Goal: Task Accomplishment & Management: Manage account settings

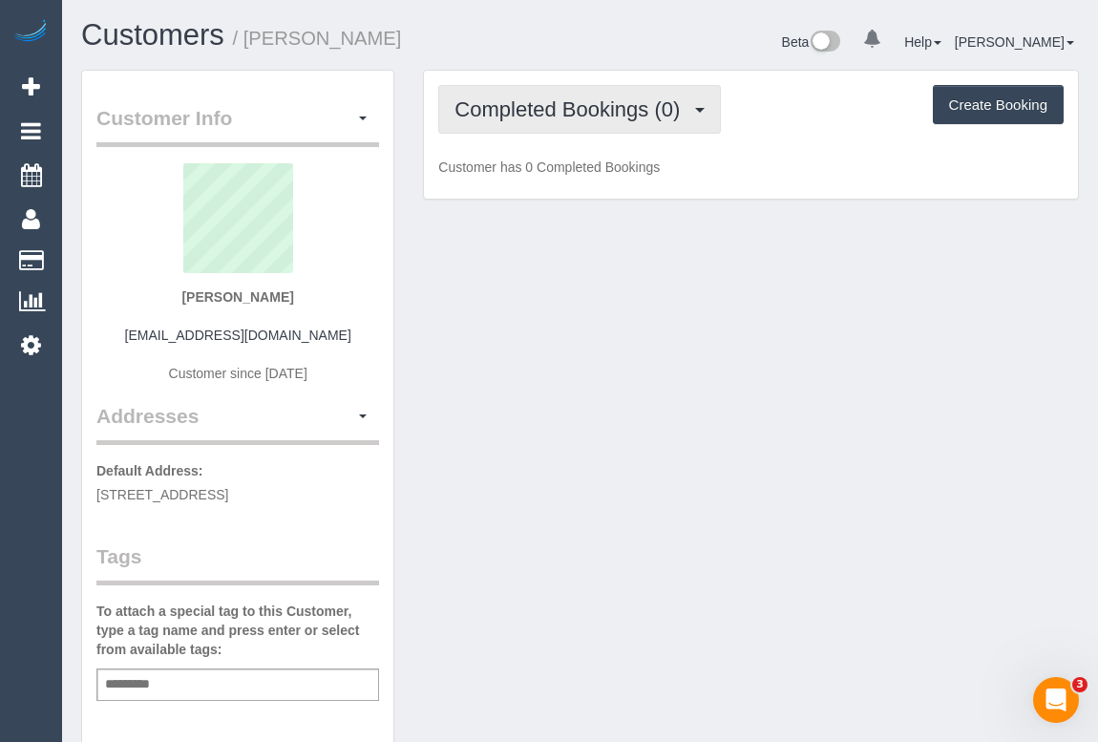
click at [601, 113] on span "Completed Bookings (0)" at bounding box center [571, 109] width 235 height 24
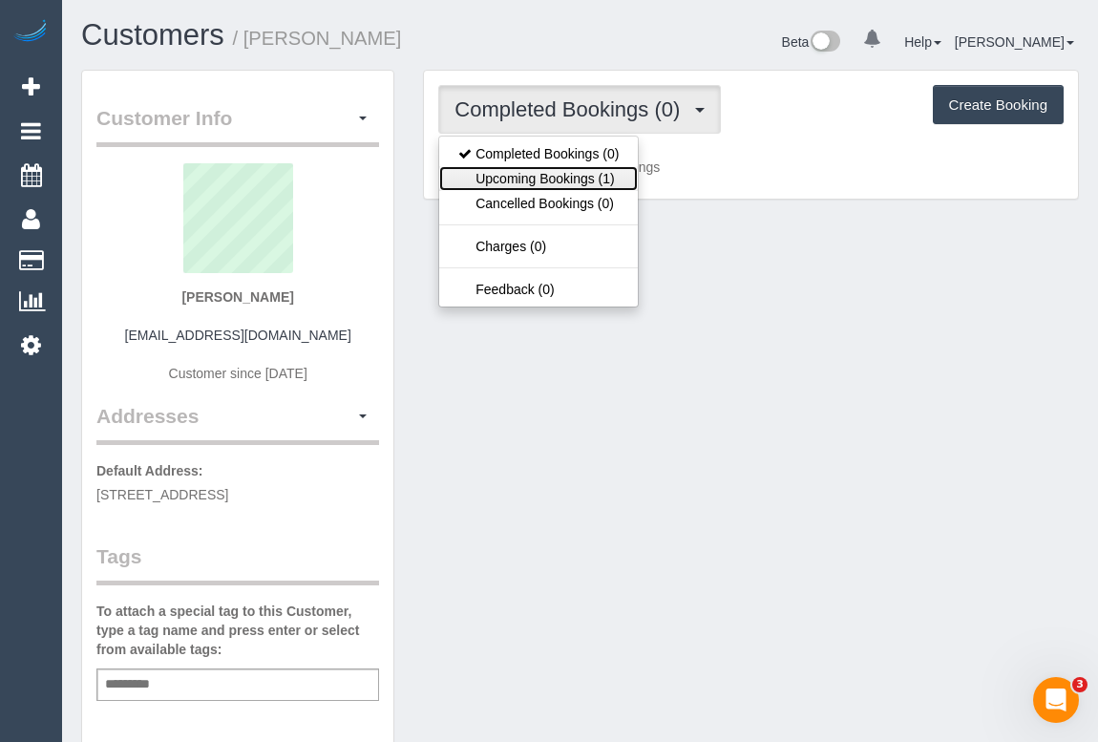
click at [578, 179] on link "Upcoming Bookings (1)" at bounding box center [538, 178] width 199 height 25
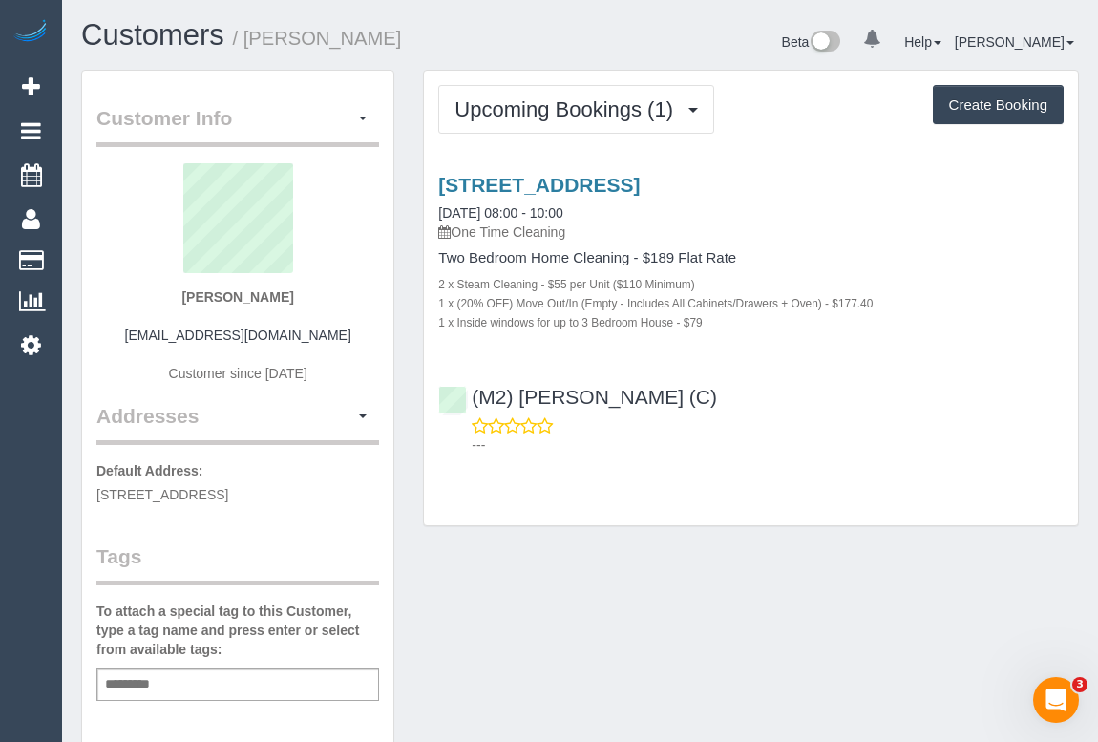
click at [731, 487] on div "Upcoming Bookings (1) Completed Bookings (0) Upcoming Bookings (1) Cancelled Bo…" at bounding box center [751, 298] width 654 height 454
drag, startPoint x: 140, startPoint y: 333, endPoint x: 344, endPoint y: 334, distance: 203.3
click at [344, 334] on div "Leonidas NITEREKA leonitereka@westnet.com.au Customer since 2025" at bounding box center [237, 282] width 283 height 239
copy link "leonitereka@westnet.com.au"
click at [931, 662] on div "Customer Info Edit Contact Info Send Message Email Preferences Special Sales Ta…" at bounding box center [580, 709] width 1026 height 1279
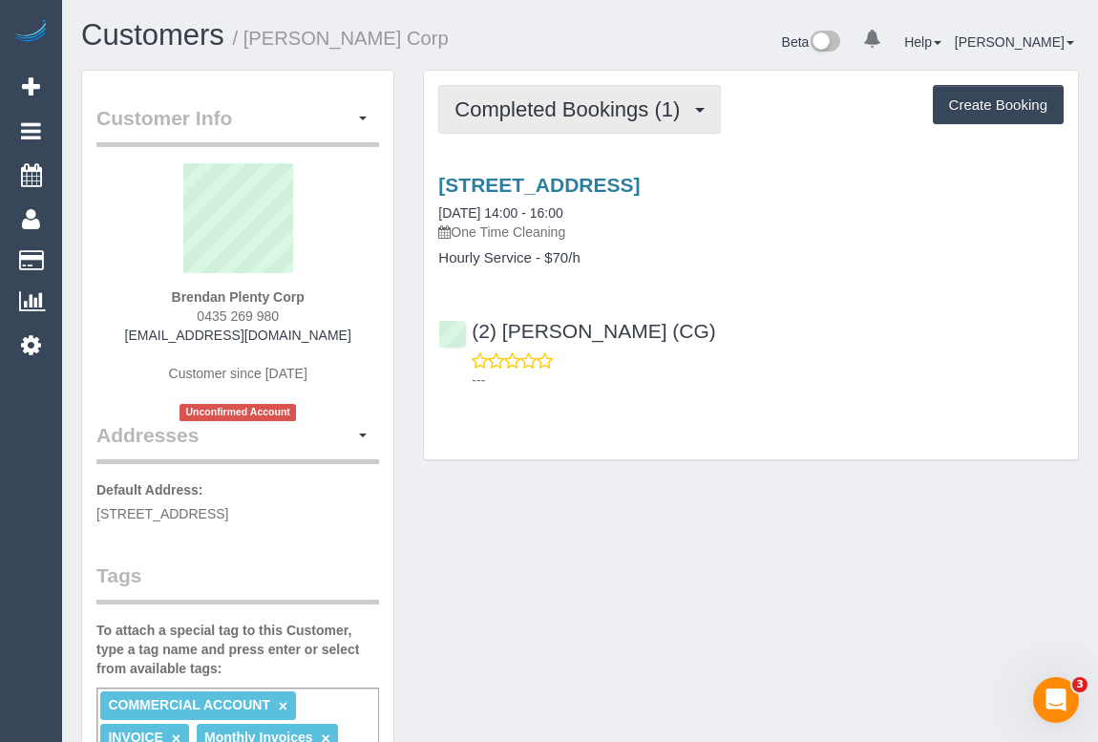
click at [543, 111] on span "Completed Bookings (1)" at bounding box center [571, 109] width 235 height 24
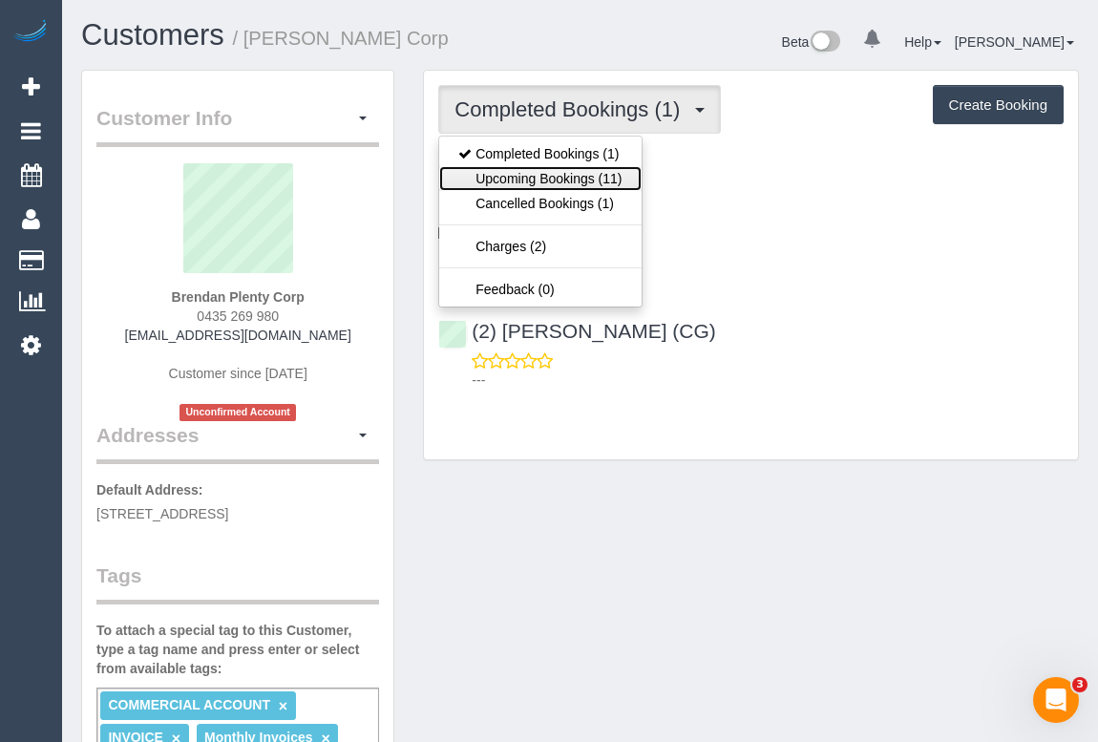
click at [534, 179] on link "Upcoming Bookings (11)" at bounding box center [539, 178] width 201 height 25
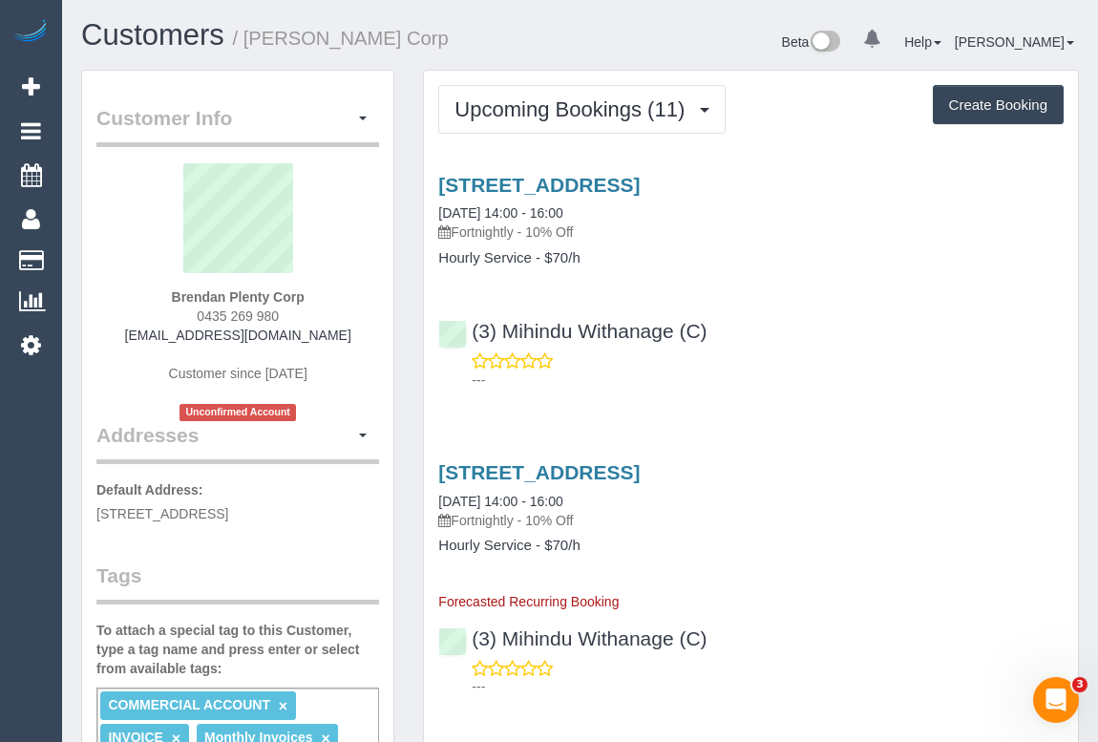
drag, startPoint x: 184, startPoint y: 312, endPoint x: 282, endPoint y: 317, distance: 97.5
click at [282, 317] on div "Brendan Plenty Corp 0435 269 980 bcosgriff@plentycorp.com.au Customer since 202…" at bounding box center [237, 292] width 283 height 258
click at [887, 344] on div "(3) Mihindu Withanage (C) ---" at bounding box center [751, 347] width 654 height 86
drag, startPoint x: 181, startPoint y: 310, endPoint x: 296, endPoint y: 315, distance: 114.6
click at [296, 314] on div "Brendan Plenty Corp 0435 269 980 bcosgriff@plentycorp.com.au Customer since 202…" at bounding box center [237, 292] width 283 height 258
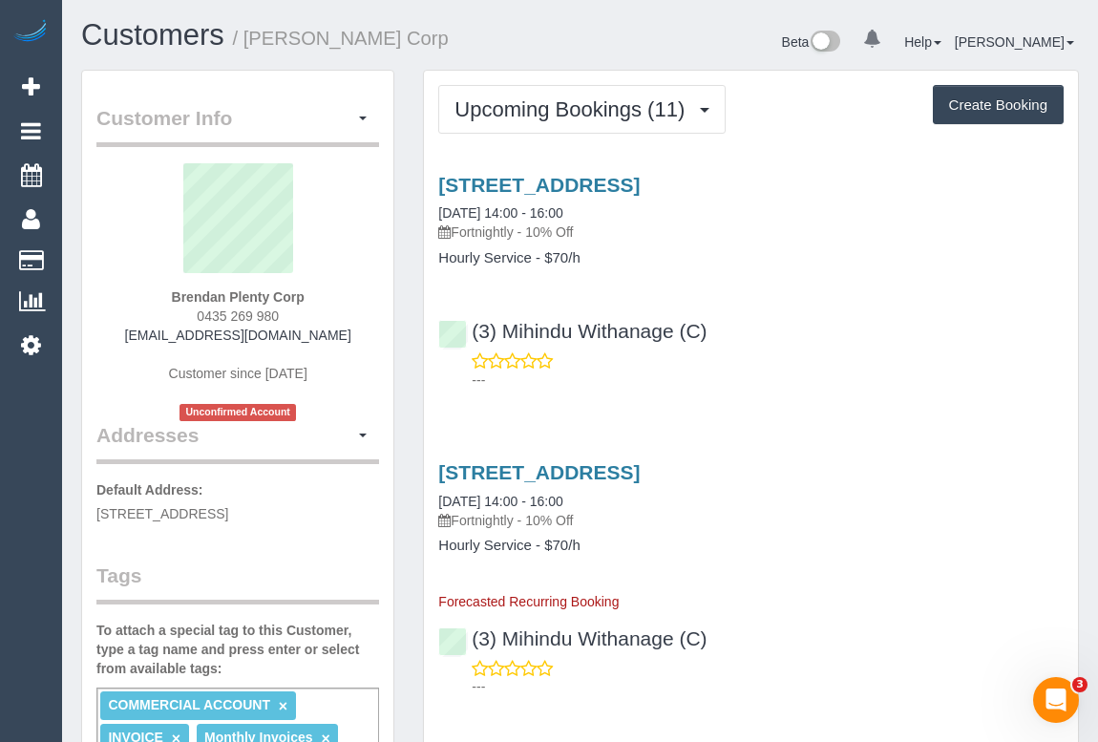
copy span "0435 269 980"
click at [178, 311] on div "Brendan Plenty Corp 0435 269 980 bcosgriff@plentycorp.com.au Customer since 202…" at bounding box center [237, 292] width 283 height 258
drag, startPoint x: 181, startPoint y: 316, endPoint x: 284, endPoint y: 314, distance: 103.1
click at [284, 314] on div "Brendan Plenty Corp 0435 269 980 bcosgriff@plentycorp.com.au Customer since 202…" at bounding box center [237, 292] width 283 height 258
copy span "0435 269 980"
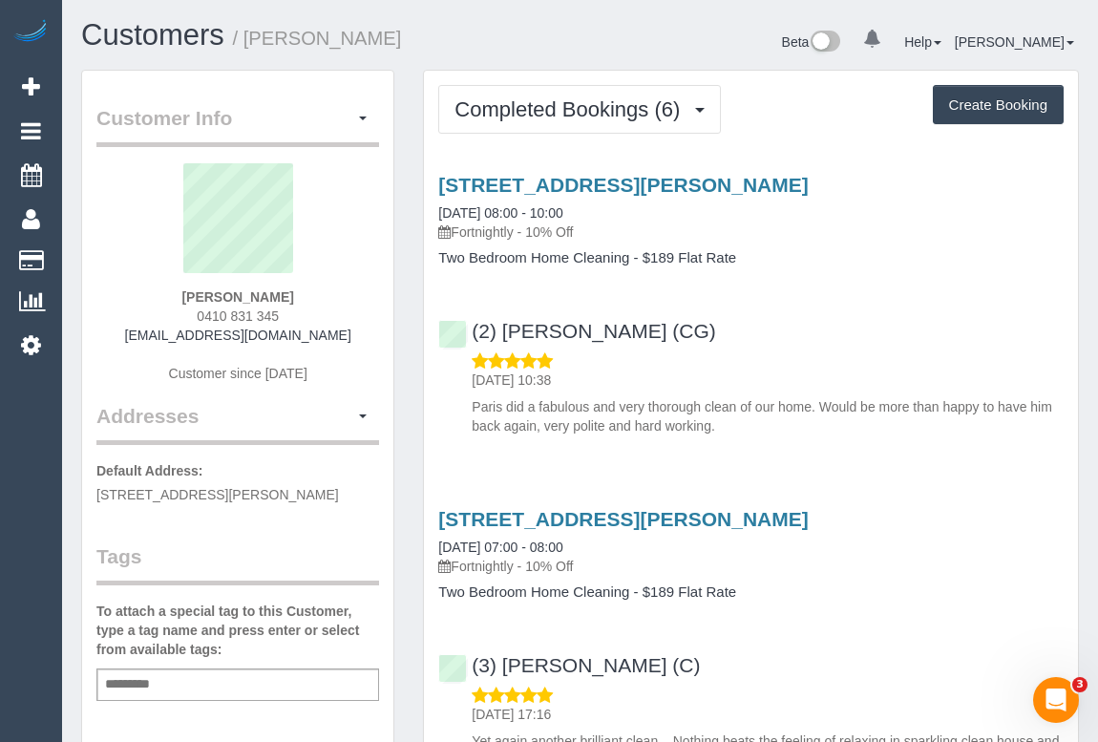
drag, startPoint x: 182, startPoint y: 296, endPoint x: 299, endPoint y: 292, distance: 116.5
click at [299, 292] on div "[PERSON_NAME] 0410 831 345 [EMAIL_ADDRESS][DOMAIN_NAME] Customer since [DATE]" at bounding box center [237, 282] width 283 height 239
copy strong "[PERSON_NAME]"
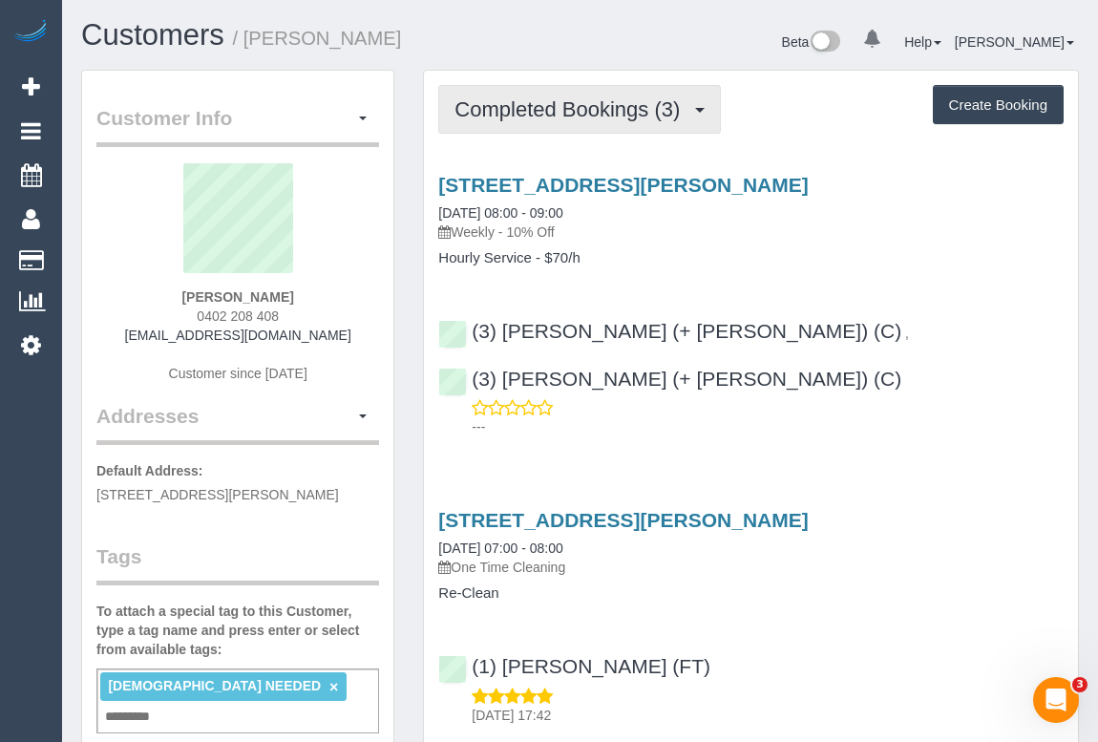
click at [559, 88] on button "Completed Bookings (3)" at bounding box center [579, 109] width 283 height 49
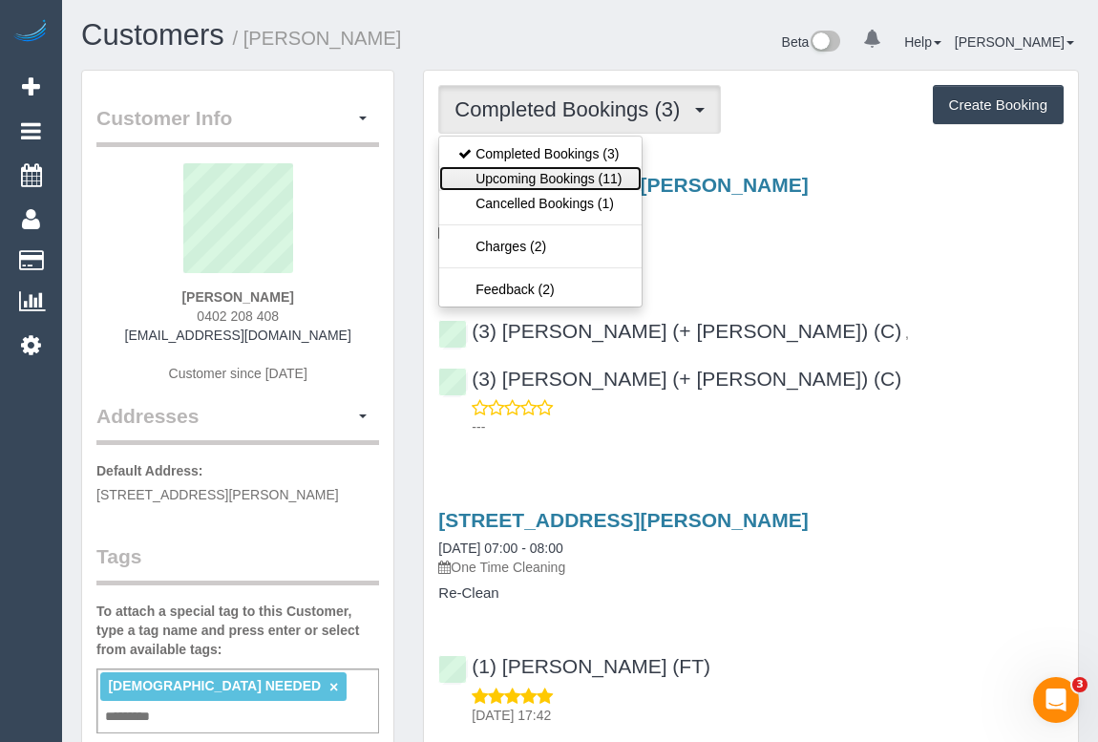
click at [569, 181] on link "Upcoming Bookings (11)" at bounding box center [539, 178] width 201 height 25
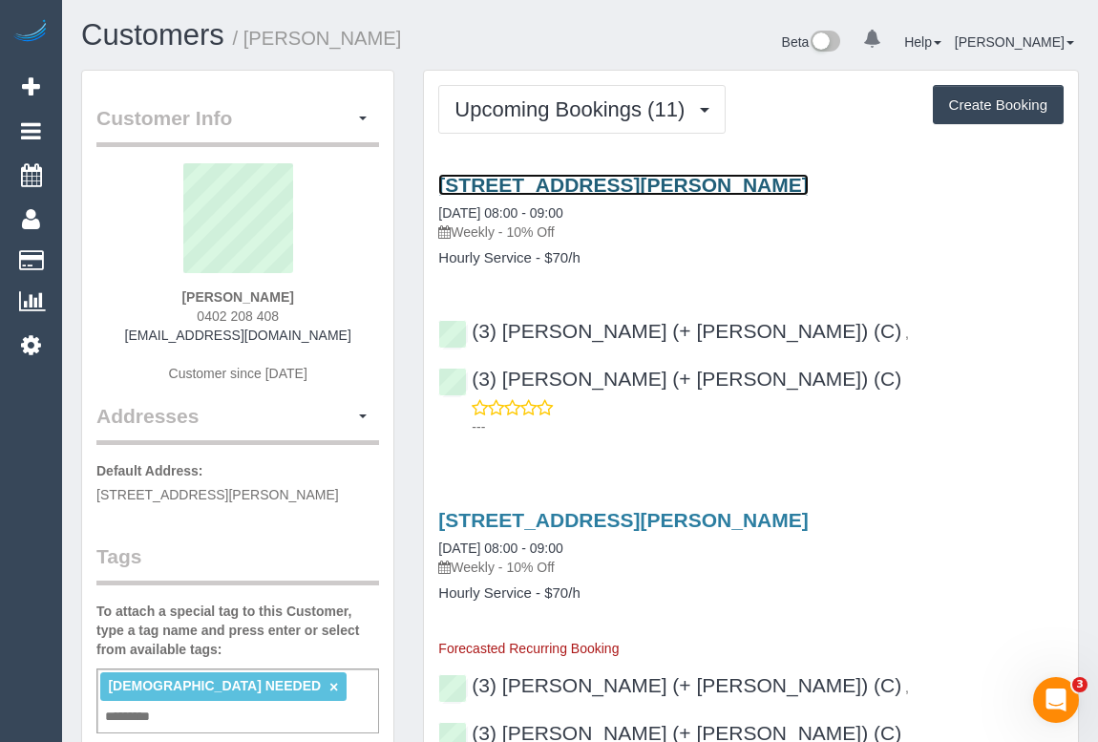
click at [639, 184] on link "81 Hanson Road, Craigieburn, VIC 3064" at bounding box center [622, 185] width 369 height 22
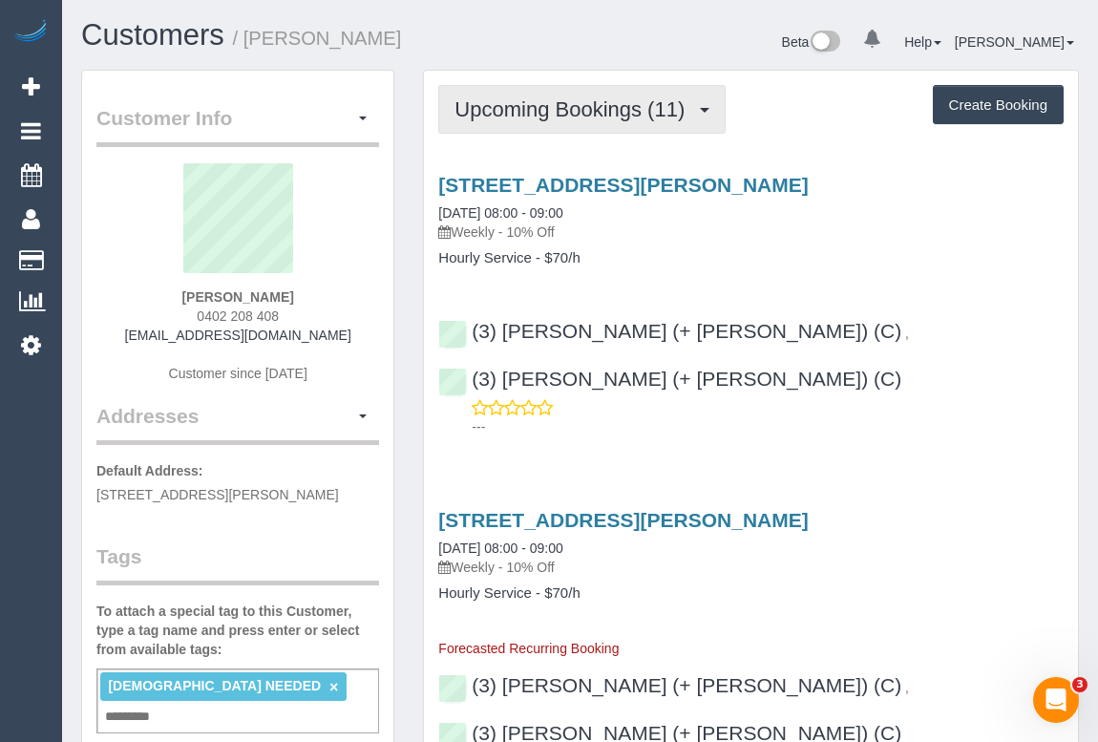
click at [559, 110] on span "Upcoming Bookings (11)" at bounding box center [574, 109] width 240 height 24
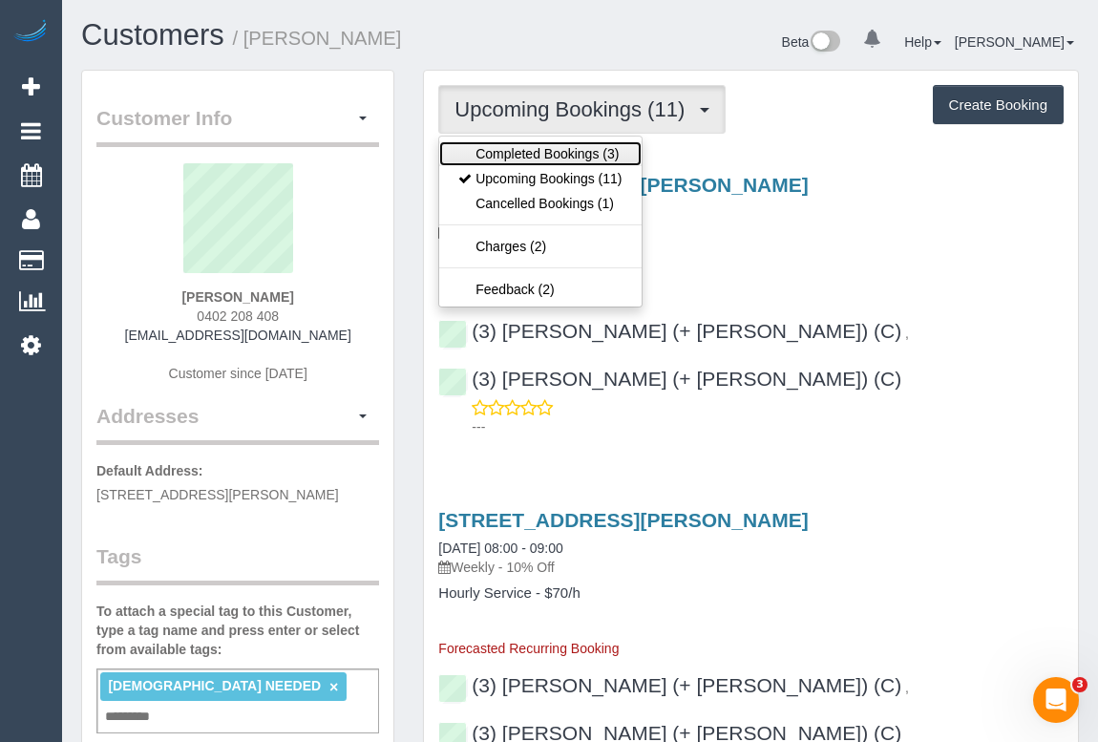
click at [553, 151] on link "Completed Bookings (3)" at bounding box center [539, 153] width 201 height 25
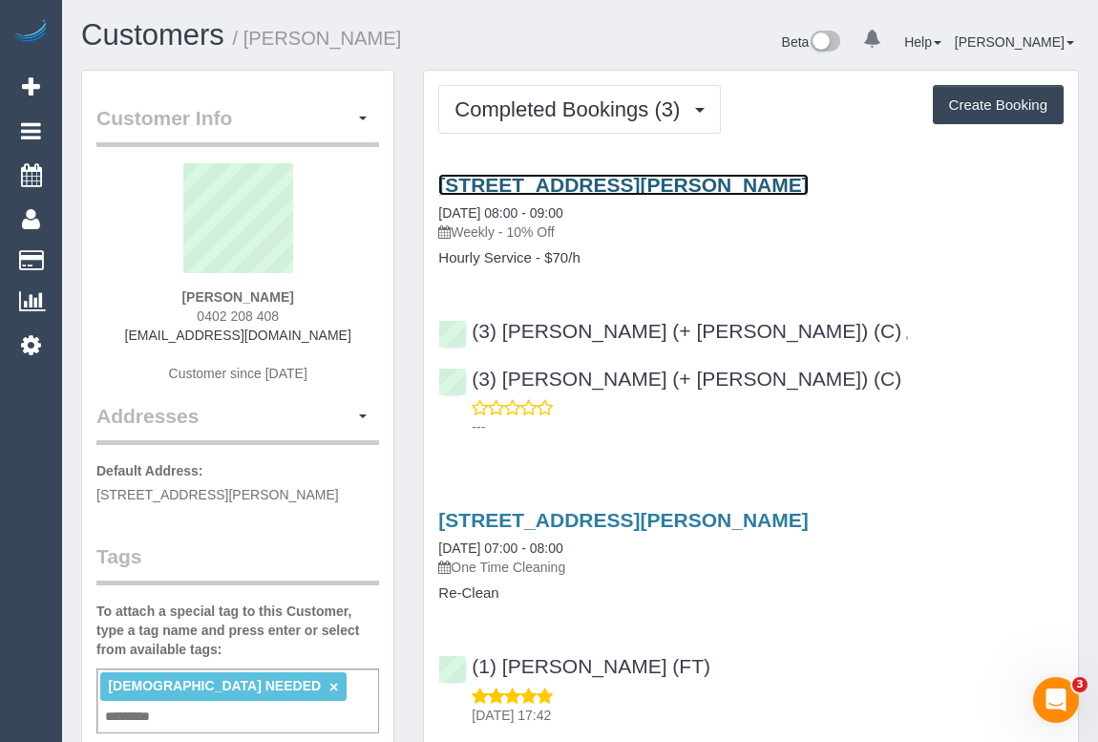
click at [598, 180] on link "81 Hanson Road, Craigieburn, VIC 3064" at bounding box center [622, 185] width 369 height 22
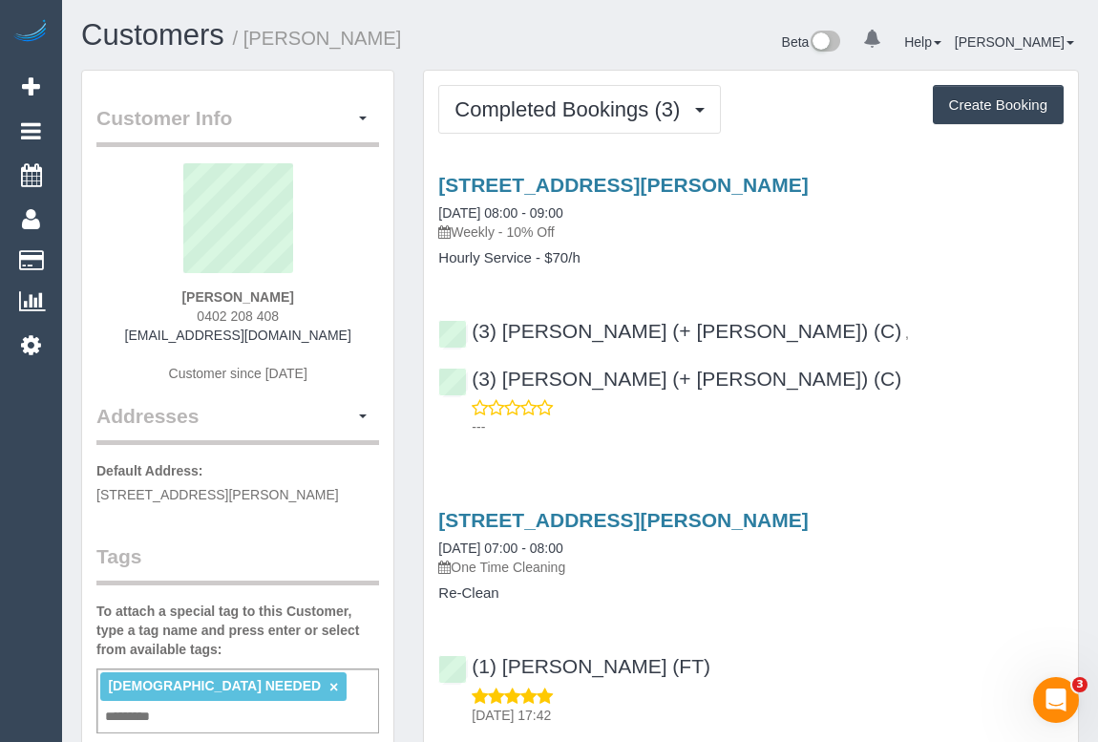
drag, startPoint x: 171, startPoint y: 304, endPoint x: 304, endPoint y: 301, distance: 133.7
click at [304, 301] on div "Suzanne Tassone 0402 208 408 suztassone@gmail.com Customer since 2025" at bounding box center [237, 282] width 283 height 239
copy strong "[PERSON_NAME]"
drag, startPoint x: 150, startPoint y: 330, endPoint x: 316, endPoint y: 333, distance: 166.1
click at [316, 333] on div "Suzanne Tassone 0402 208 408 suztassone@gmail.com Customer since 2025" at bounding box center [237, 282] width 283 height 239
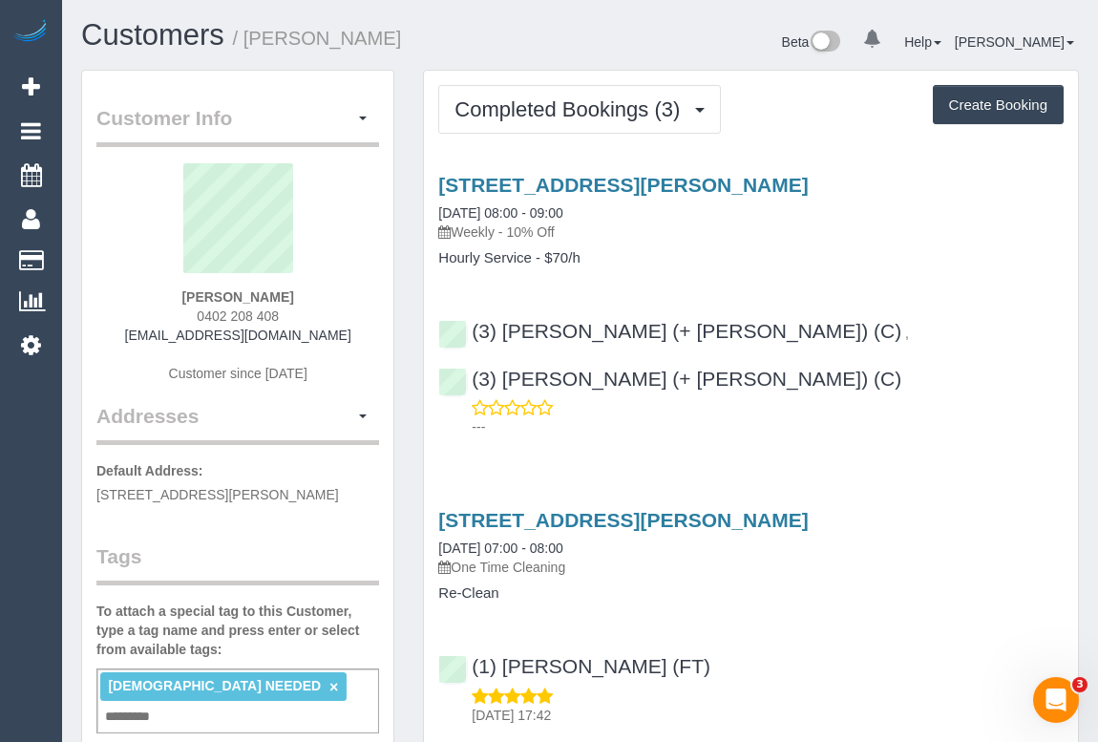
copy link "[EMAIL_ADDRESS][DOMAIN_NAME]"
drag, startPoint x: 86, startPoint y: 492, endPoint x: 200, endPoint y: 492, distance: 114.5
copy span "81 Hanson Road,"
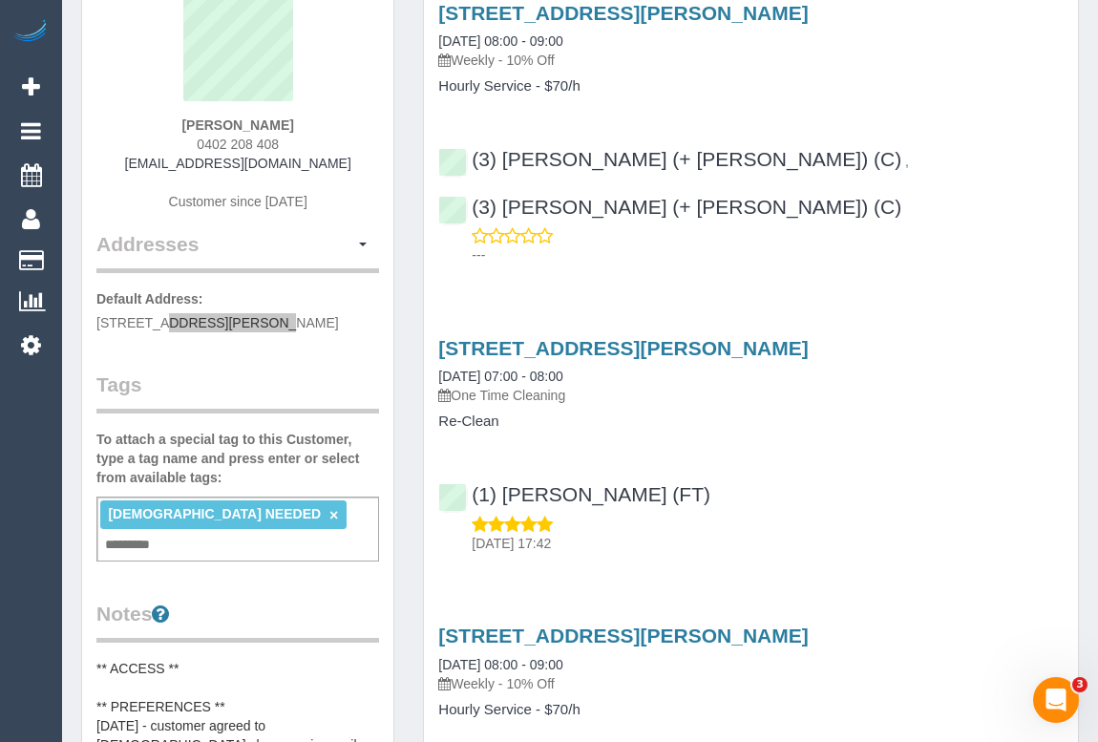
scroll to position [173, 0]
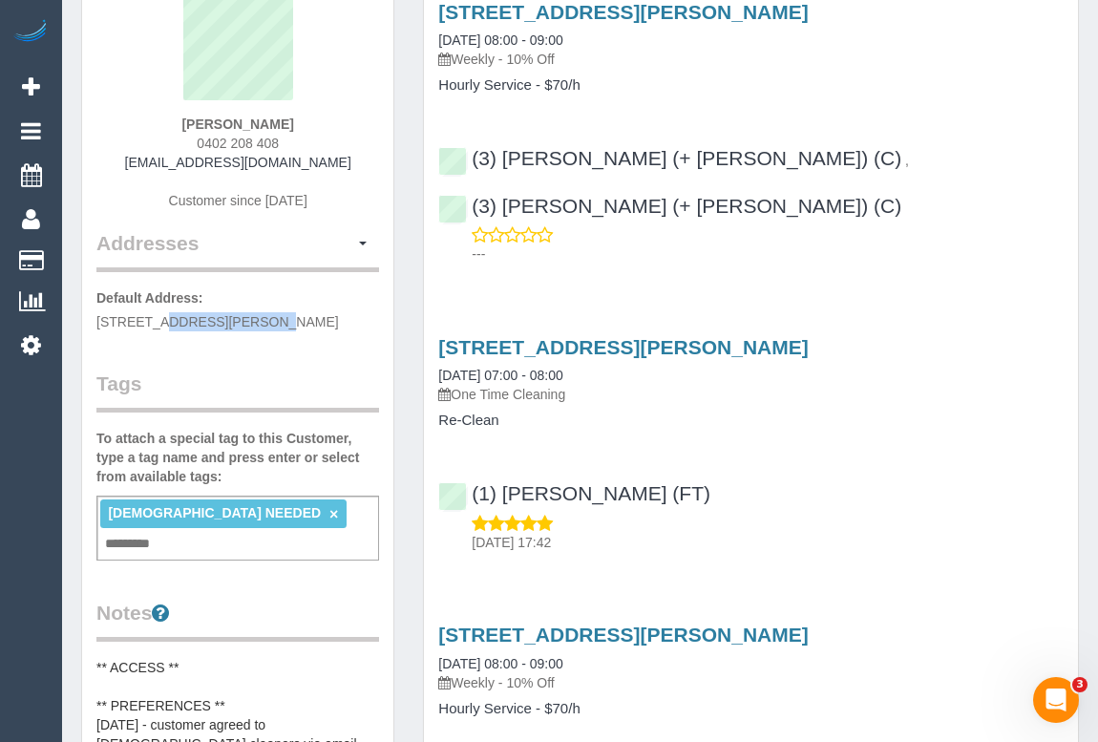
drag, startPoint x: 206, startPoint y: 315, endPoint x: 270, endPoint y: 321, distance: 64.2
click at [270, 321] on span "81 Hanson Road, Craigieburn, VIC 3064" at bounding box center [217, 321] width 242 height 15
copy span "Craigieburn"
drag, startPoint x: 279, startPoint y: 320, endPoint x: 301, endPoint y: 321, distance: 22.0
click at [301, 321] on span "81 Hanson Road, Craigieburn, VIC 3064" at bounding box center [217, 321] width 242 height 15
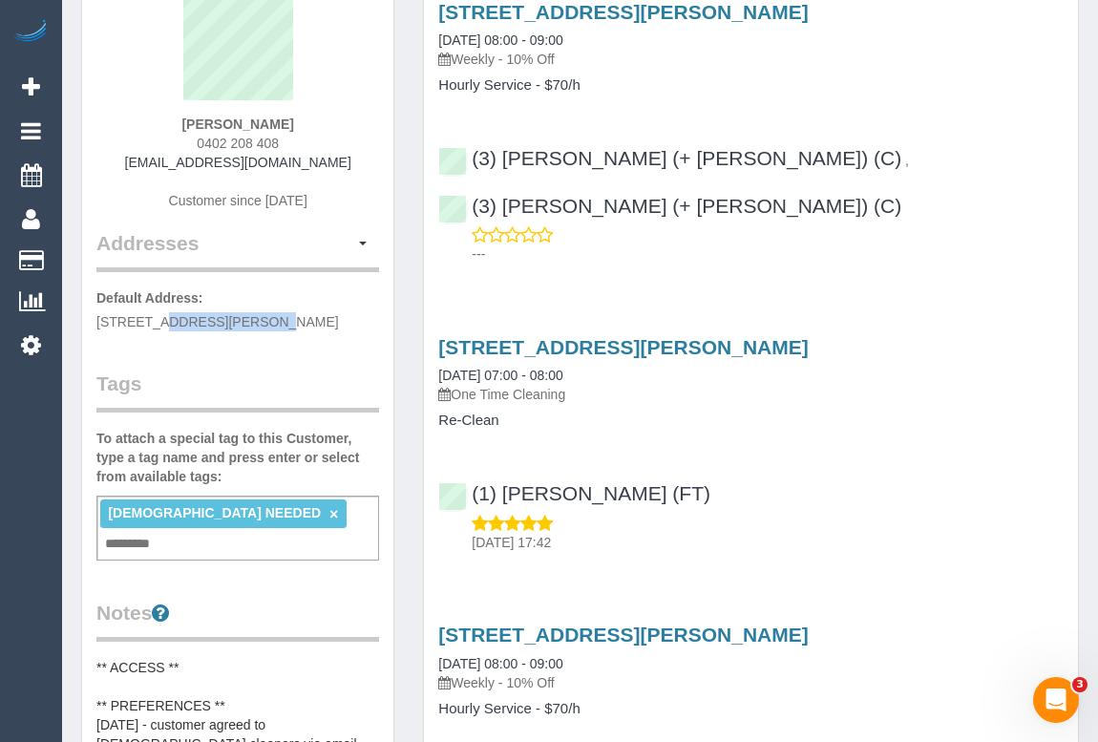
copy span "VIC"
drag, startPoint x: 339, startPoint y: 318, endPoint x: 308, endPoint y: 314, distance: 30.8
click at [308, 314] on p "Default Address: 81 Hanson Road, Craigieburn, VIC 3064" at bounding box center [237, 309] width 283 height 43
copy span "3064"
drag, startPoint x: 191, startPoint y: 138, endPoint x: 286, endPoint y: 138, distance: 95.4
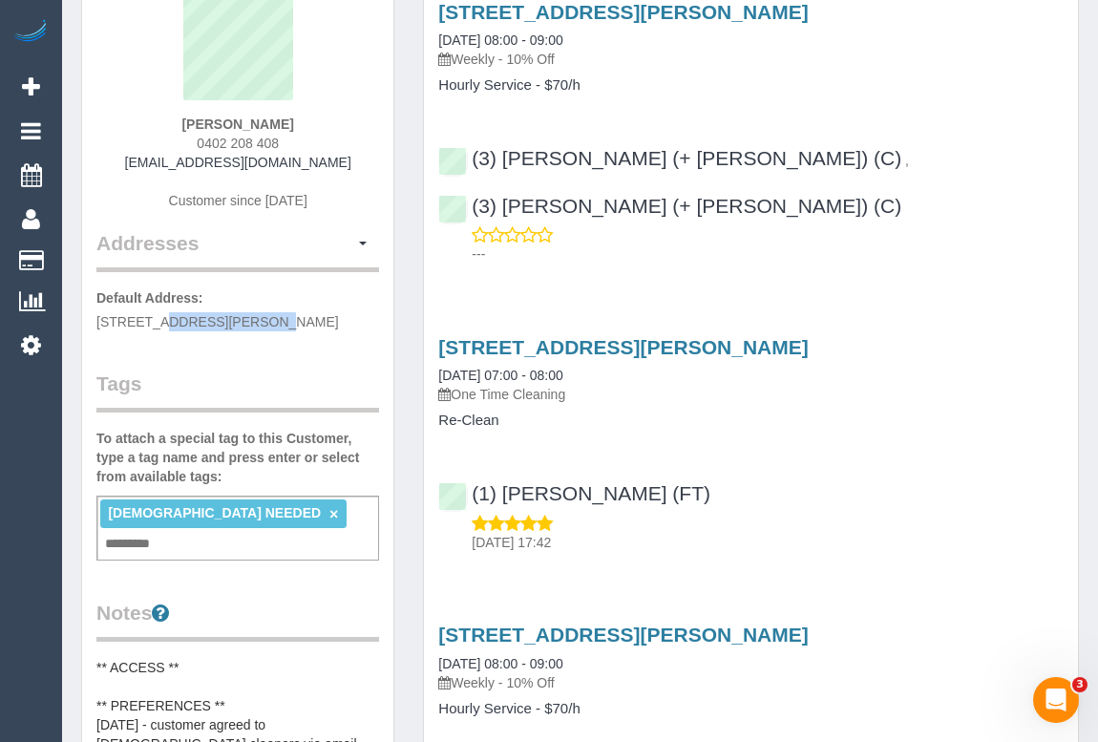
click at [286, 138] on div "Suzanne Tassone 0402 208 408 suztassone@gmail.com Customer since 2025" at bounding box center [237, 109] width 283 height 239
copy span "0402 208 408"
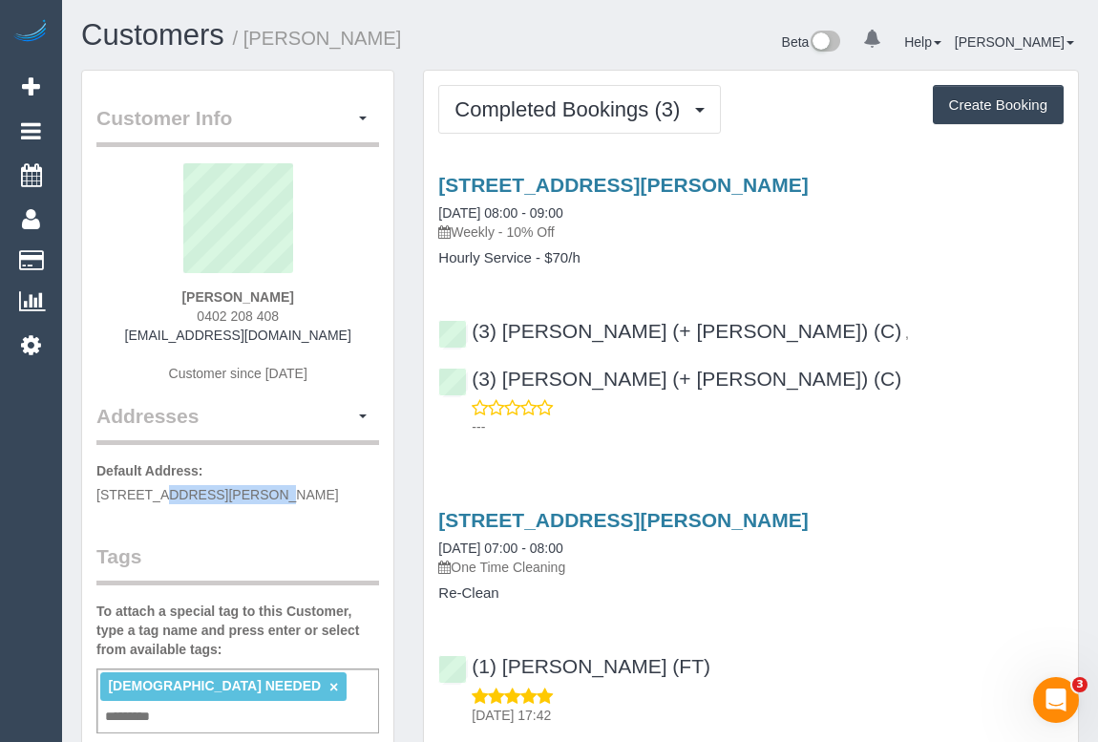
drag, startPoint x: 458, startPoint y: 228, endPoint x: 502, endPoint y: 227, distance: 43.9
click at [502, 227] on p "Weekly - 10% Off" at bounding box center [750, 231] width 625 height 19
copy p "Weekly"
drag, startPoint x: 438, startPoint y: 257, endPoint x: 529, endPoint y: 260, distance: 90.7
click at [529, 260] on h4 "Hourly Service - $70/h" at bounding box center [750, 258] width 625 height 16
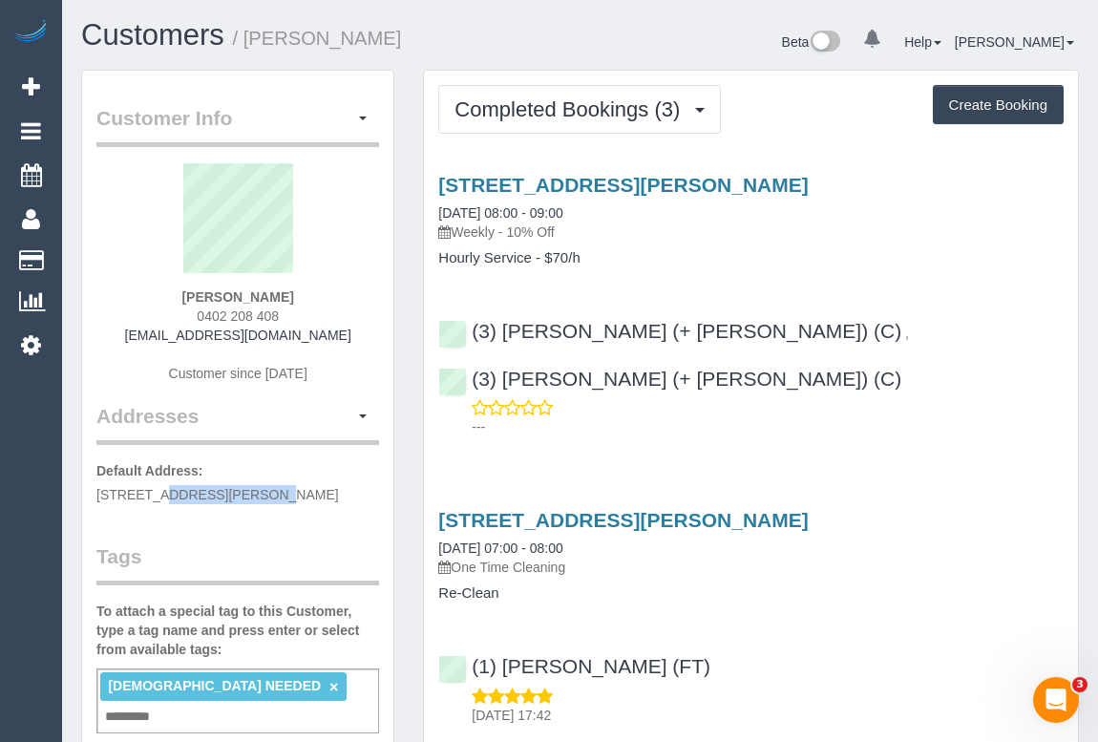
copy h4 "Hourly Service"
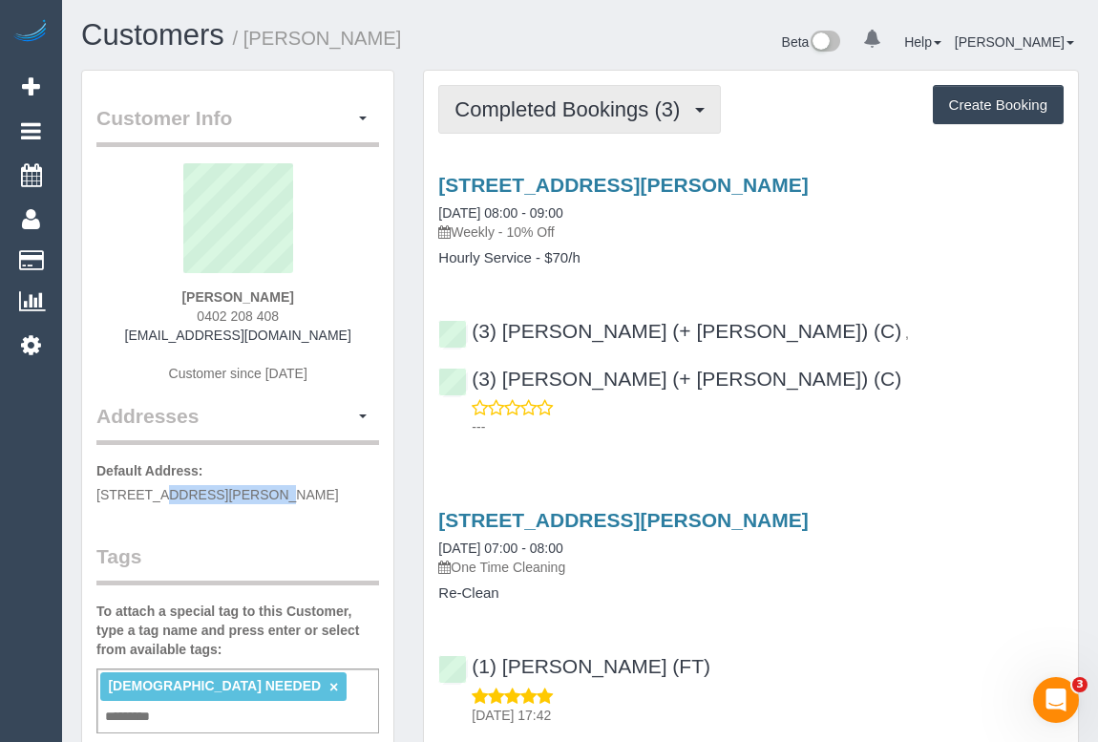
click at [532, 113] on span "Completed Bookings (3)" at bounding box center [571, 109] width 235 height 24
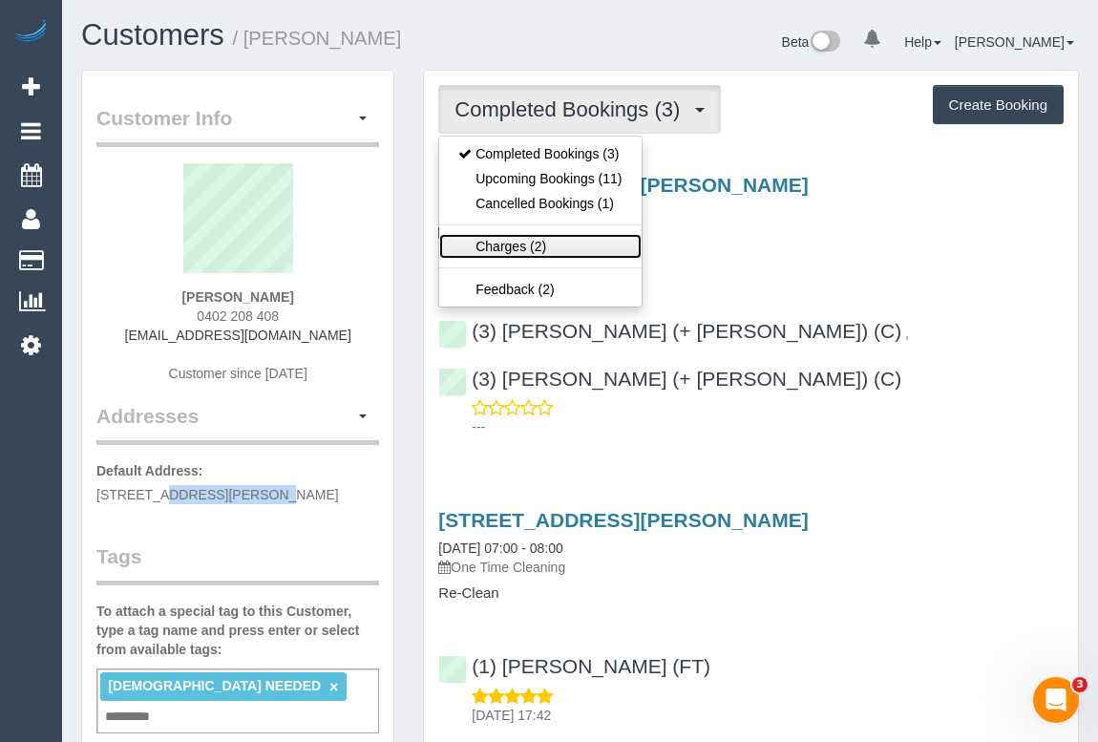
click at [512, 242] on link "Charges (2)" at bounding box center [539, 246] width 201 height 25
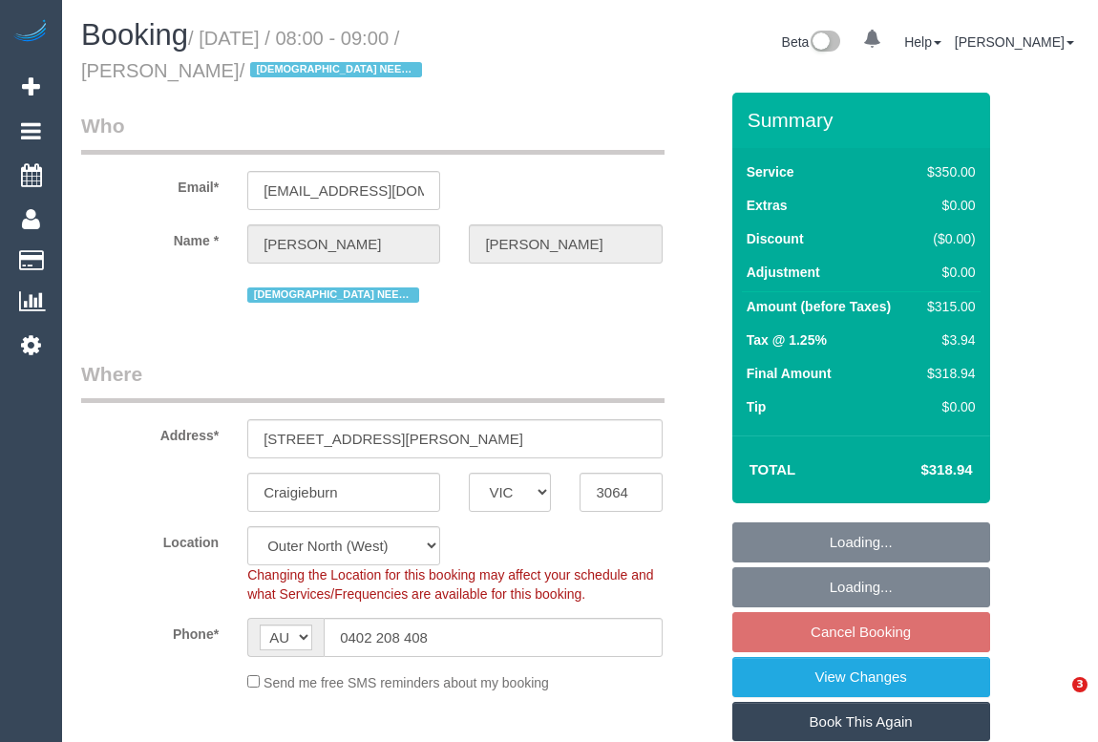
select select "VIC"
select select "number:28"
select select "number:14"
select select "number:18"
select select "number:36"
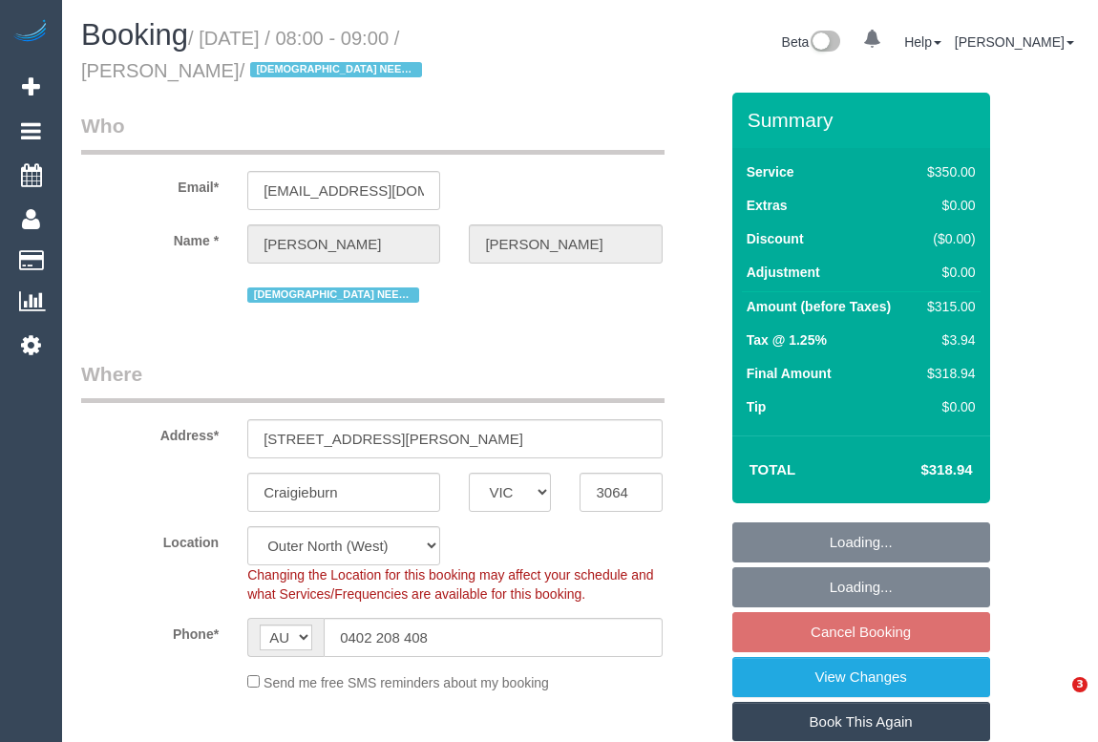
select select "number:35"
select select "object:1252"
select select "300"
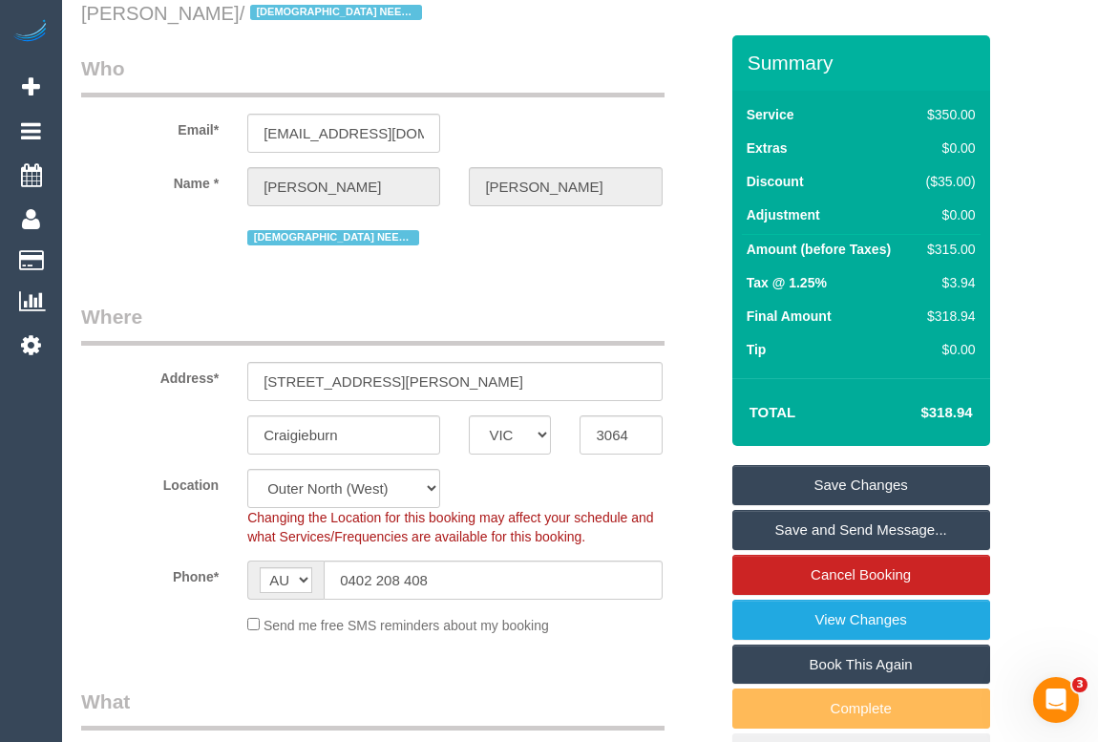
scroll to position [86, 0]
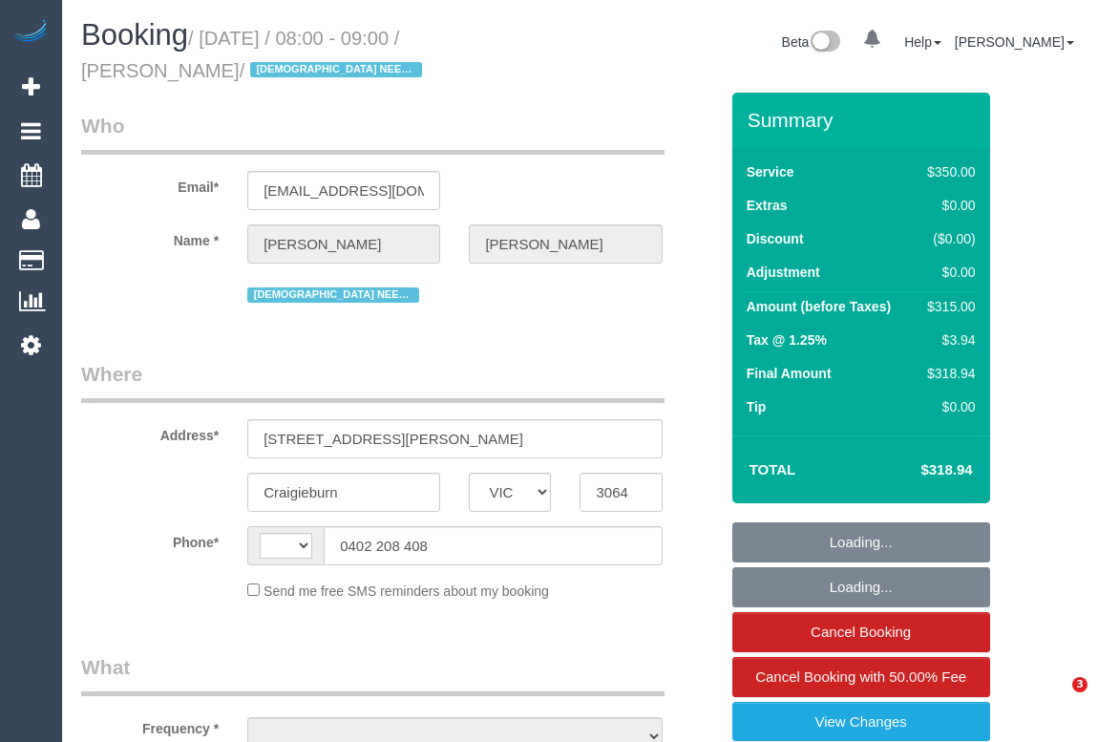
select select "VIC"
select select "object:342"
select select "300"
select select "number:28"
select select "number:14"
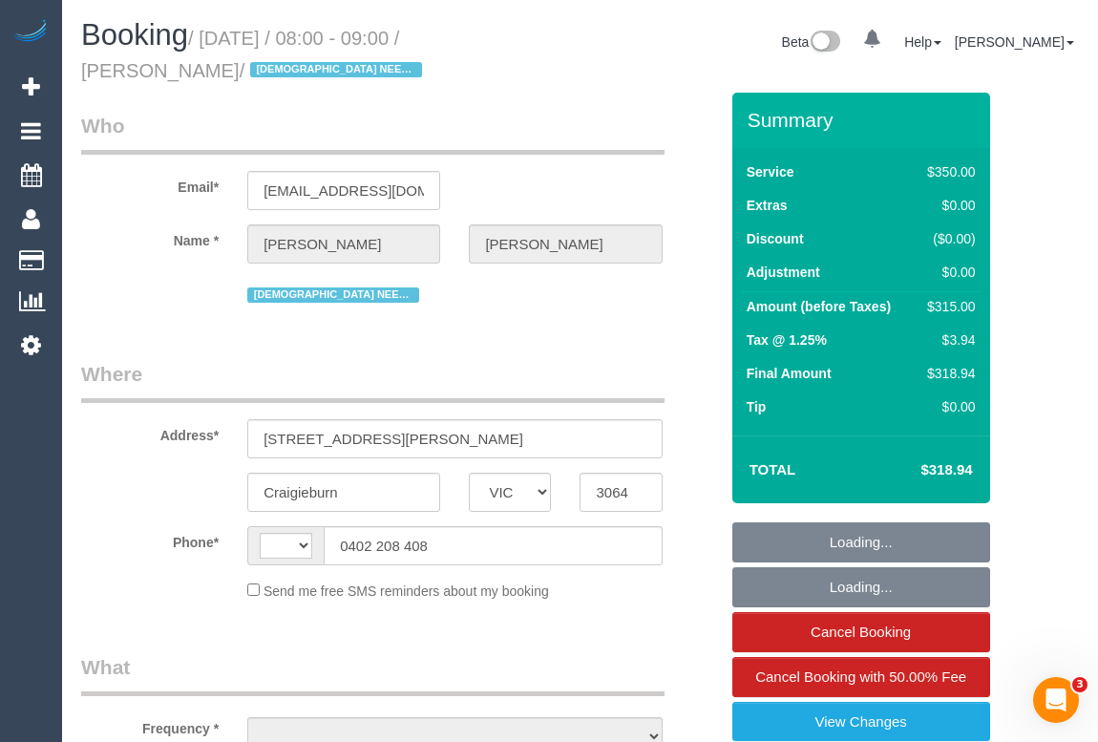
select select "number:18"
select select "number:36"
select select "number:35"
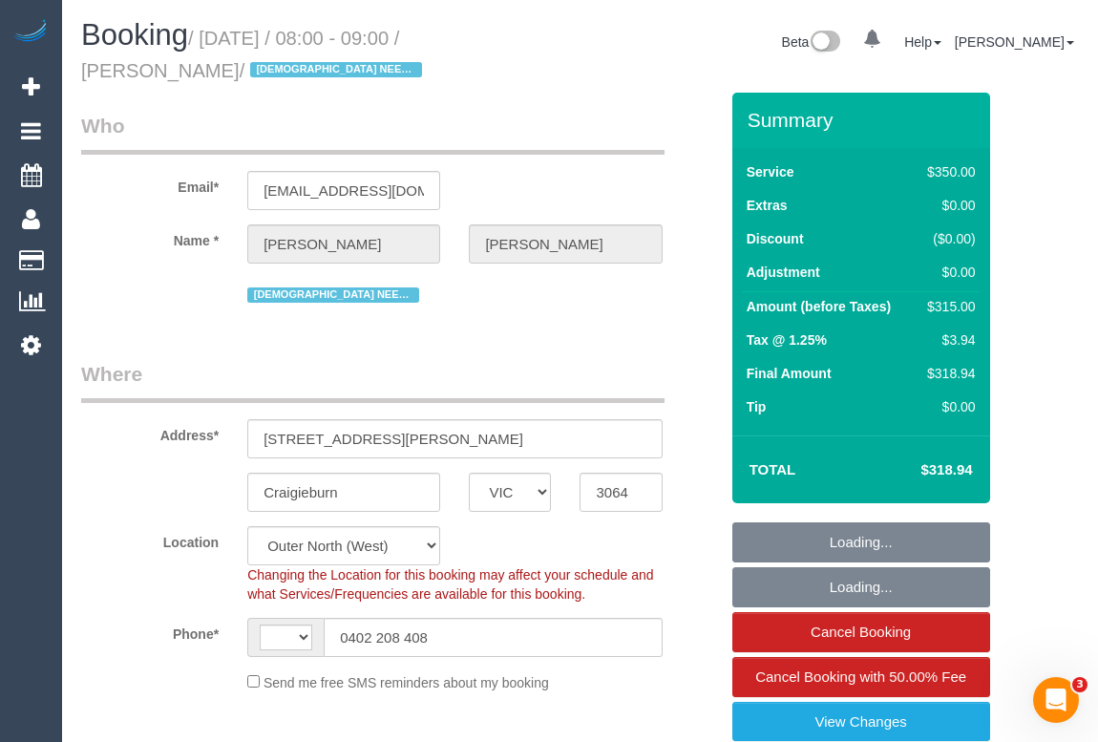
select select "object:675"
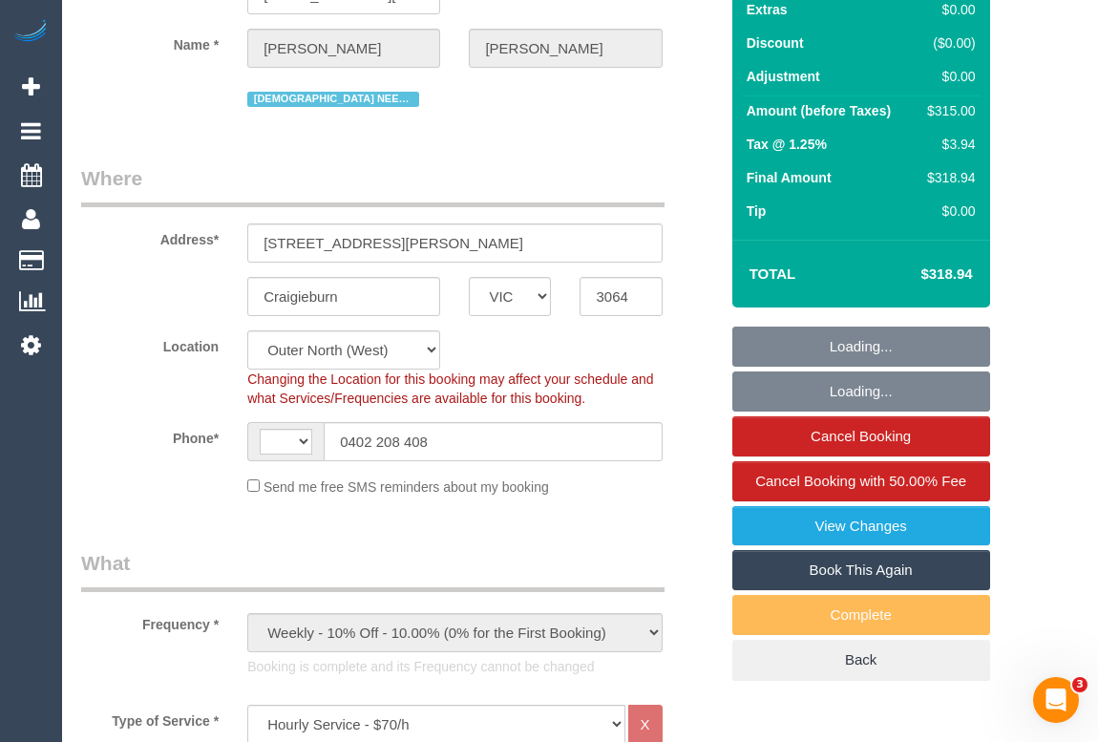
select select "string:AU"
select select "string:stripe-pm_1RsBuS2GScqysDRVbt1l3syi"
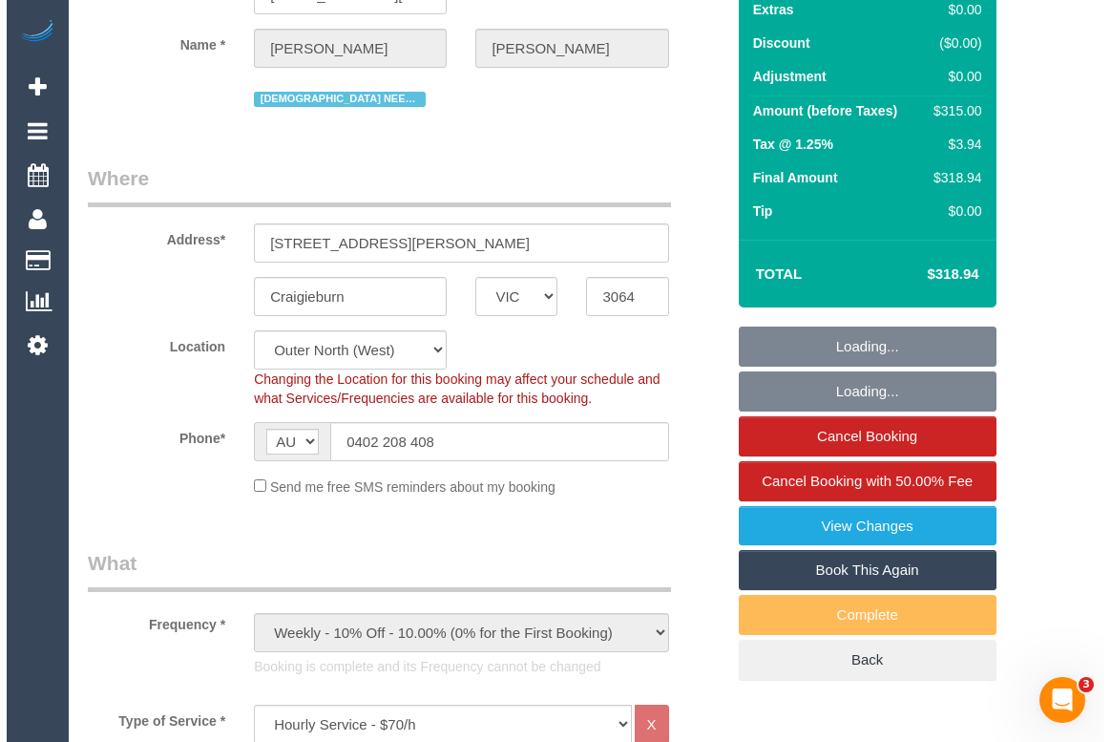
scroll to position [433, 0]
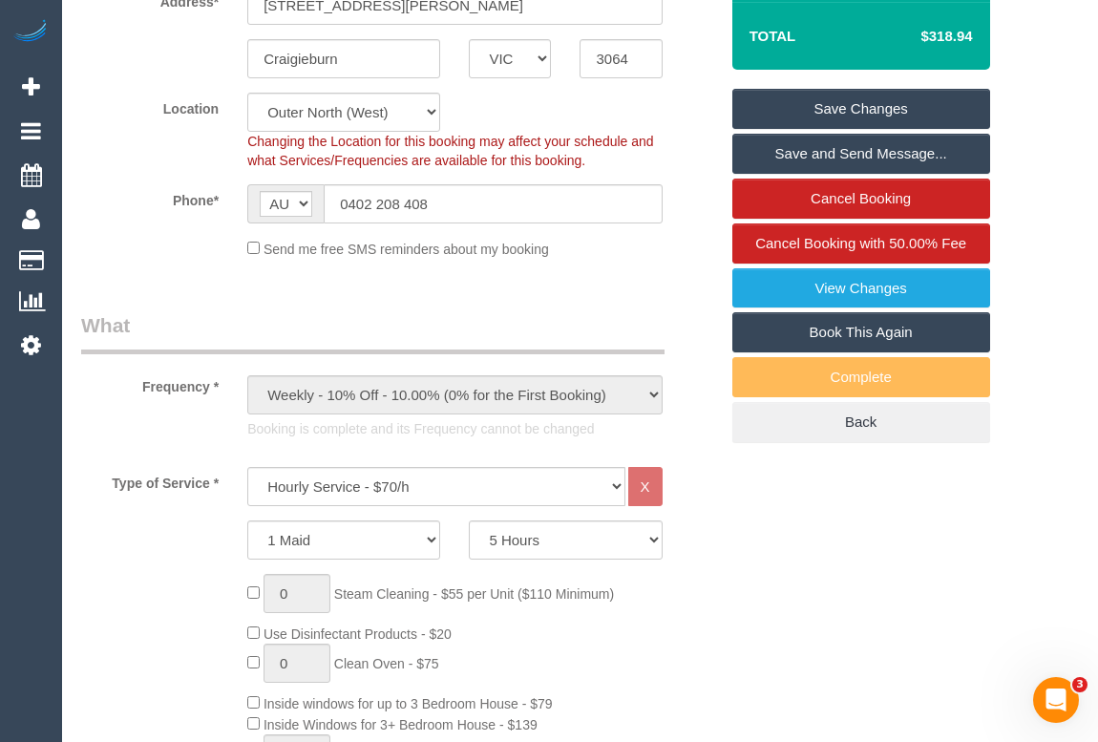
click at [834, 148] on link "Save and Send Message..." at bounding box center [861, 154] width 258 height 40
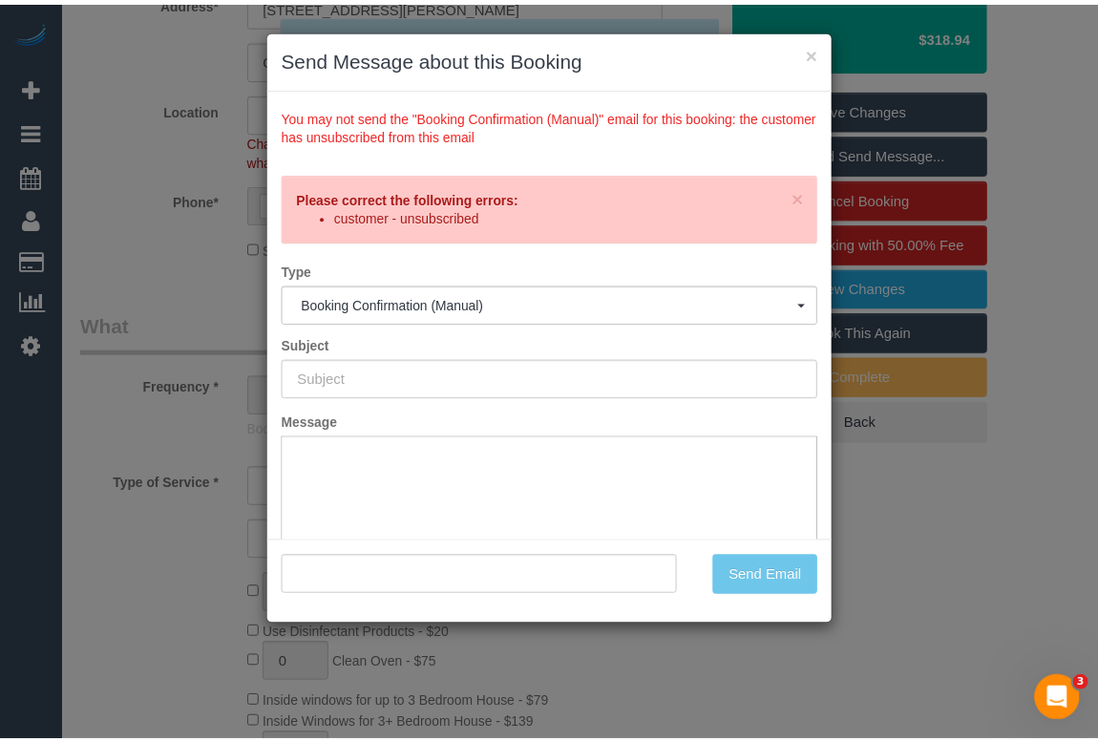
scroll to position [0, 0]
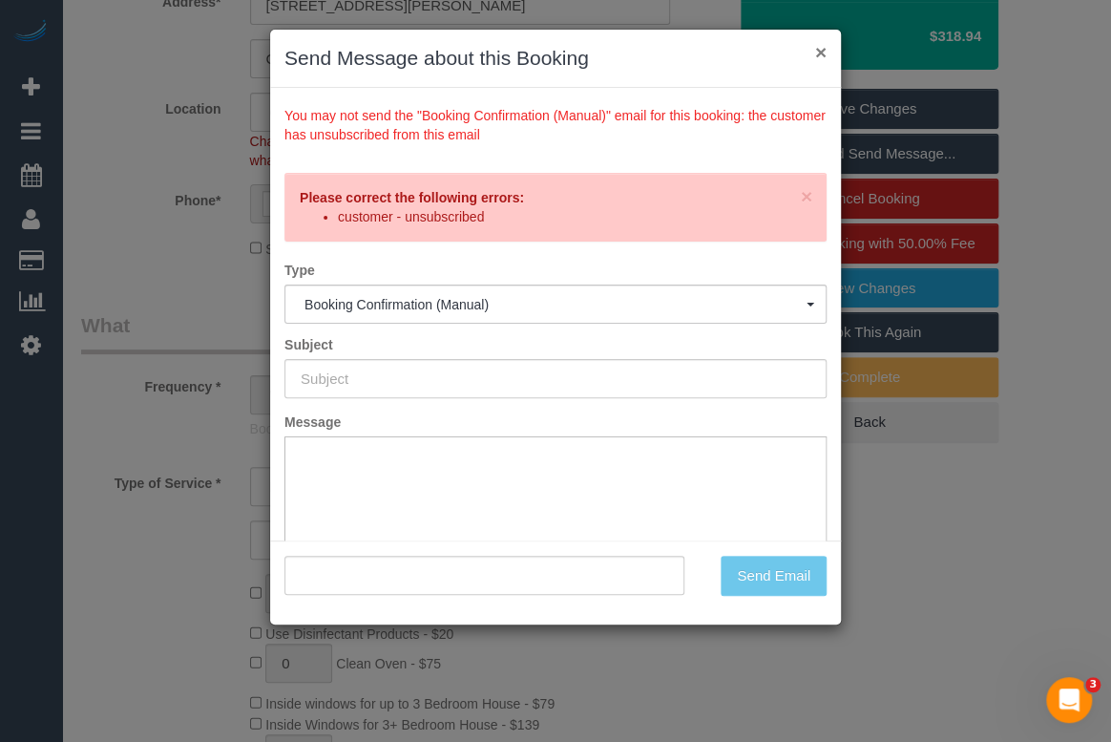
click at [821, 55] on button "×" at bounding box center [820, 52] width 11 height 20
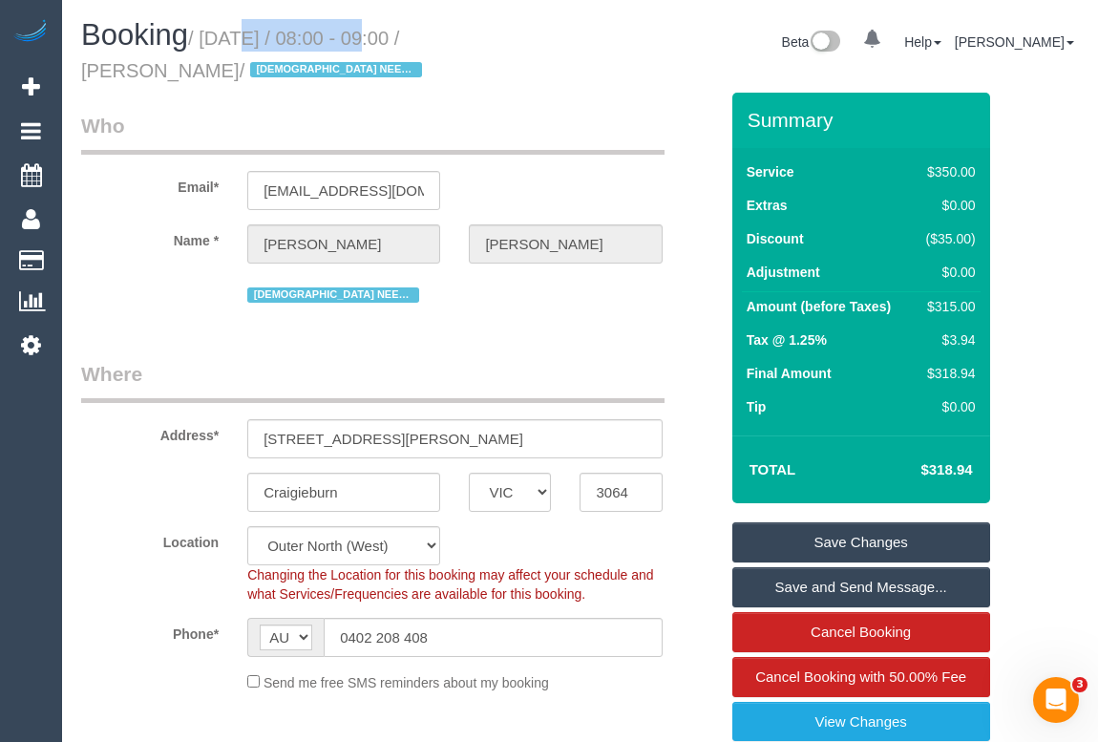
drag, startPoint x: 205, startPoint y: 32, endPoint x: 346, endPoint y: 34, distance: 140.3
click at [345, 34] on small "/ August 27, 2025 / 08:00 - 09:00 / Suzanne Tassone / FEMALE NEEDED" at bounding box center [254, 54] width 346 height 53
copy small "August 27, 2025"
drag, startPoint x: 81, startPoint y: 70, endPoint x: 235, endPoint y: 76, distance: 153.8
click at [235, 76] on small "/ August 27, 2025 / 08:00 - 09:00 / Suzanne Tassone / FEMALE NEEDED" at bounding box center [254, 54] width 346 height 53
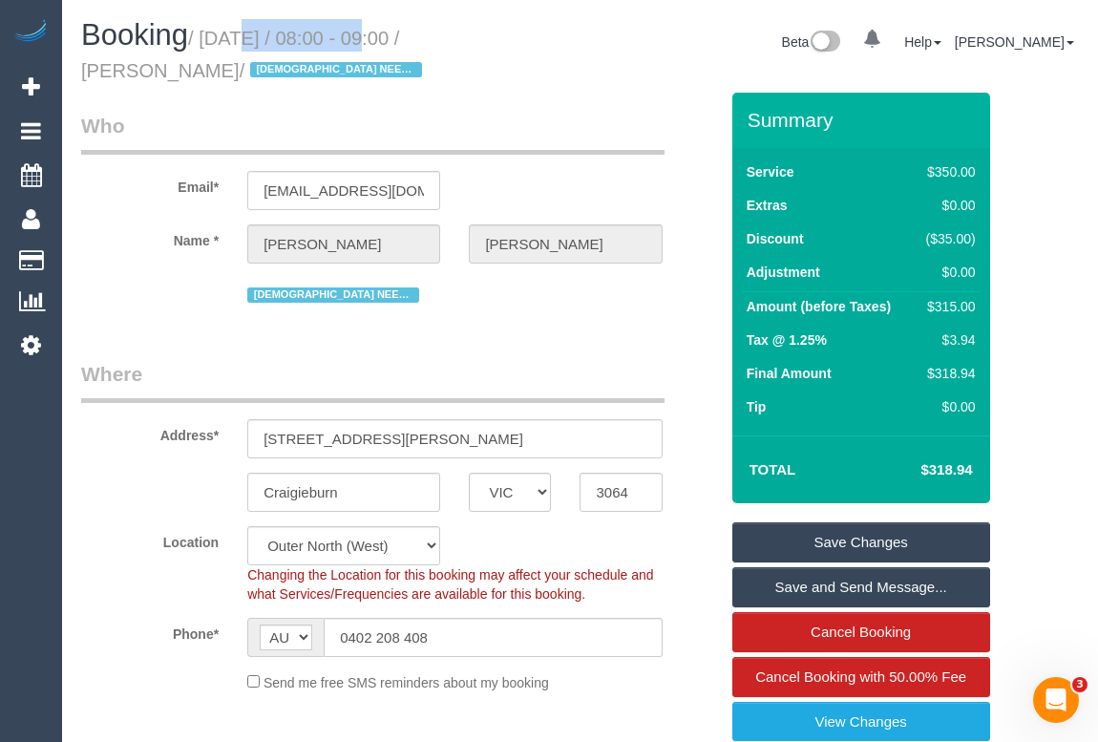
copy small "Suzanne Tassone"
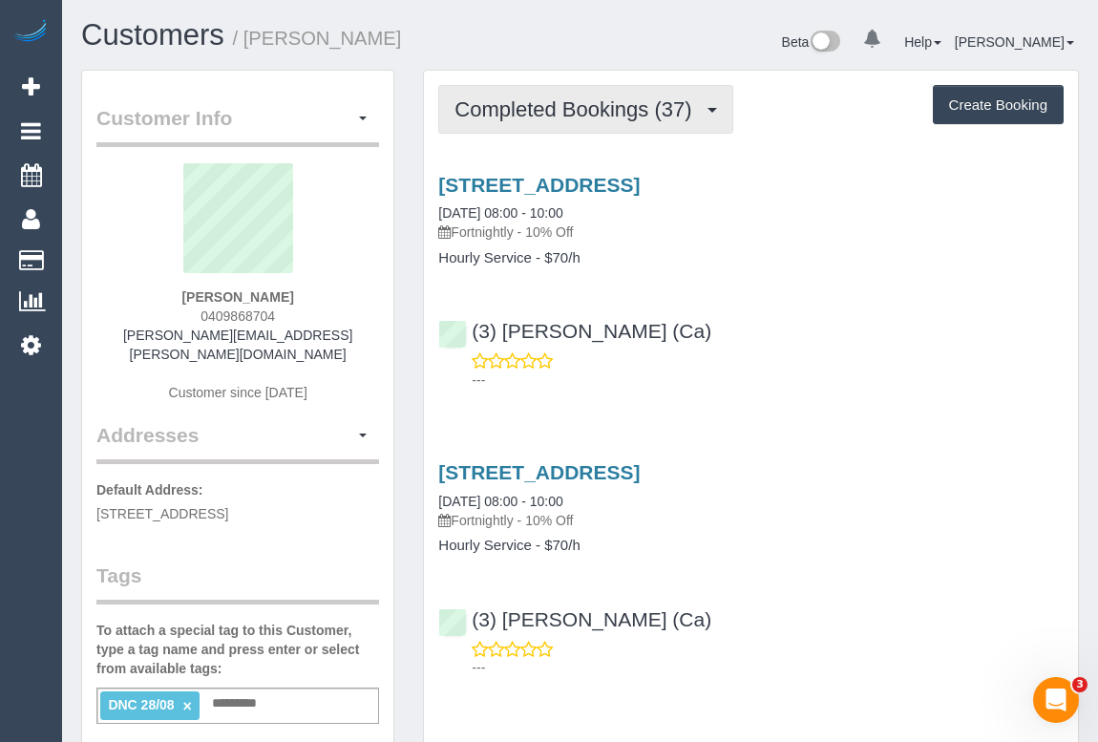
click at [579, 100] on span "Completed Bookings (37)" at bounding box center [577, 109] width 246 height 24
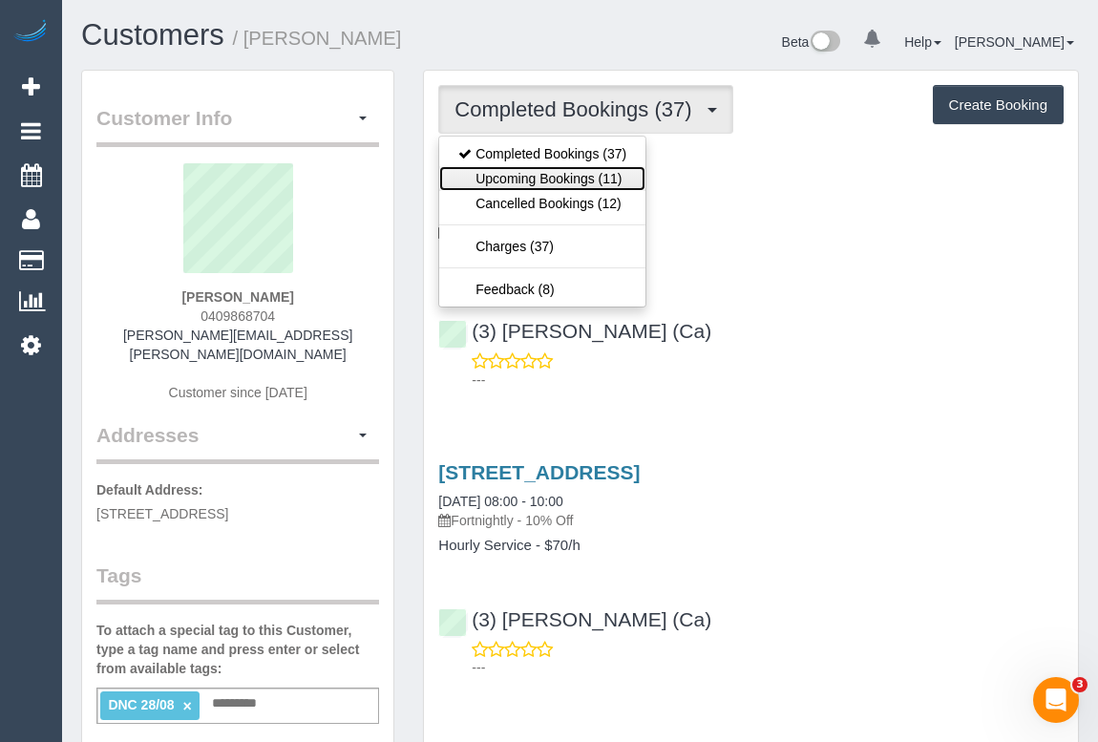
click at [553, 178] on link "Upcoming Bookings (11)" at bounding box center [542, 178] width 206 height 25
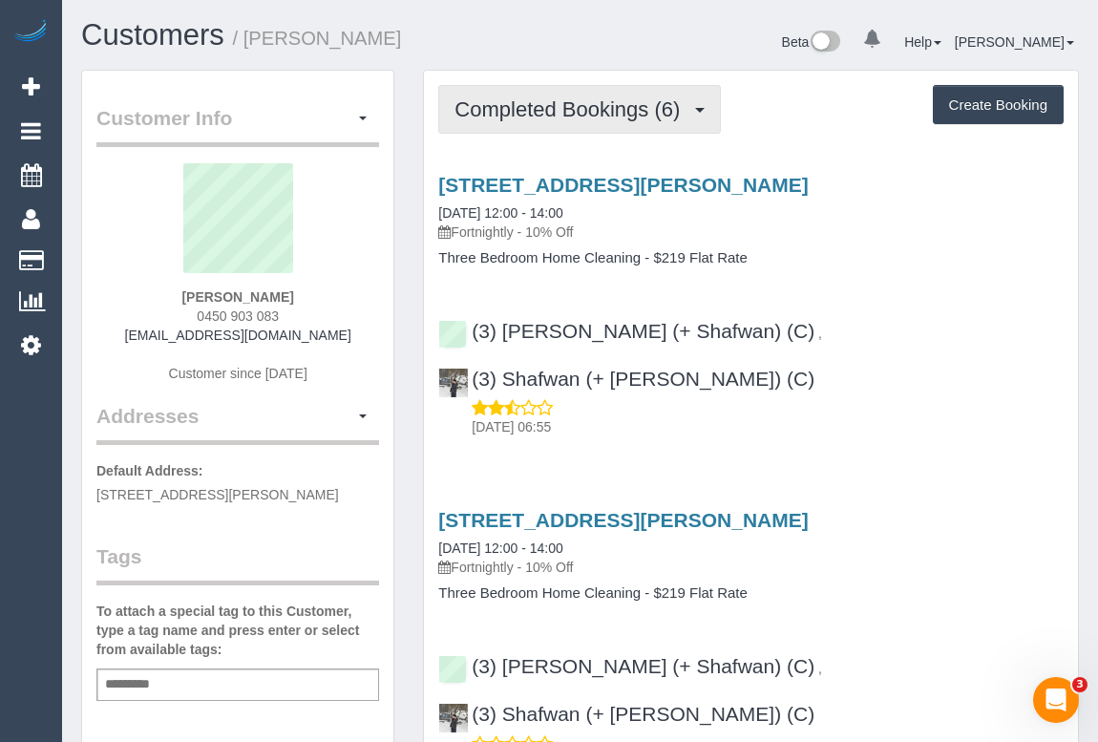
click at [565, 116] on span "Completed Bookings (6)" at bounding box center [571, 109] width 235 height 24
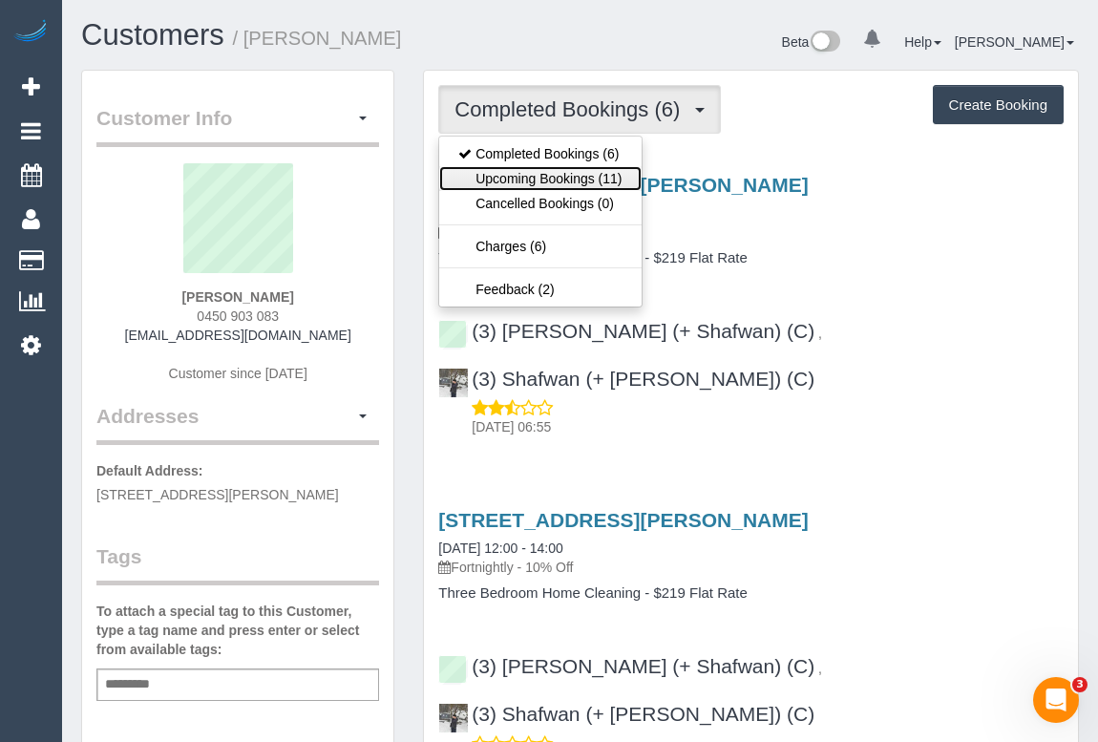
click at [550, 176] on link "Upcoming Bookings (11)" at bounding box center [539, 178] width 201 height 25
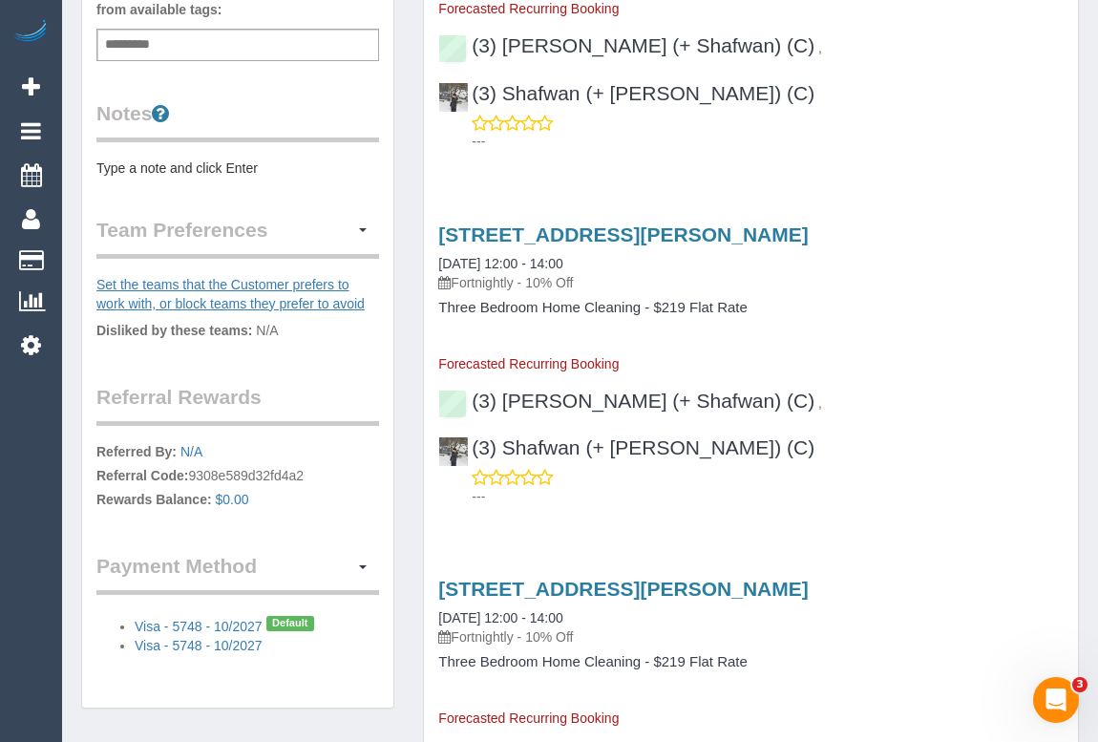
scroll to position [607, 0]
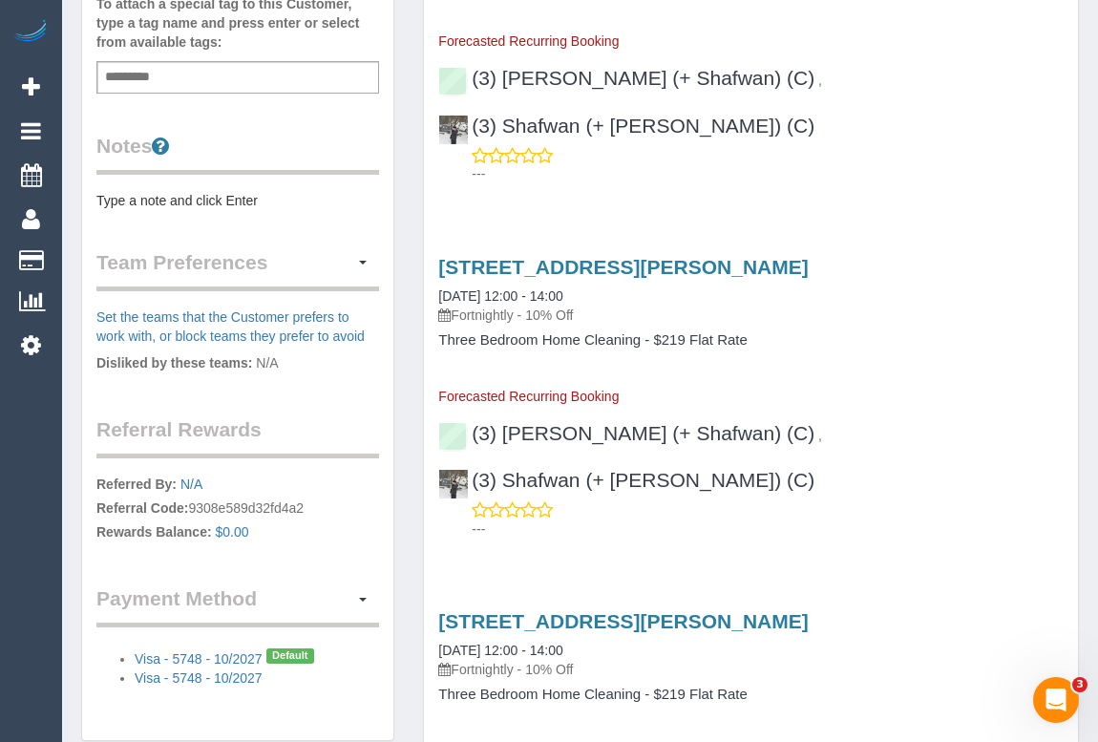
click at [200, 69] on div "Add a tag" at bounding box center [237, 77] width 283 height 32
type input "**********"
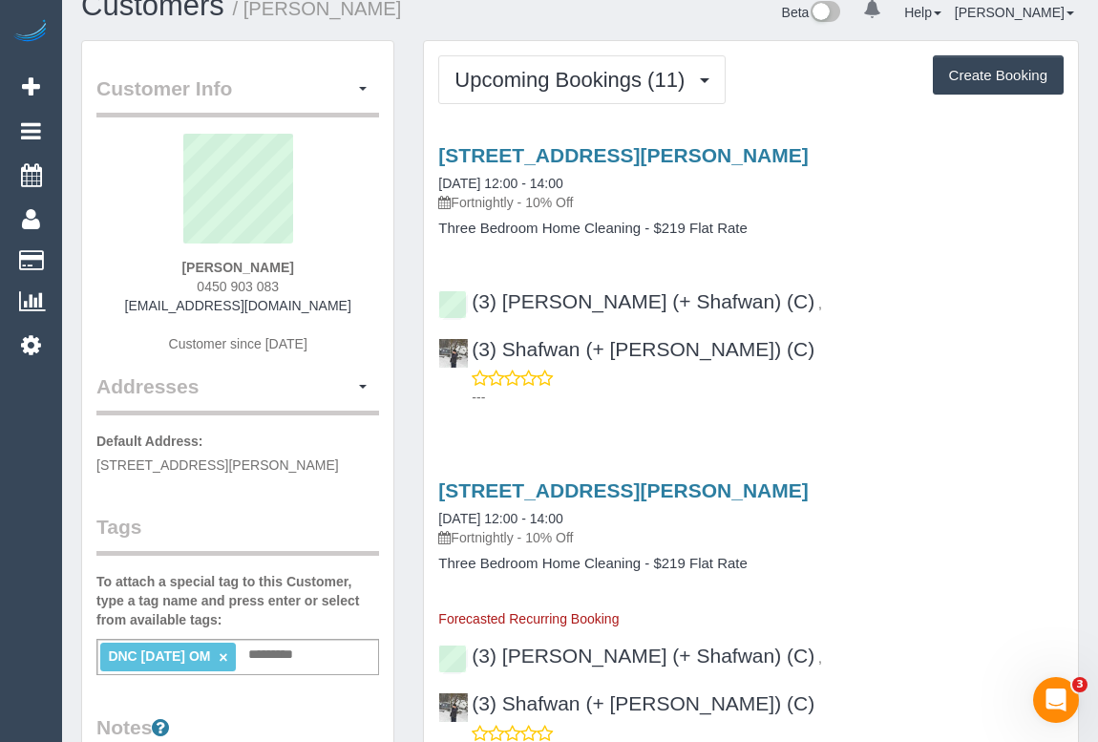
scroll to position [0, 0]
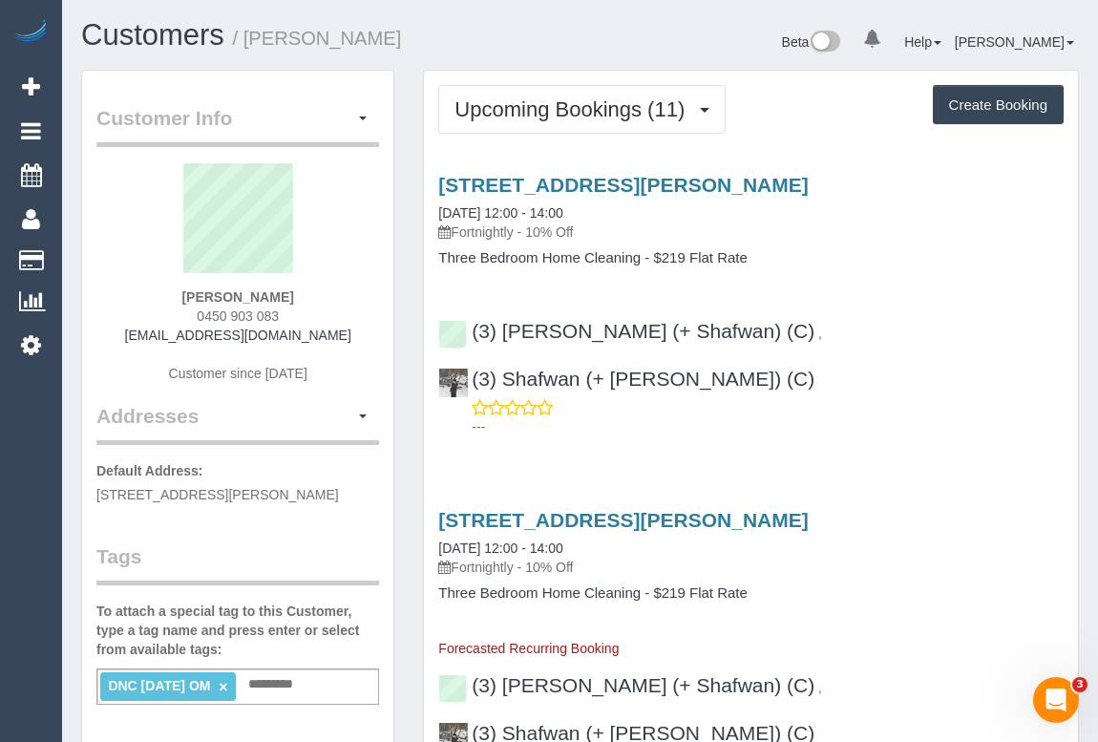
drag, startPoint x: 189, startPoint y: 293, endPoint x: 325, endPoint y: 295, distance: 135.5
click at [325, 295] on div "Lucy Bouchier 0450 903 083 lucybourchier12@gmail.com Customer since 2025" at bounding box center [237, 282] width 283 height 239
copy strong "Lucy Bouchier"
drag, startPoint x: 1015, startPoint y: 328, endPoint x: 470, endPoint y: 327, distance: 545.0
click at [470, 327] on div "(3) Farhan (+ Shafwan) (C) , (3) Shafwan (+ Farhan) (C) ---" at bounding box center [751, 370] width 654 height 133
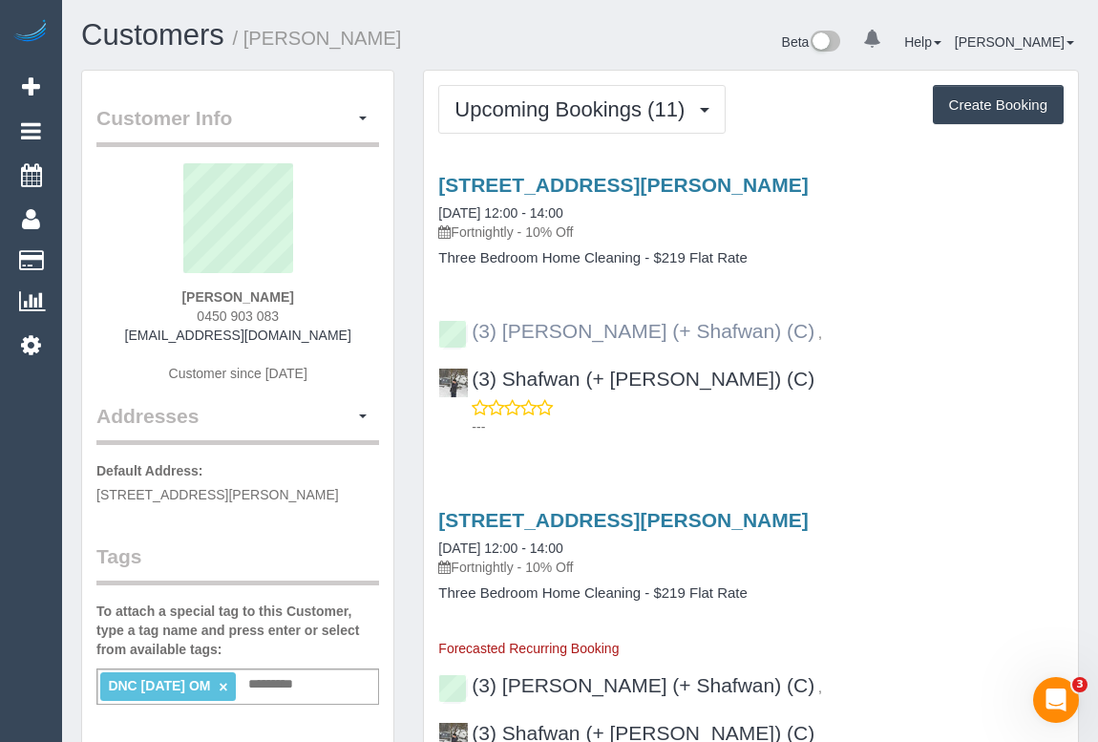
copy div "(3) Farhan (+ Shafwan) (C) , (3) Shafwan (+ Farhan) (C)"
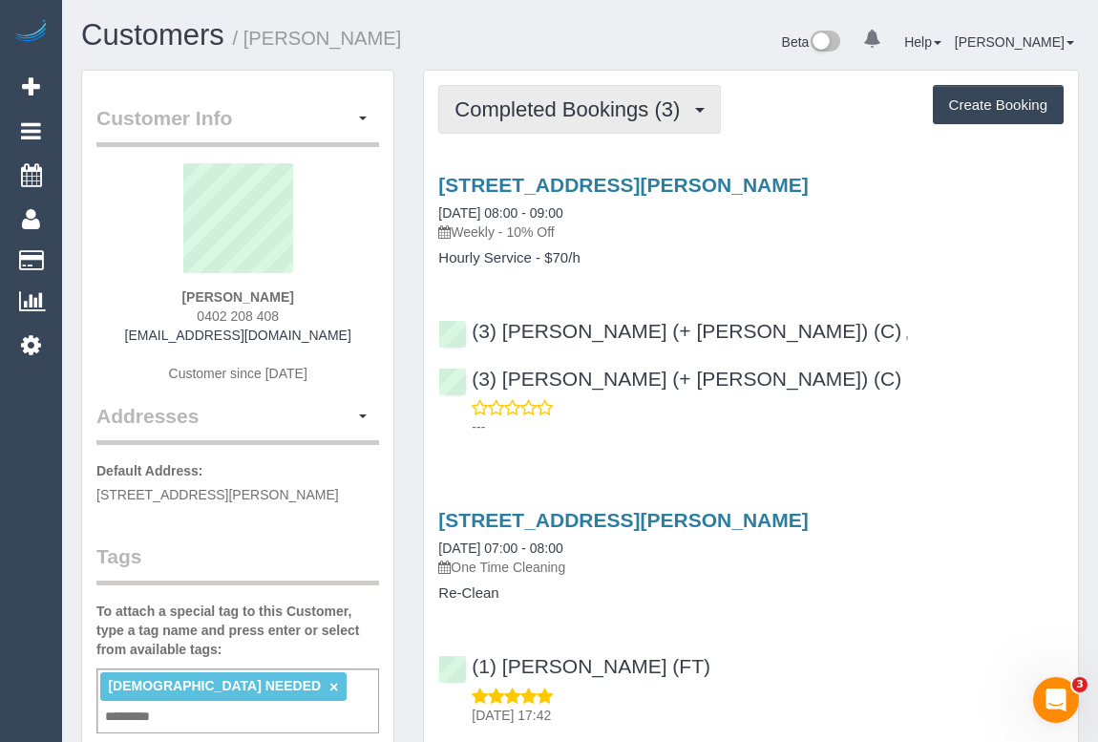
click at [626, 112] on span "Completed Bookings (3)" at bounding box center [571, 109] width 235 height 24
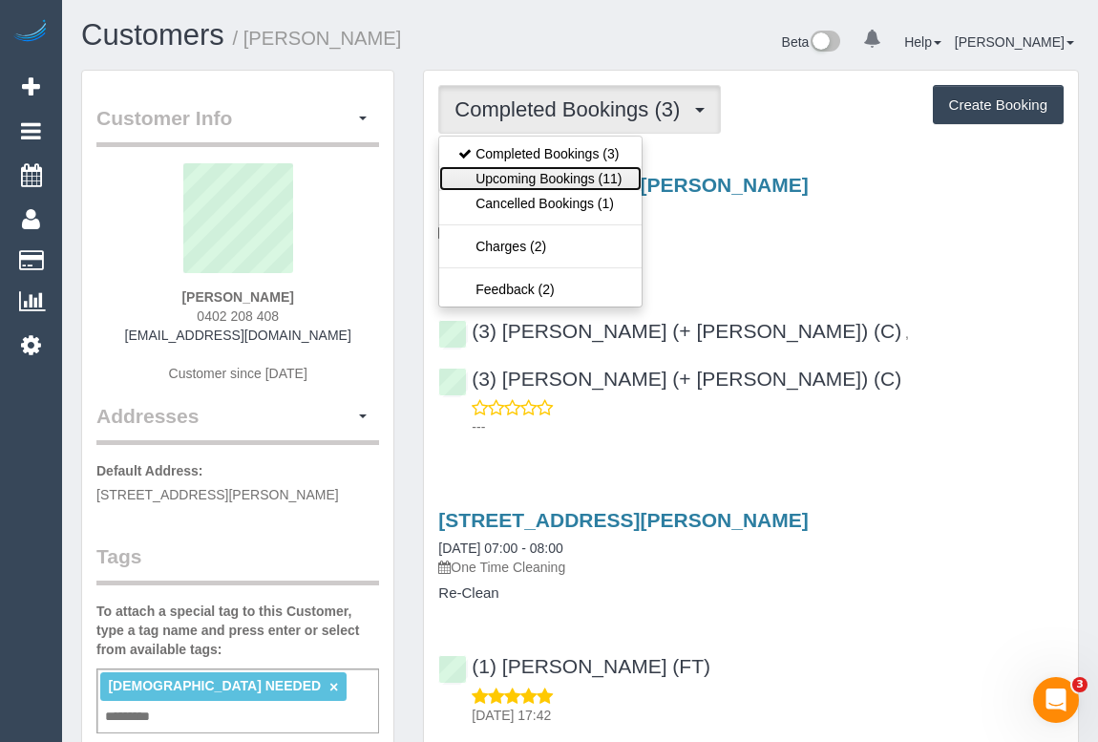
click at [587, 179] on link "Upcoming Bookings (11)" at bounding box center [539, 178] width 201 height 25
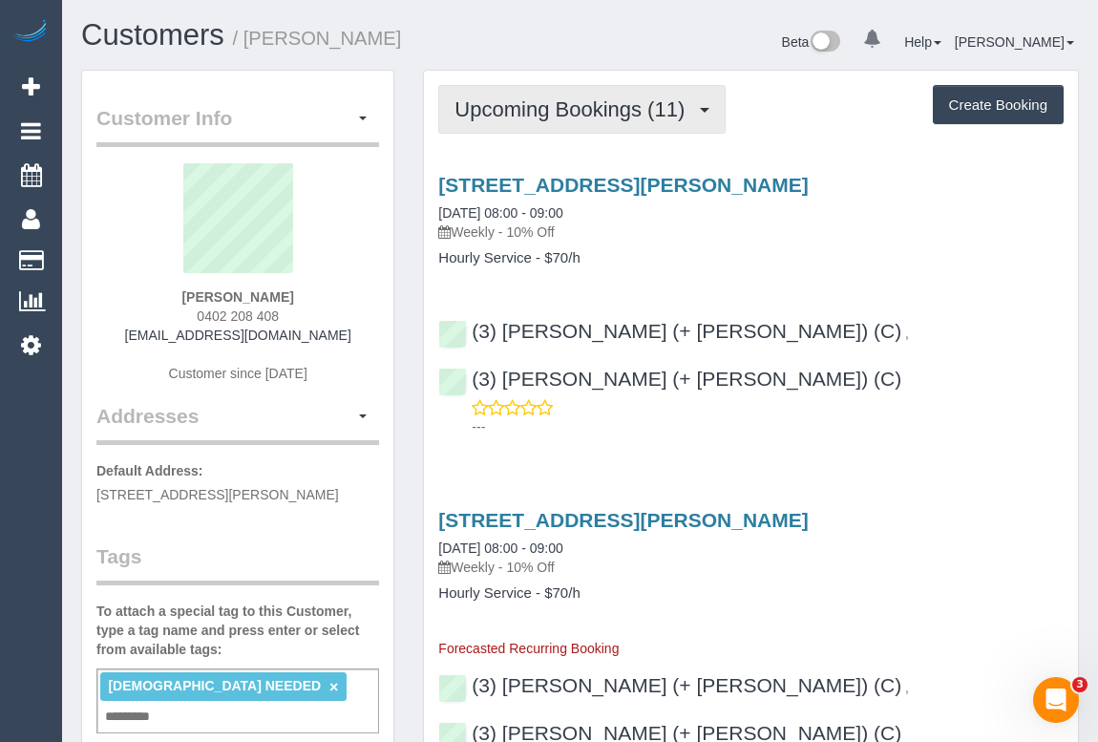
click at [580, 115] on span "Upcoming Bookings (11)" at bounding box center [574, 109] width 240 height 24
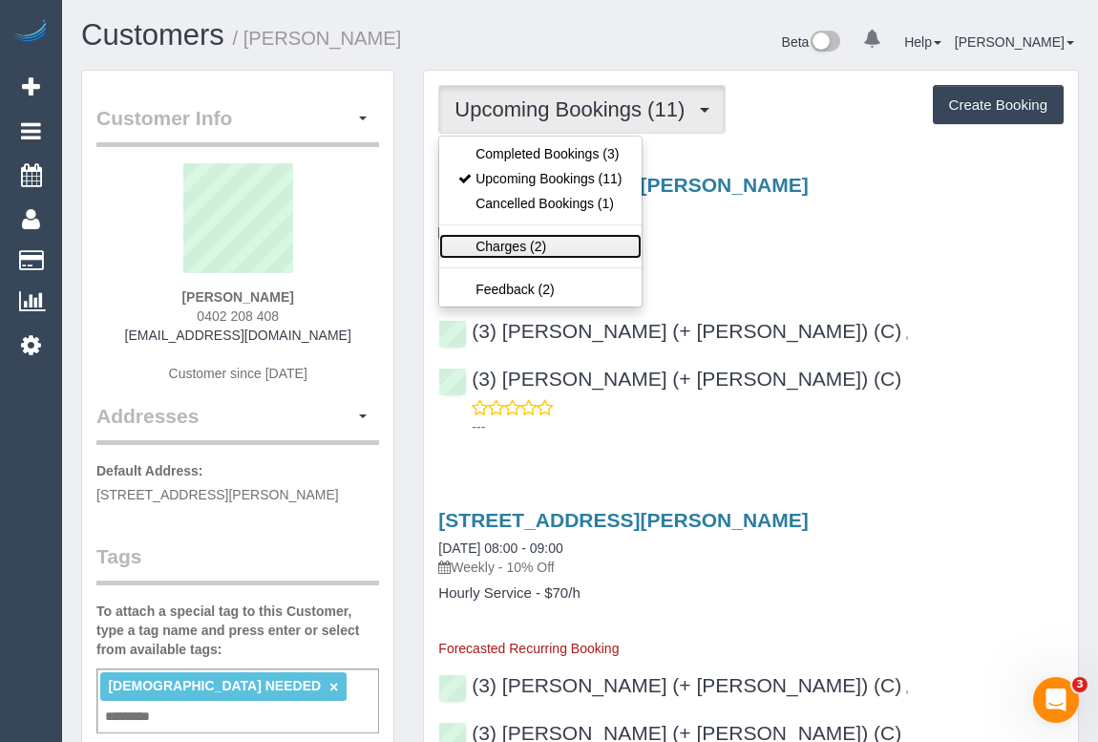
click at [528, 244] on link "Charges (2)" at bounding box center [539, 246] width 201 height 25
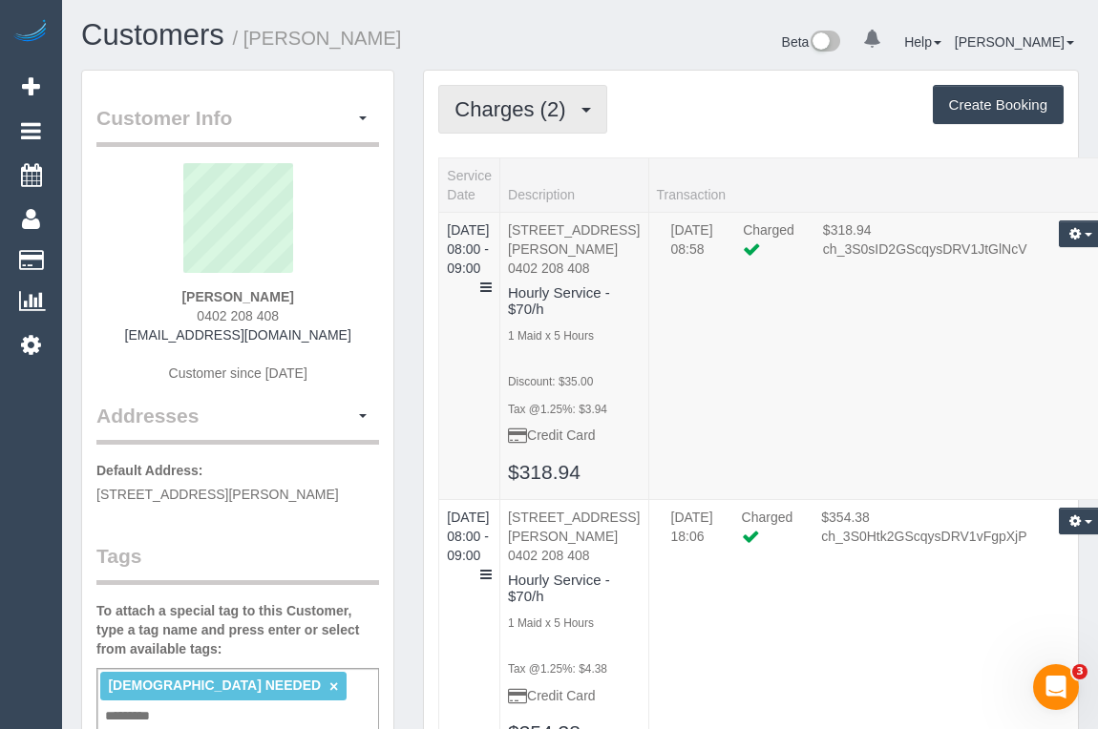
click at [520, 104] on span "Charges (2)" at bounding box center [514, 109] width 120 height 24
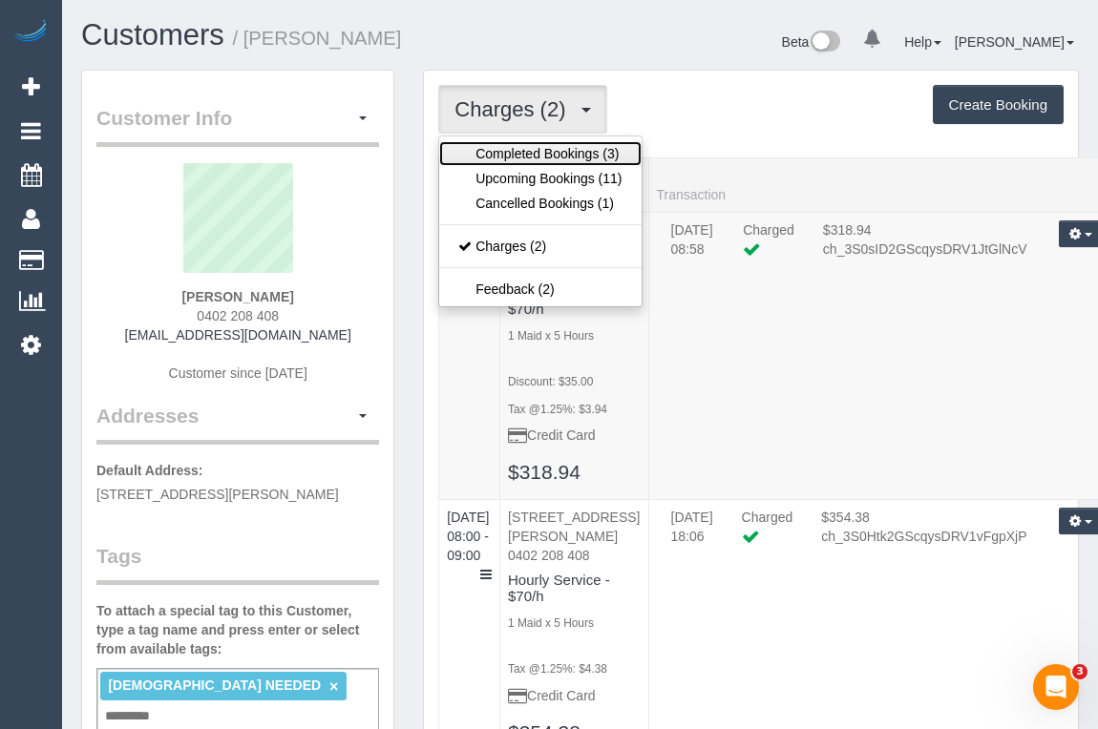
click at [516, 153] on link "Completed Bookings (3)" at bounding box center [539, 153] width 201 height 25
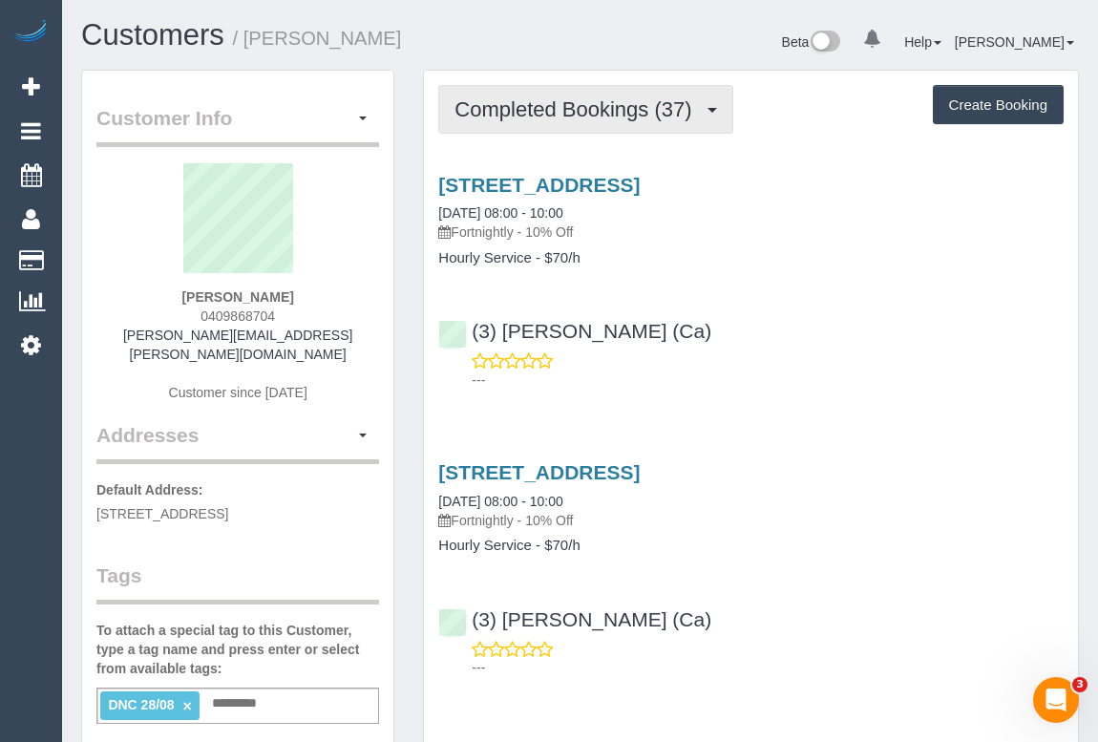
click at [567, 108] on span "Completed Bookings (37)" at bounding box center [577, 109] width 246 height 24
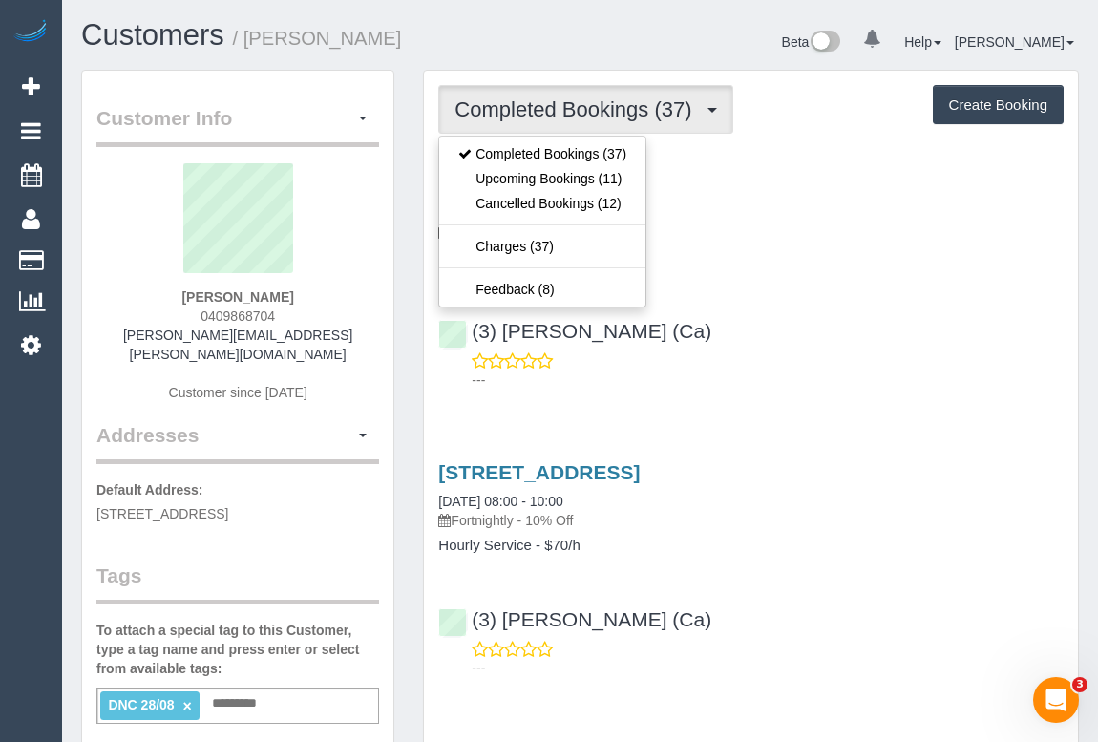
click at [639, 181] on link "10 Prospect Street, Essendon West, VIC 3040" at bounding box center [538, 185] width 201 height 22
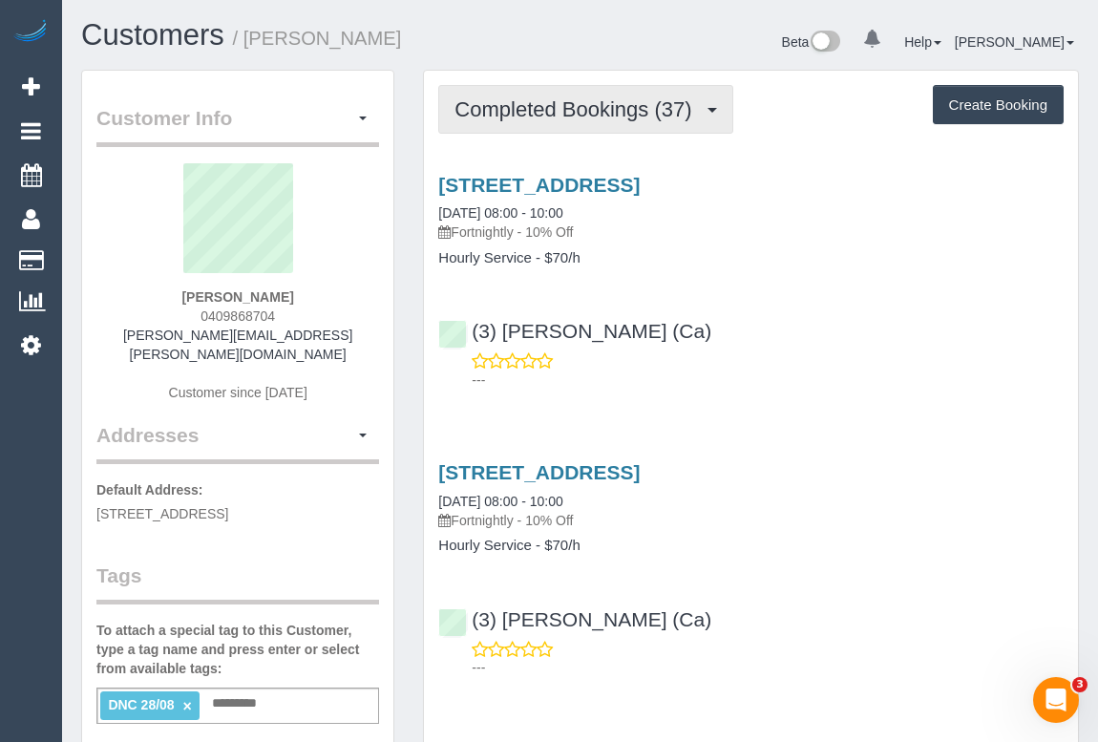
click at [498, 126] on button "Completed Bookings (37)" at bounding box center [585, 109] width 294 height 49
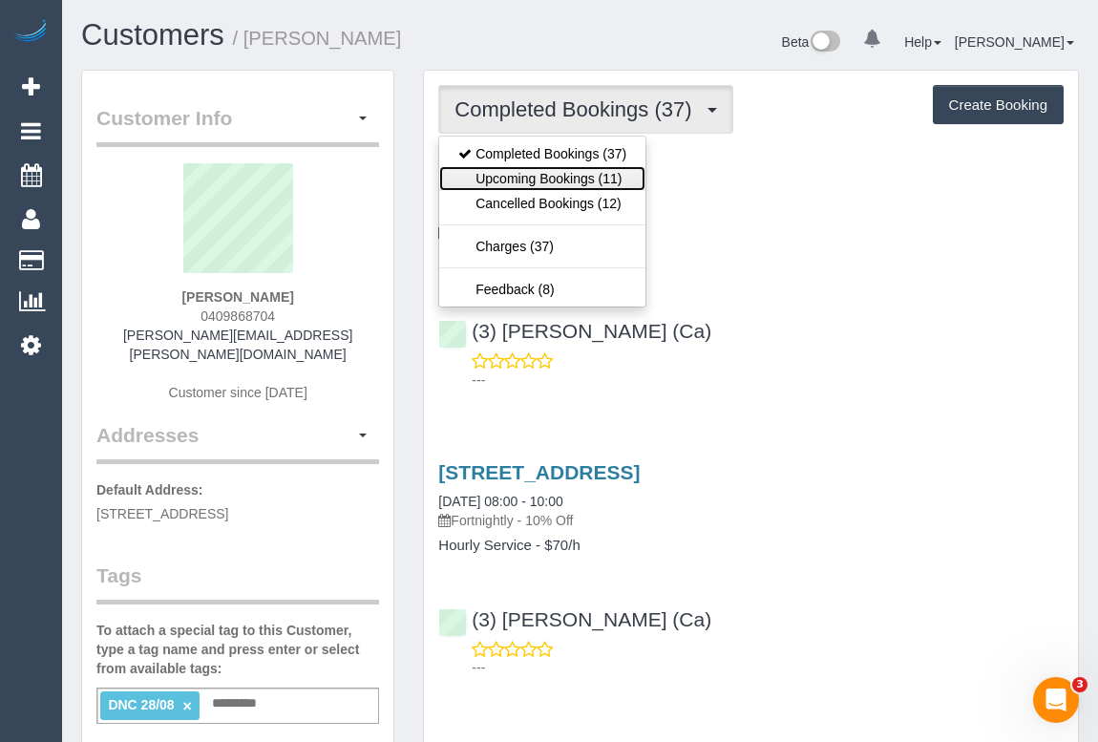
click at [508, 175] on link "Upcoming Bookings (11)" at bounding box center [542, 178] width 206 height 25
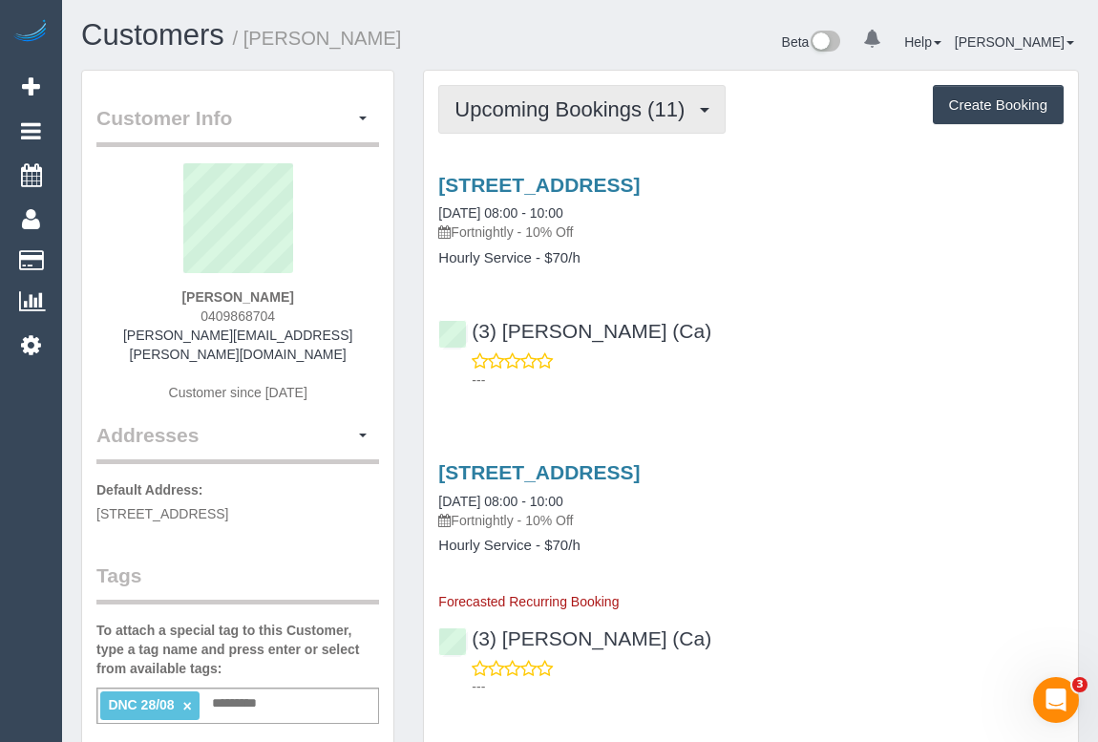
click at [566, 112] on span "Upcoming Bookings (11)" at bounding box center [574, 109] width 240 height 24
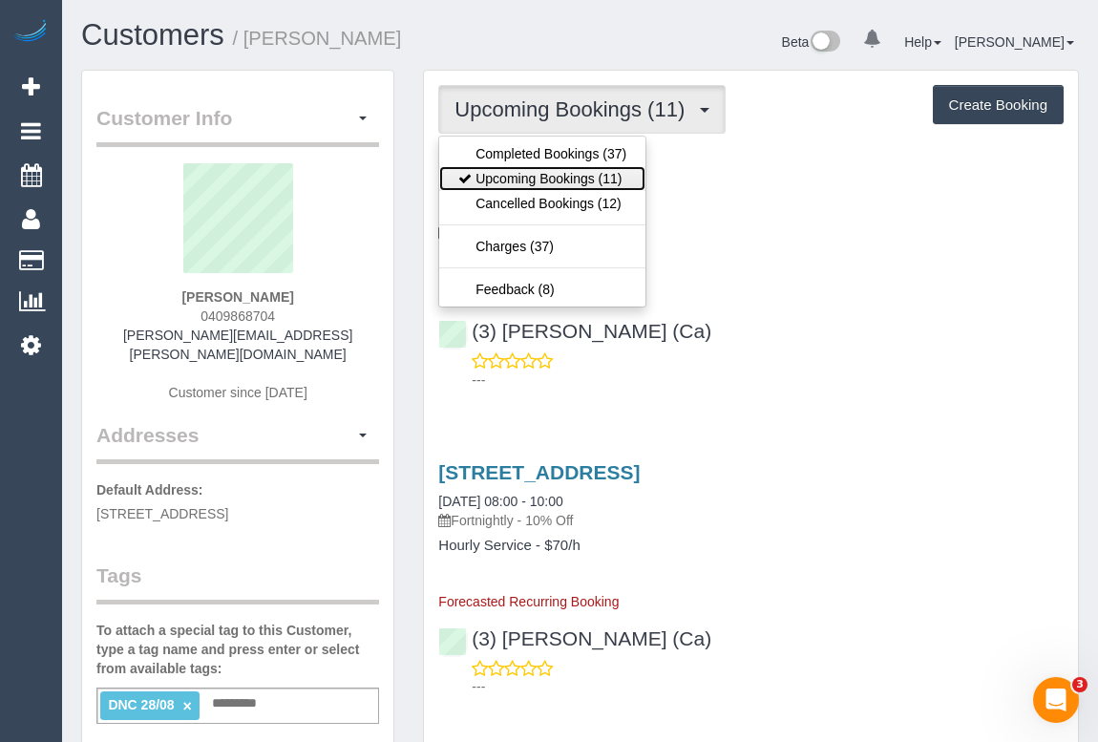
click at [558, 177] on link "Upcoming Bookings (11)" at bounding box center [542, 178] width 206 height 25
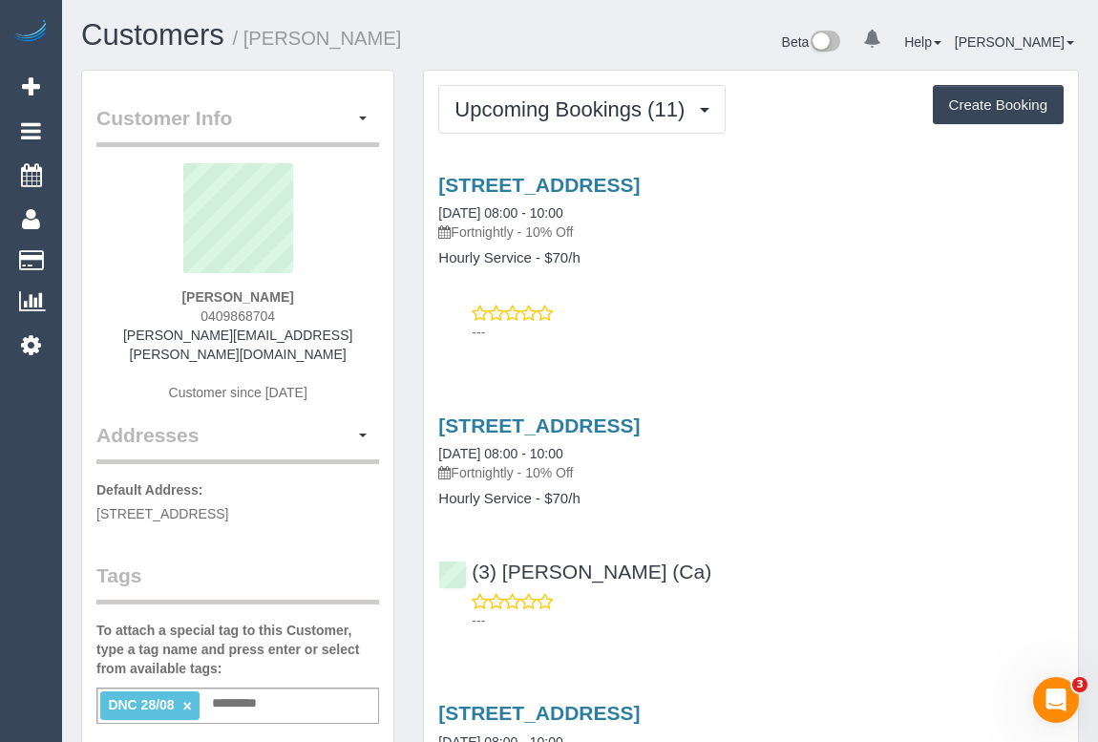
click at [694, 328] on p "---" at bounding box center [767, 332] width 592 height 19
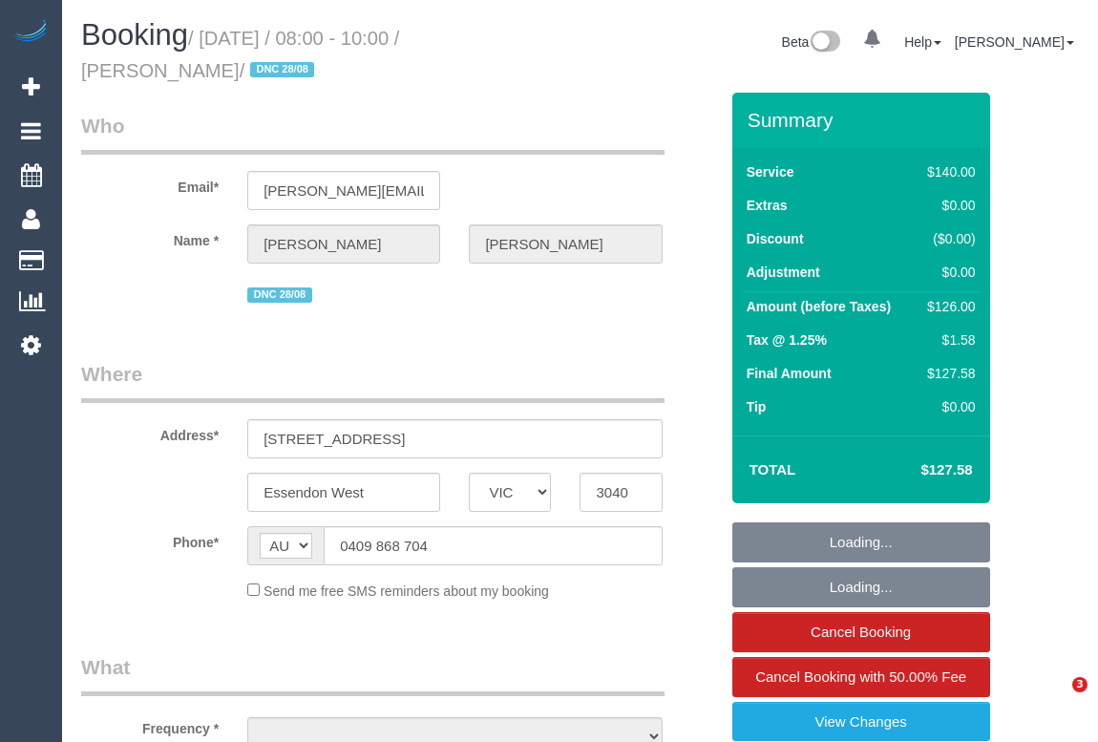
select select "VIC"
select select "object:551"
select select "number:27"
select select "number:15"
select select "number:18"
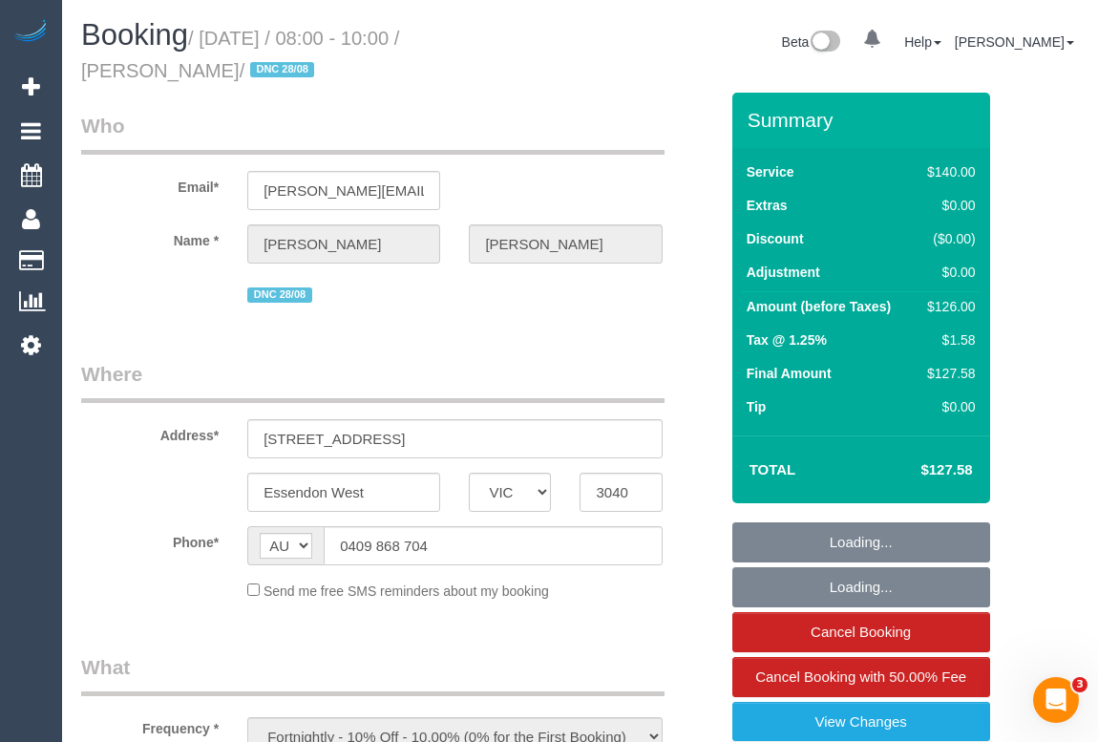
select select "number:22"
select select "number:35"
select select "number:26"
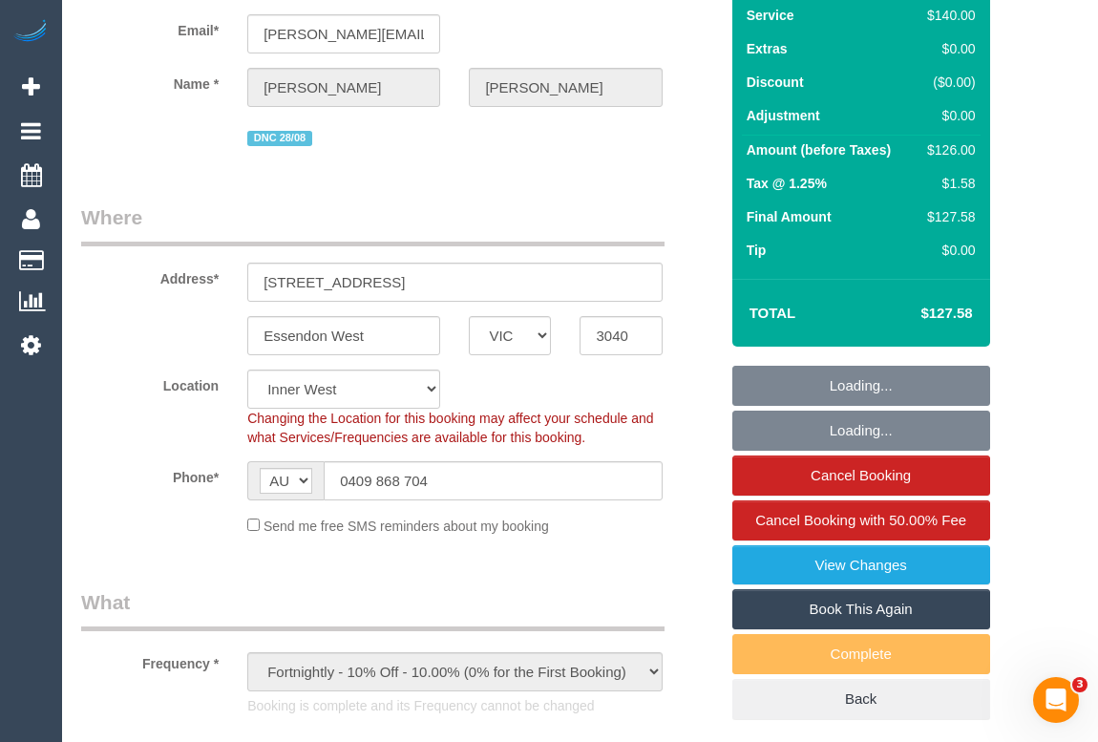
select select "object:704"
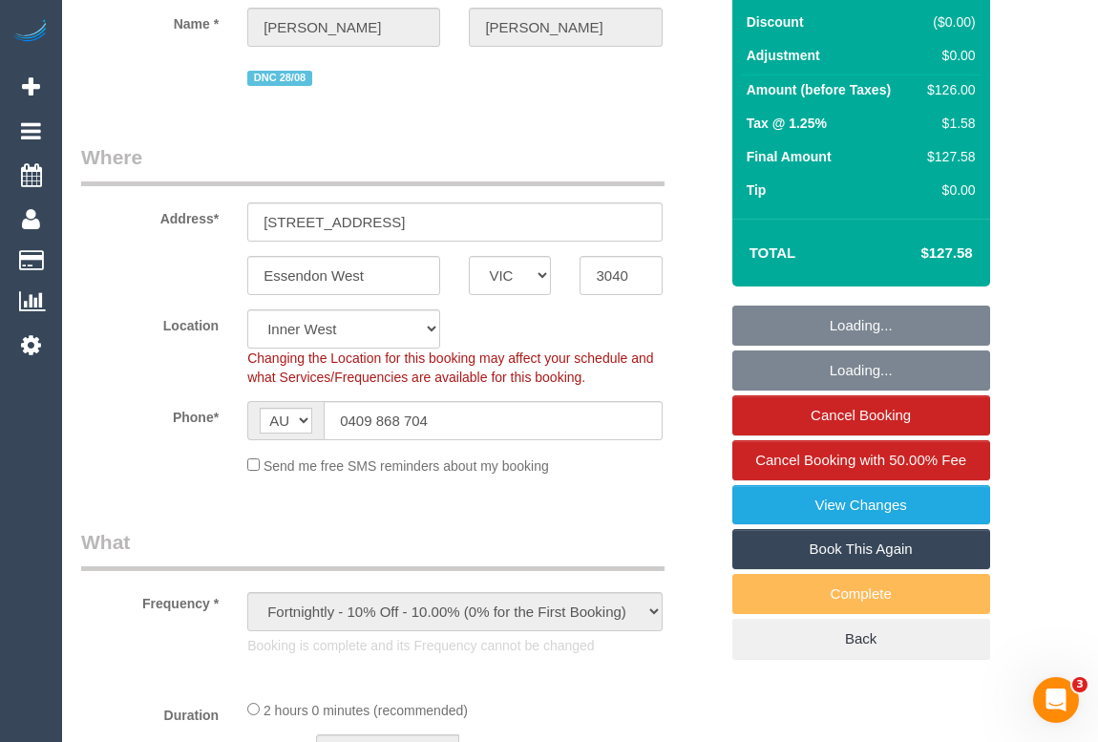
select select "string:stripe-pm_1O38Yz2GScqysDRVPW85i4gB"
select select "25121"
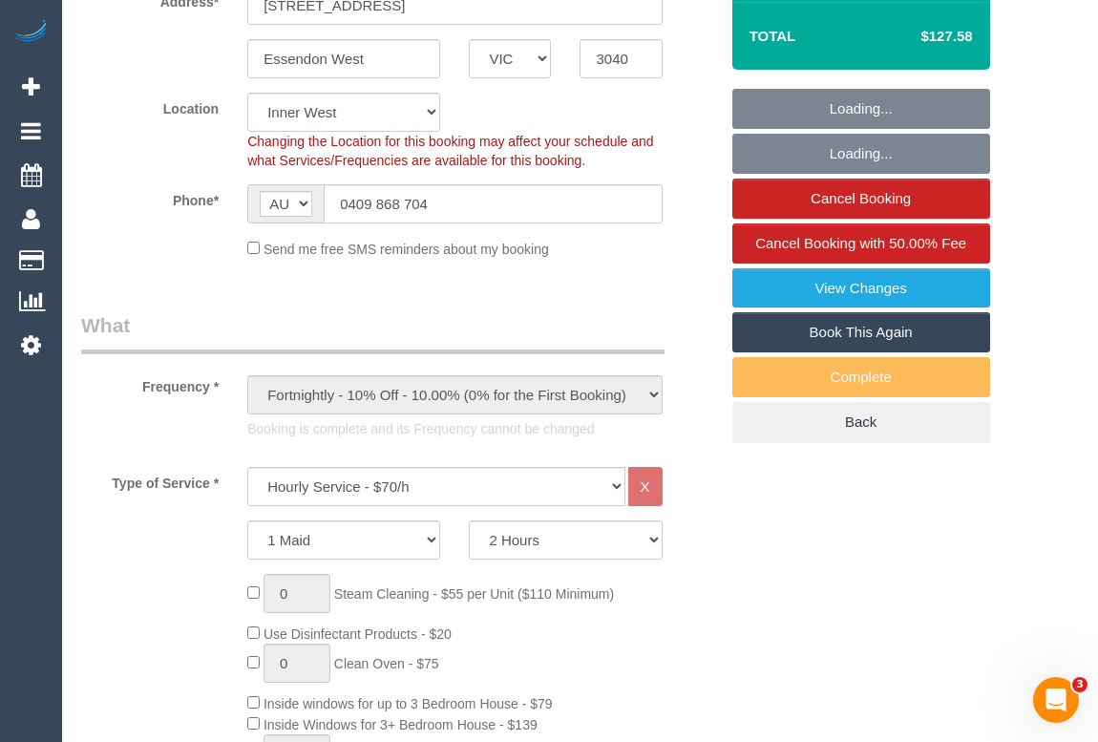
select select "spot1"
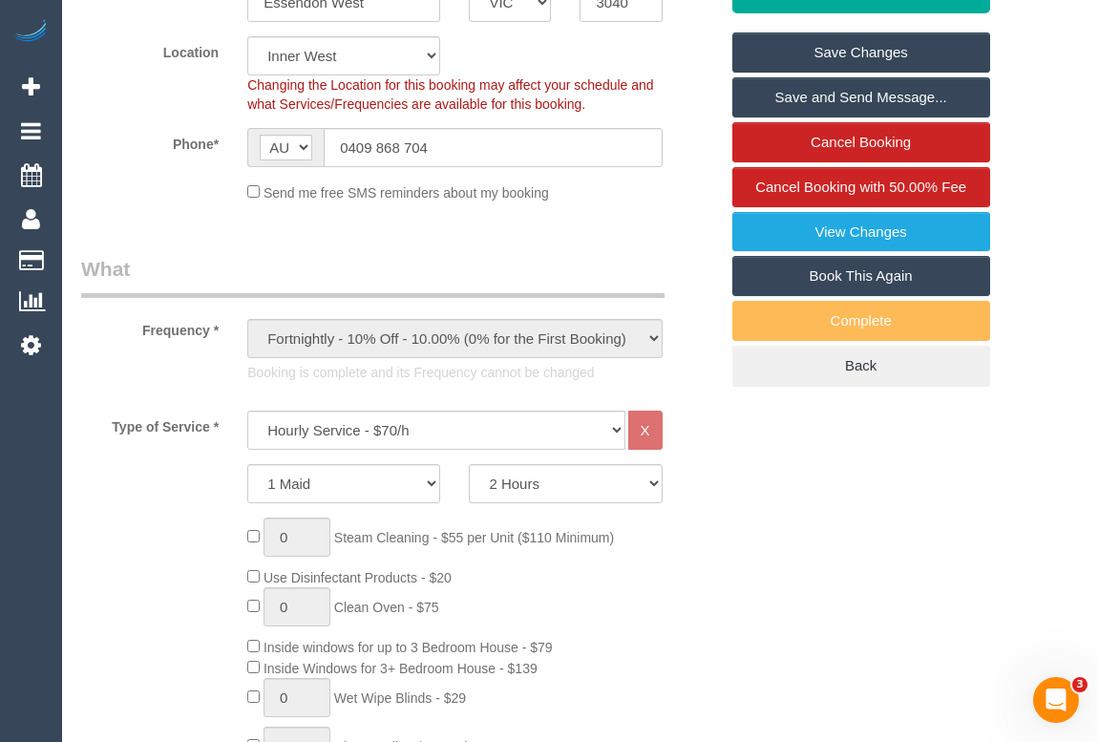
scroll to position [520, 0]
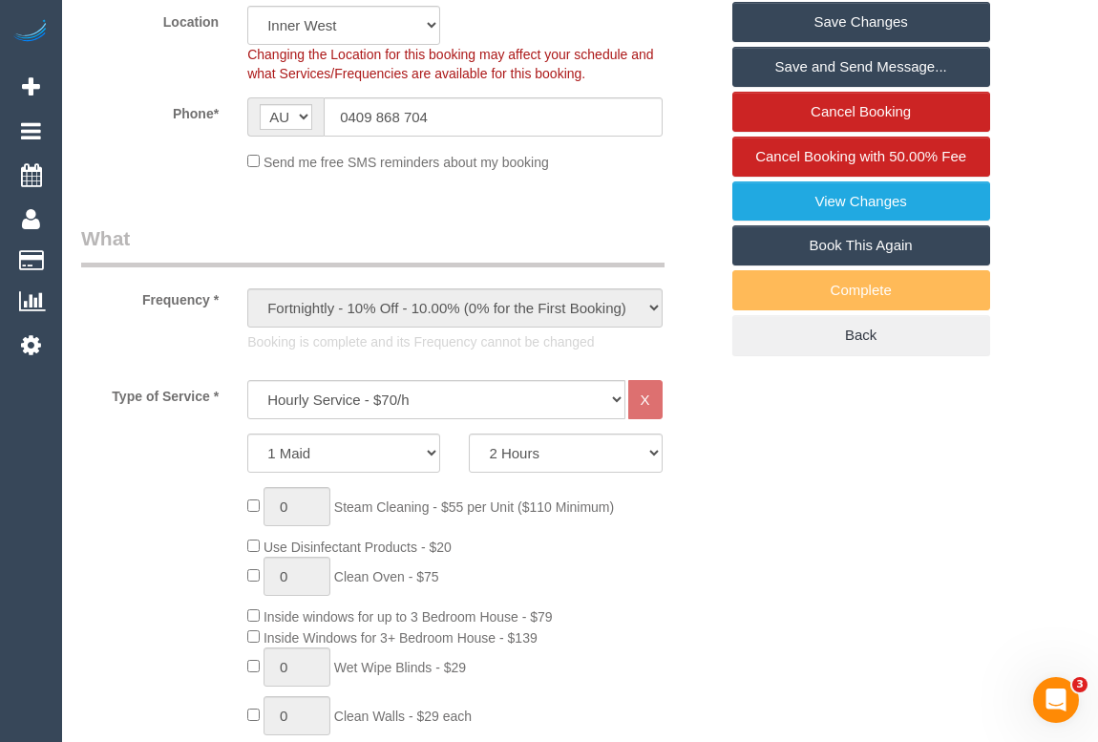
click at [793, 239] on link "Book This Again" at bounding box center [861, 245] width 258 height 40
select select "VIC"
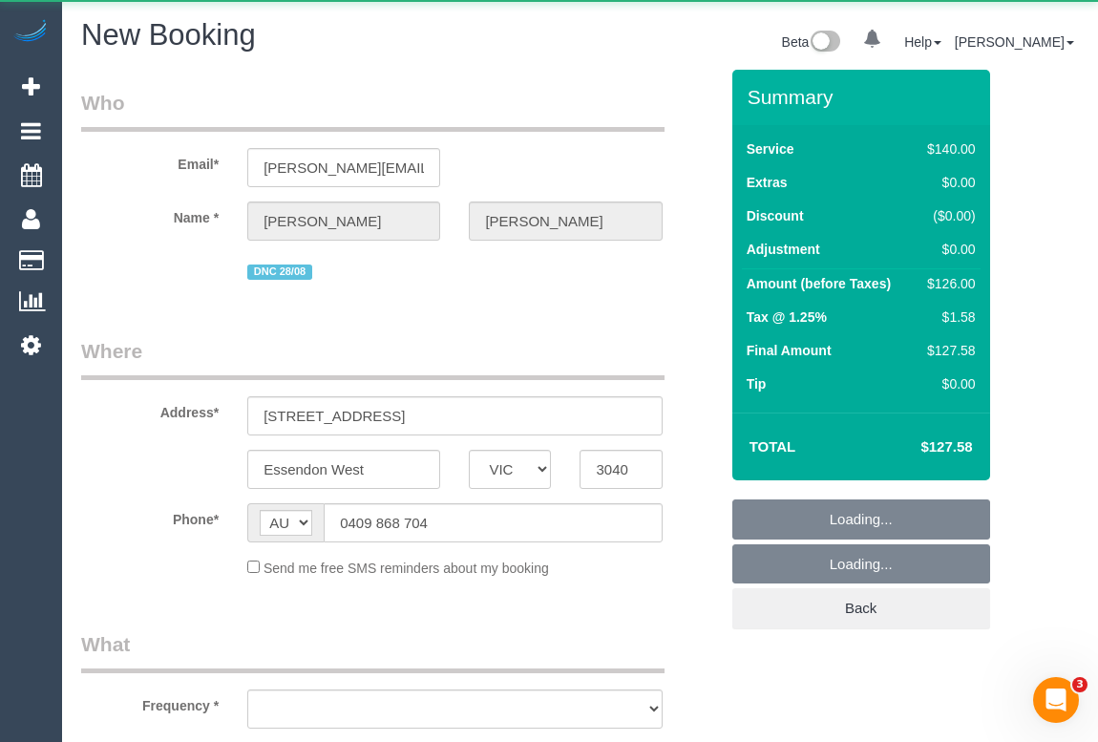
select select "string:stripe-pm_1O38Yz2GScqysDRVPW85i4gB"
select select "number:27"
select select "number:15"
select select "number:18"
select select "number:22"
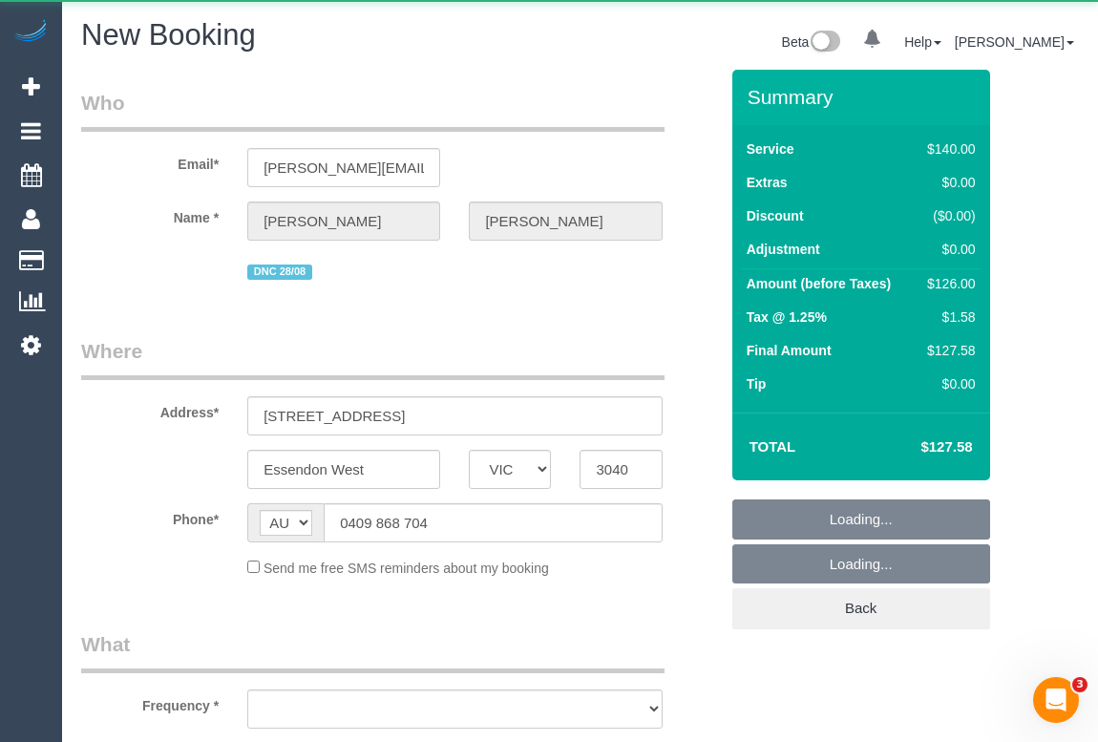
select select "number:35"
select select "number:26"
select select "object:2574"
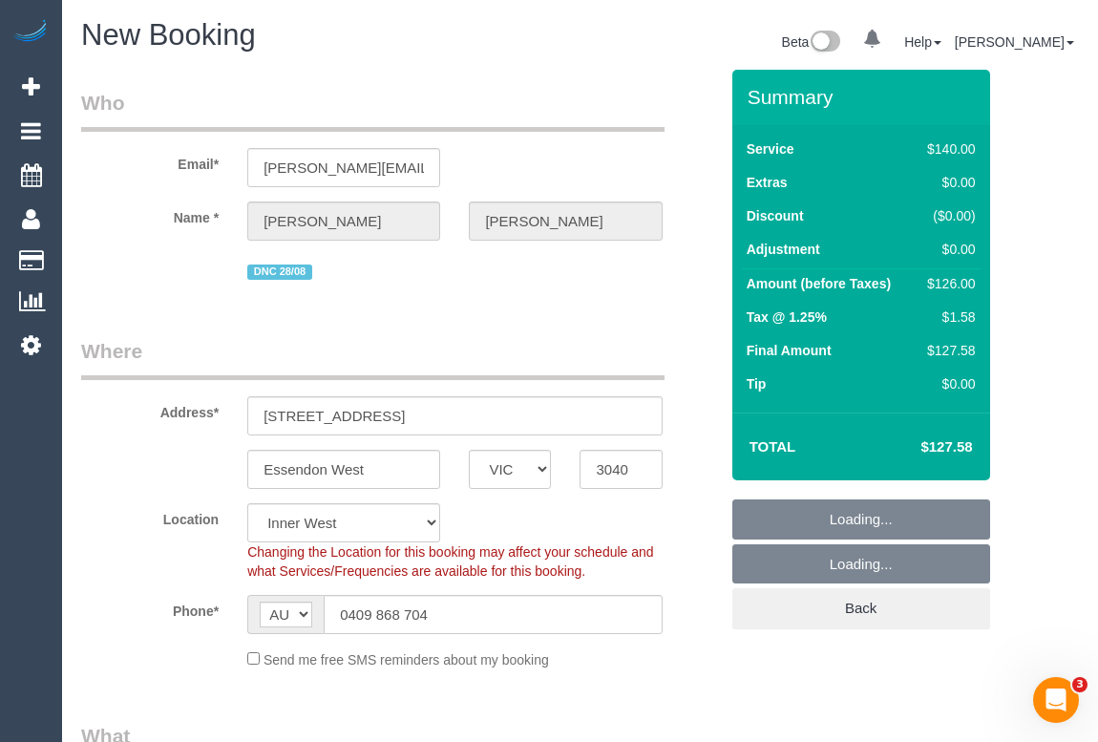
select select "25121"
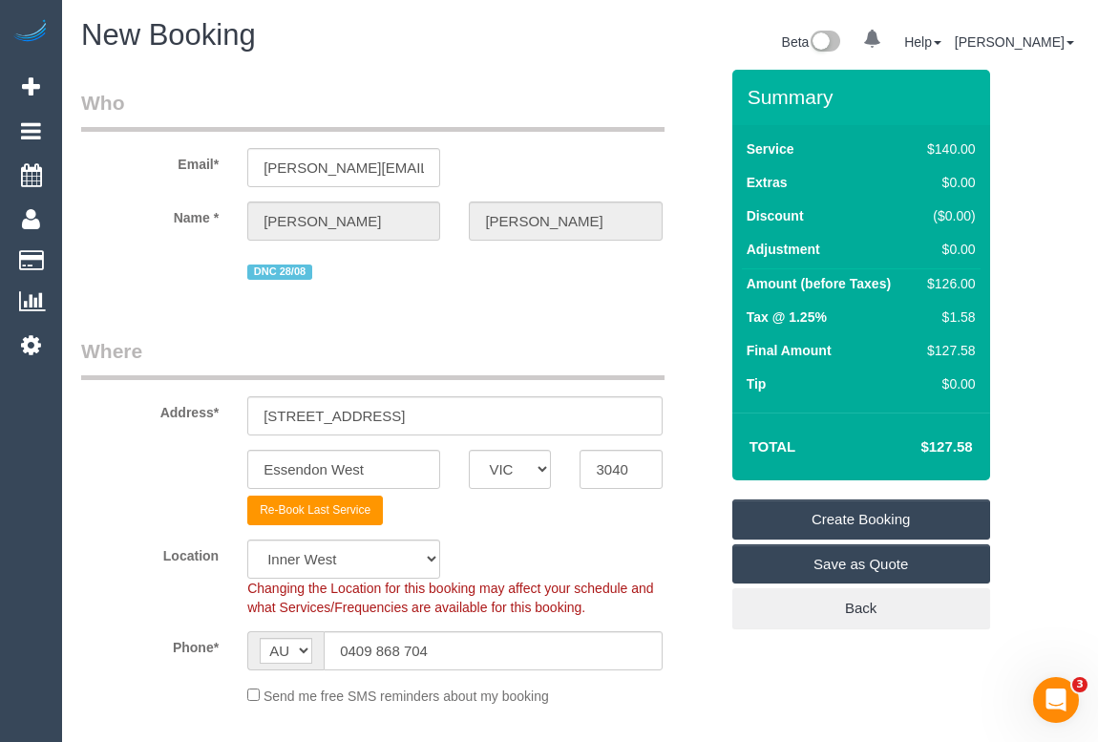
select select "object:3426"
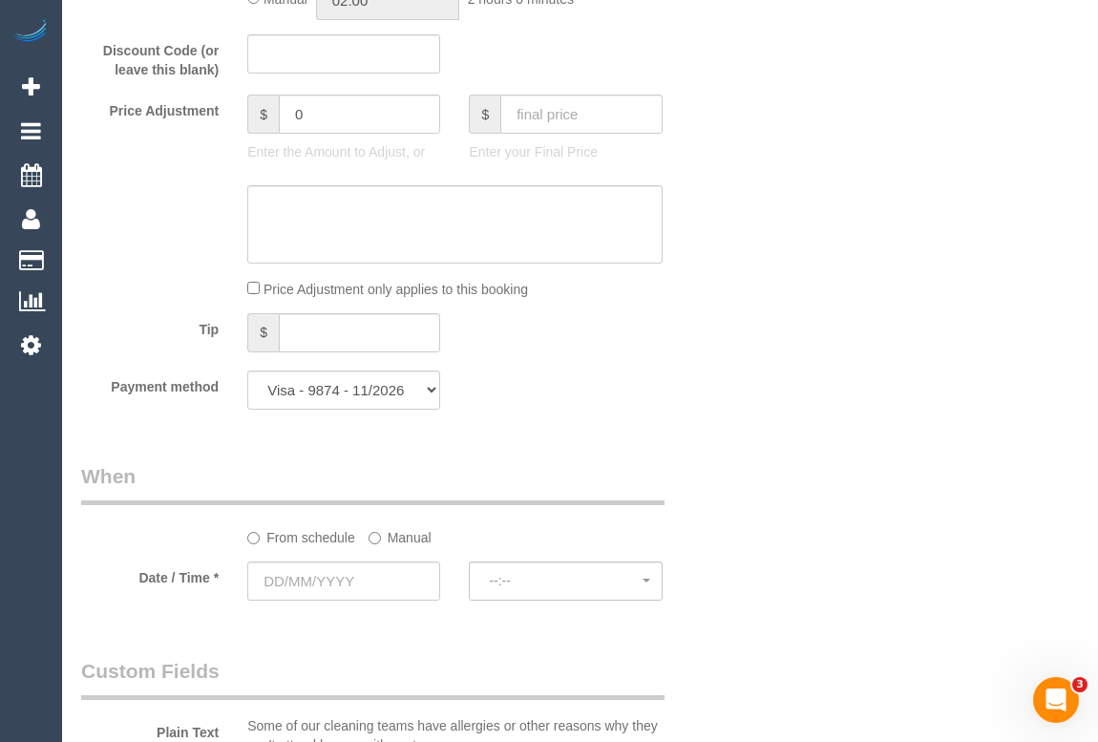
scroll to position [1909, 0]
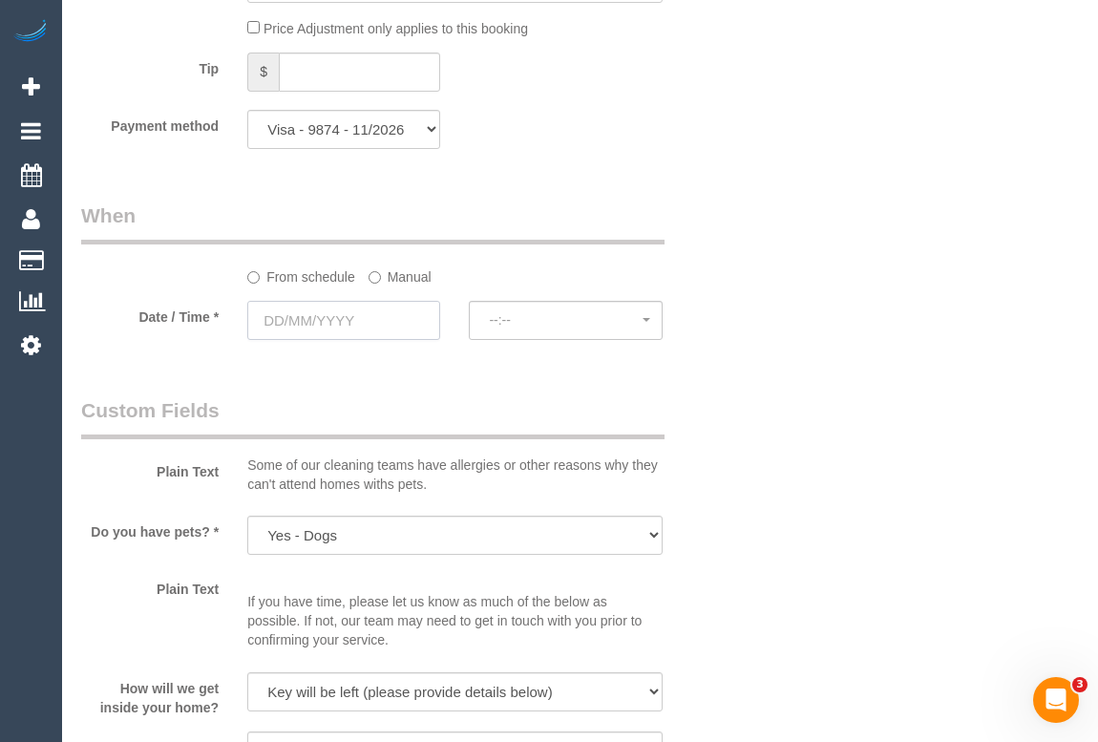
click at [308, 319] on input "text" at bounding box center [343, 320] width 193 height 39
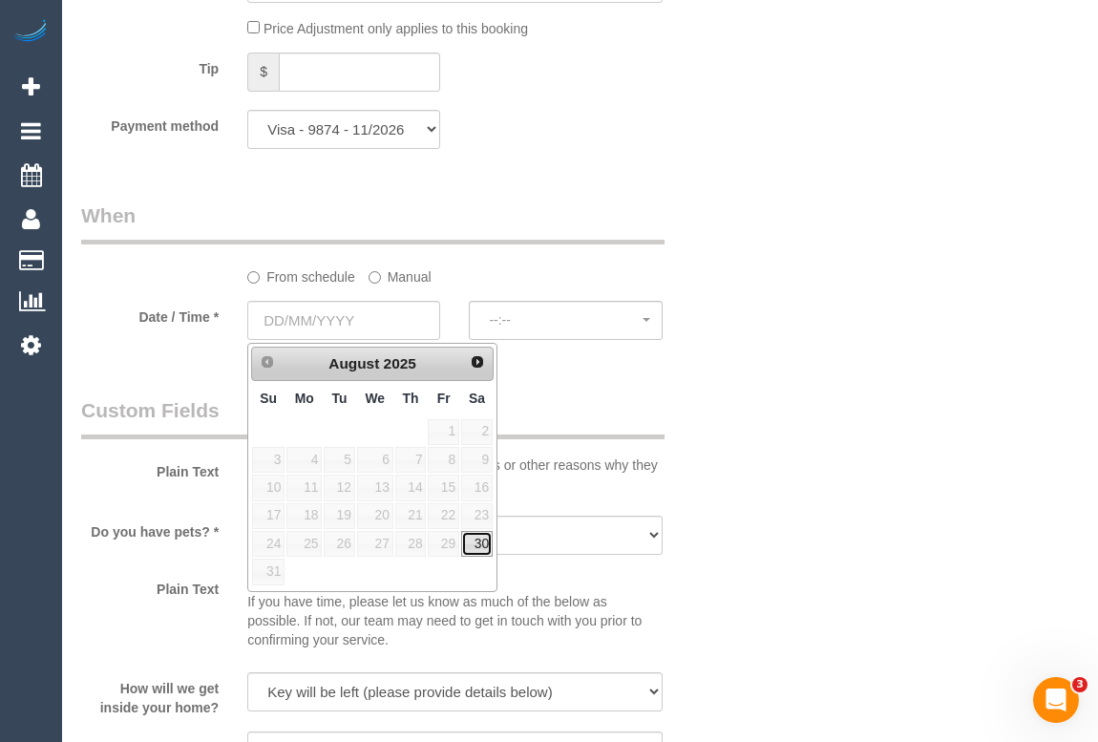
click at [476, 540] on link "30" at bounding box center [476, 544] width 31 height 26
type input "30/08/2025"
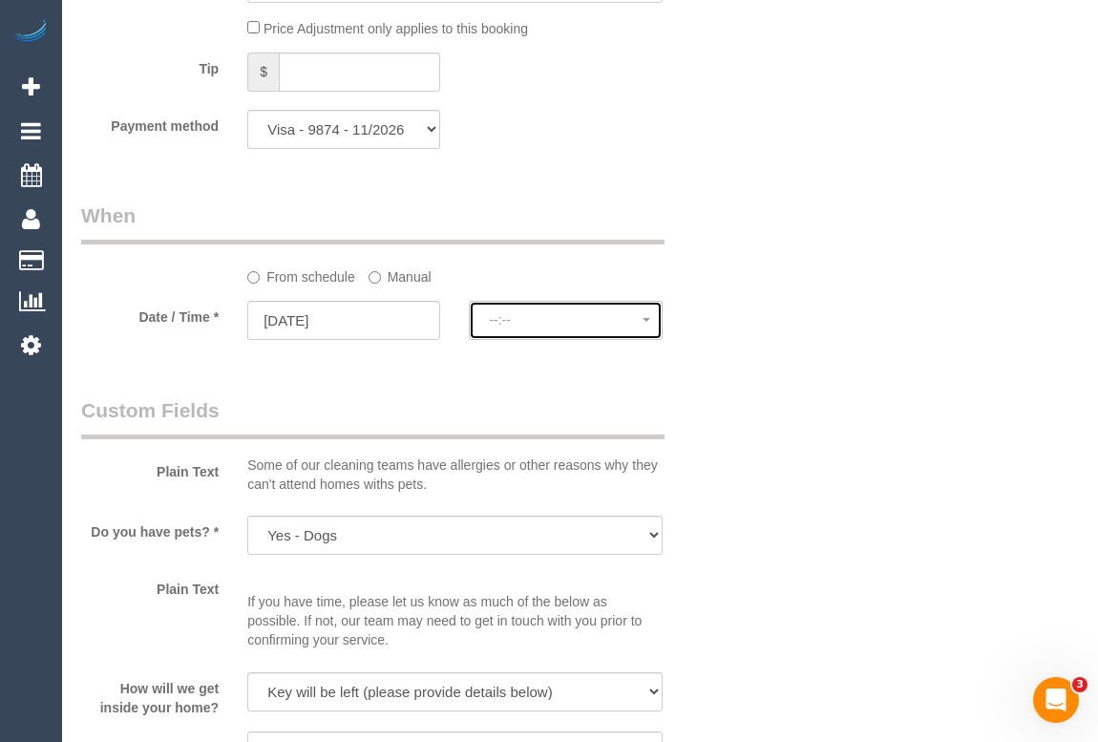
click at [515, 324] on span "--:--" at bounding box center [565, 319] width 153 height 15
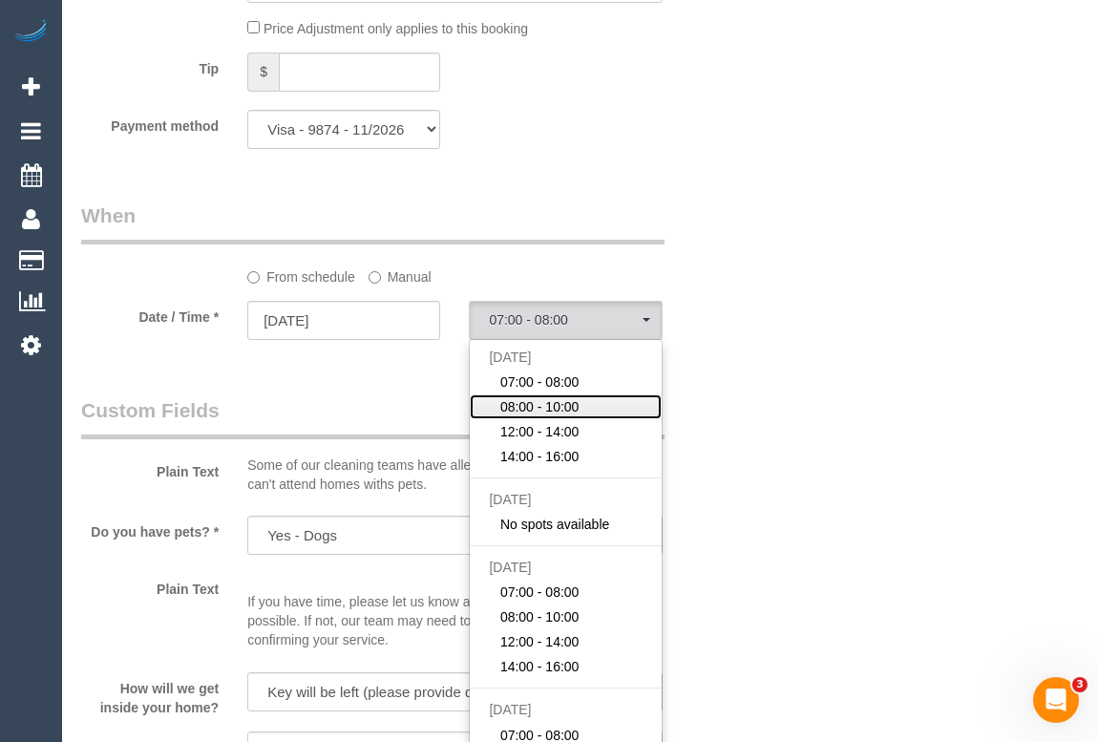
click at [518, 408] on span "08:00 - 10:00" at bounding box center [539, 406] width 79 height 19
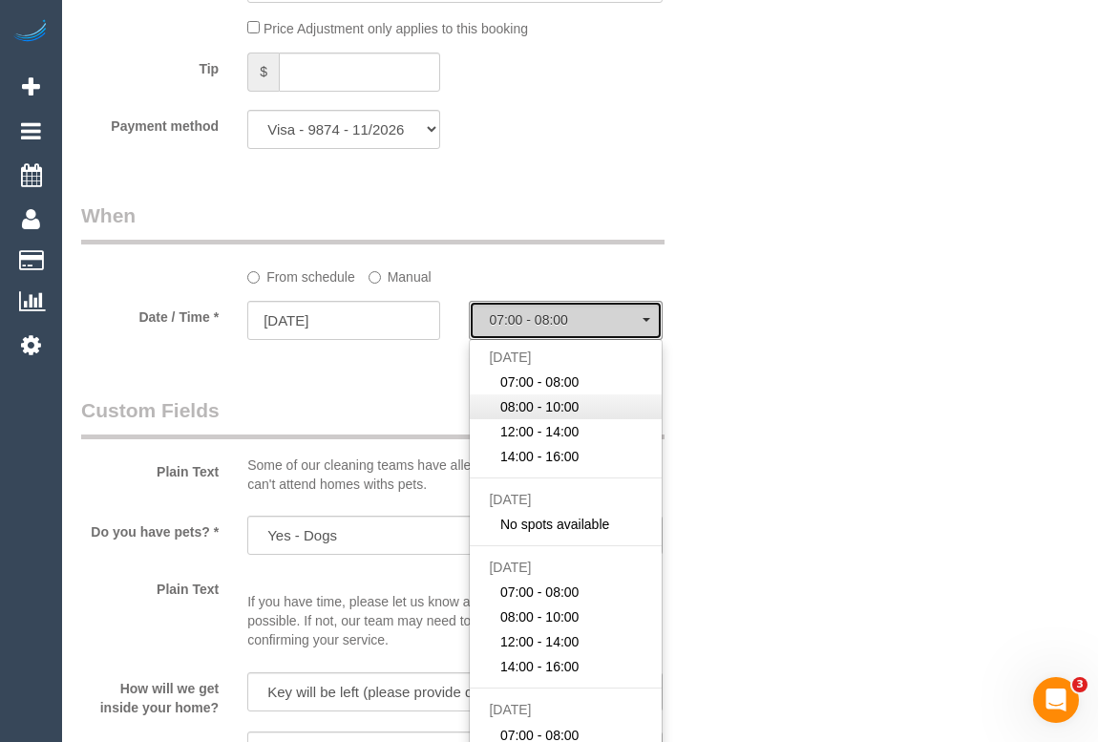
select select "spot12"
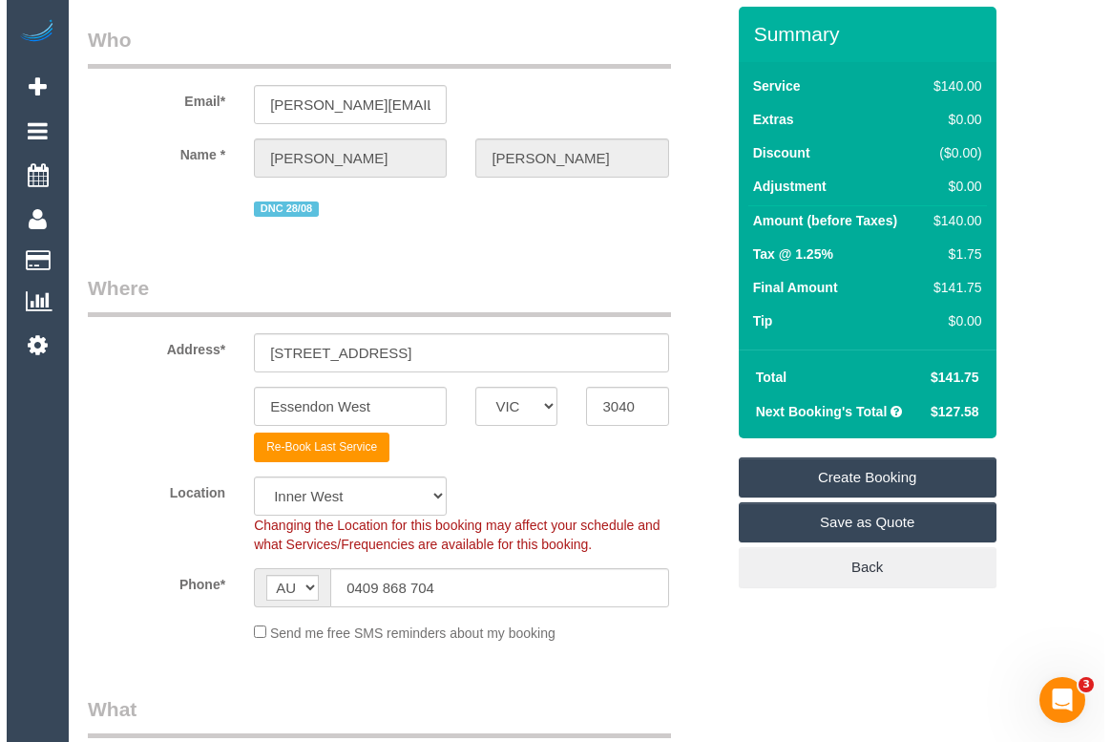
scroll to position [0, 0]
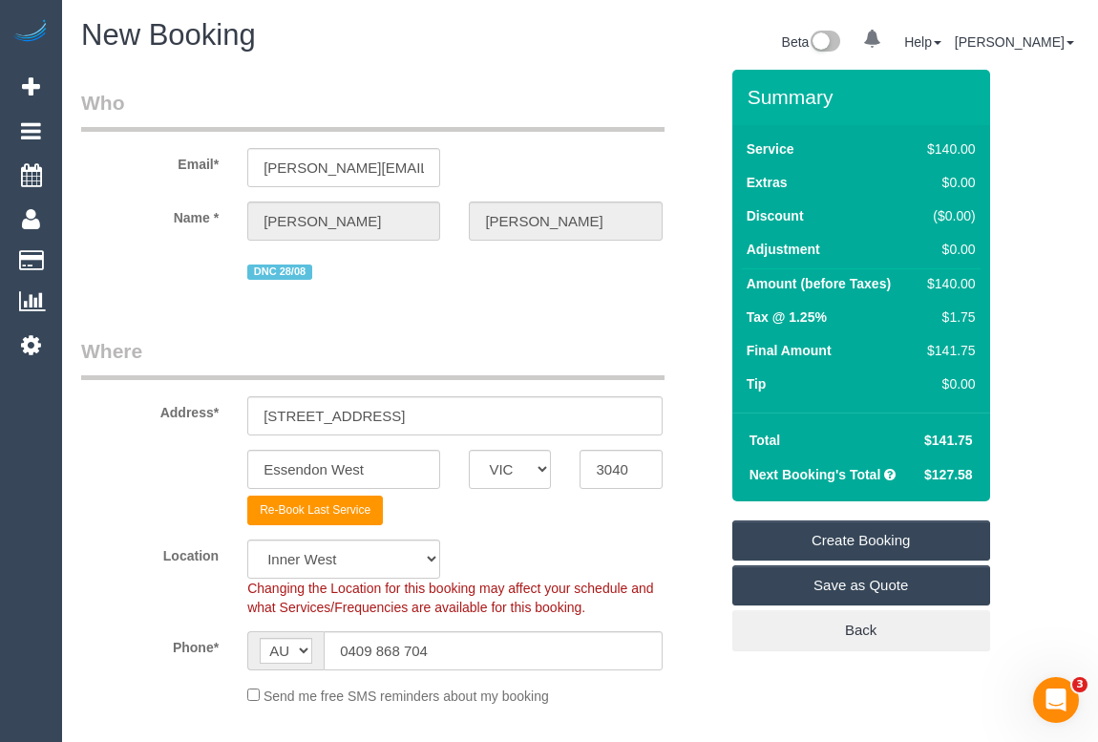
click at [853, 537] on link "Create Booking" at bounding box center [861, 540] width 258 height 40
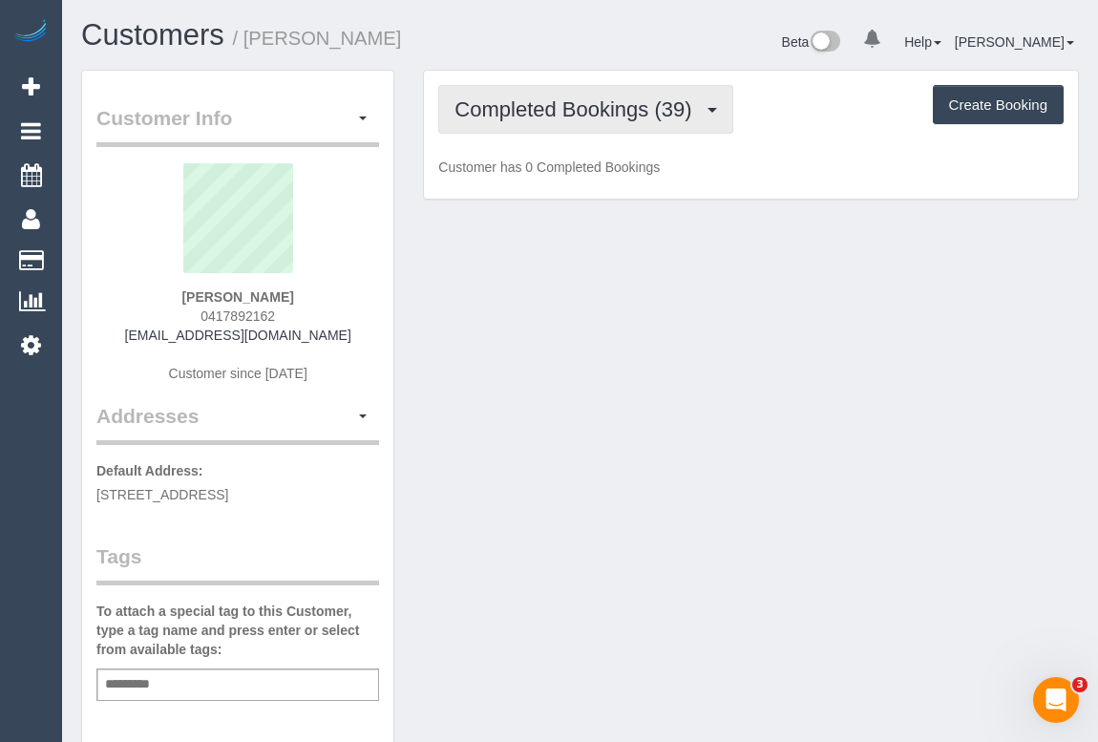
click at [556, 114] on span "Completed Bookings (39)" at bounding box center [577, 109] width 246 height 24
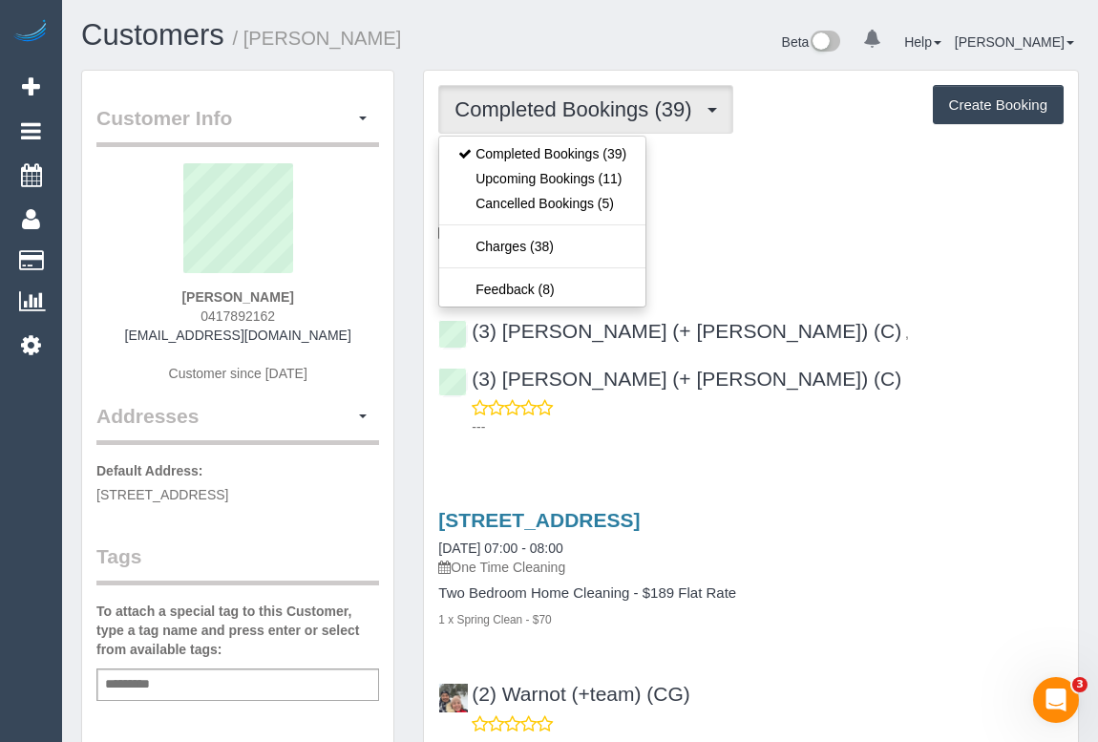
click at [787, 285] on div "[STREET_ADDRESS] [DATE] 07:00 - 08:00 Fortnightly - 10% Off Hourly Service - $7…" at bounding box center [751, 300] width 654 height 287
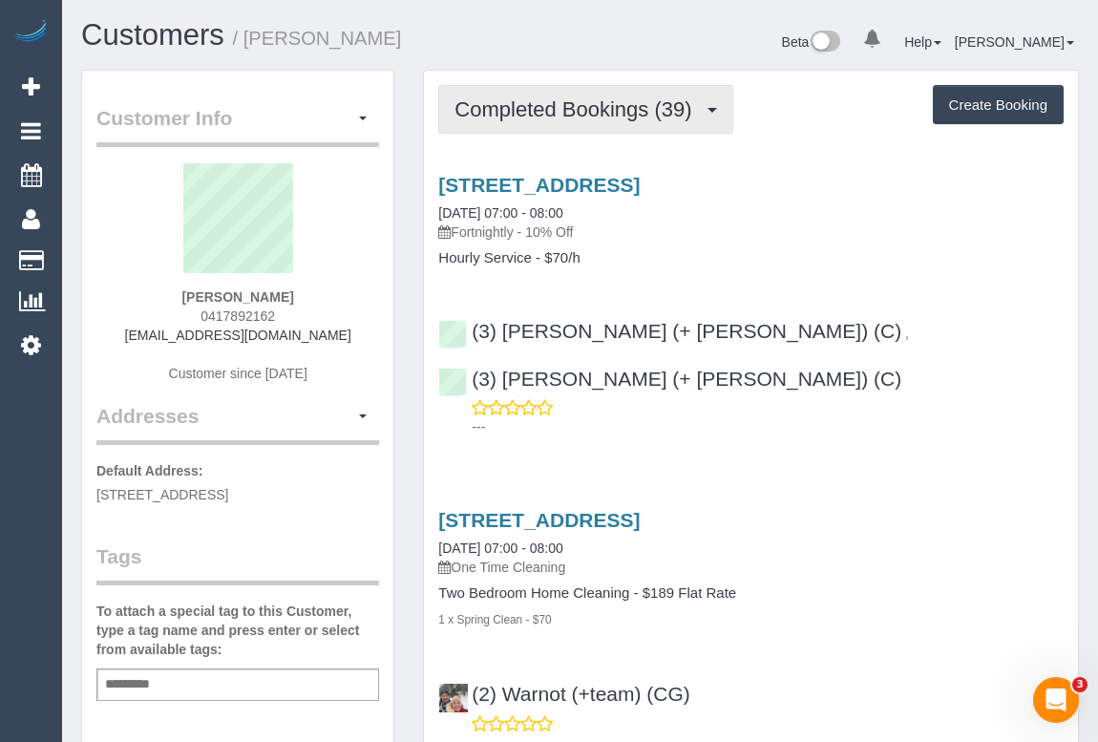
click at [596, 120] on button "Completed Bookings (39)" at bounding box center [585, 109] width 294 height 49
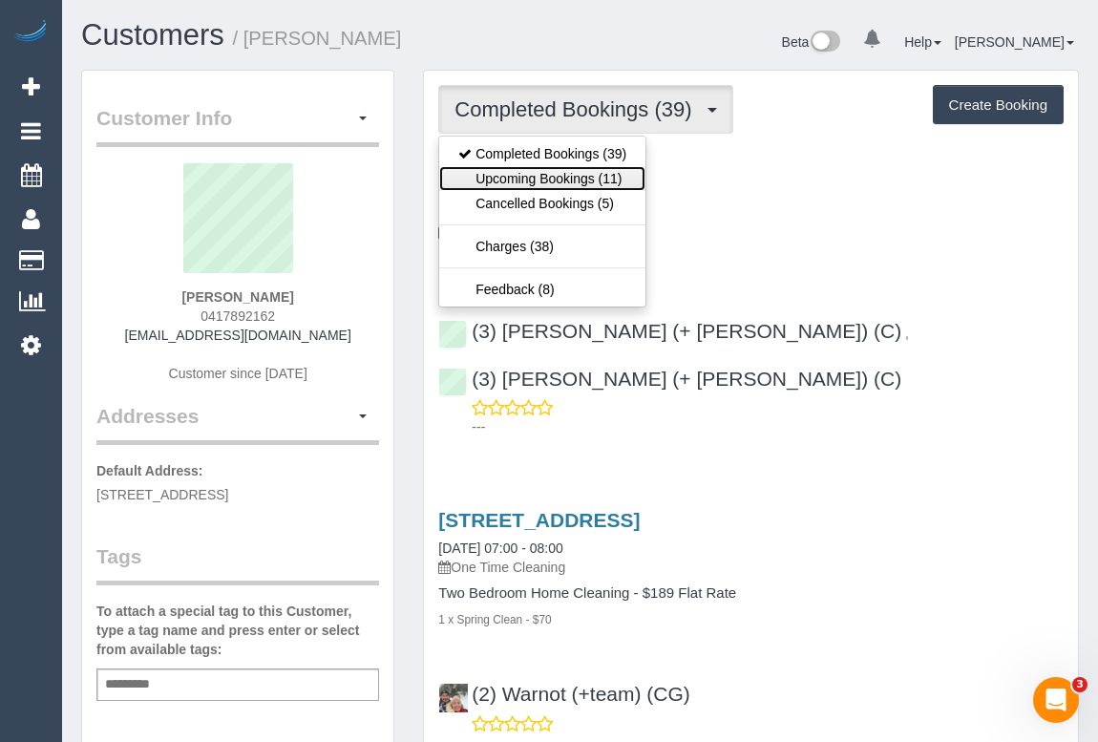
click at [568, 180] on link "Upcoming Bookings (11)" at bounding box center [542, 178] width 206 height 25
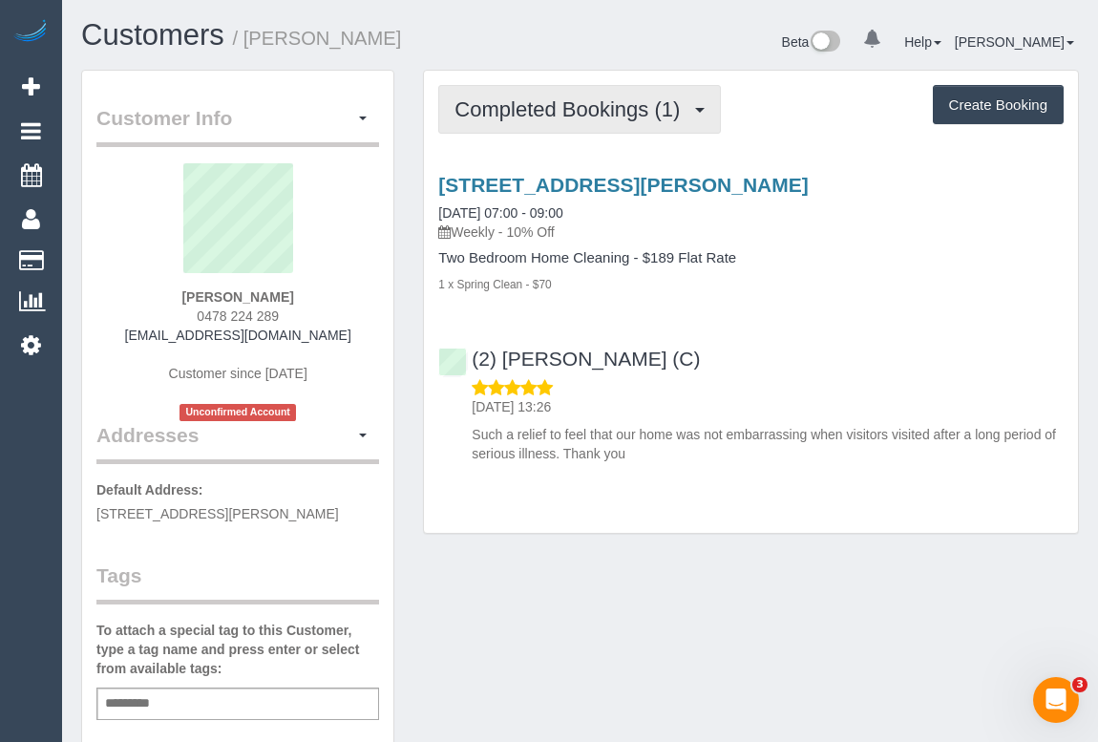
click at [611, 113] on span "Completed Bookings (1)" at bounding box center [571, 109] width 235 height 24
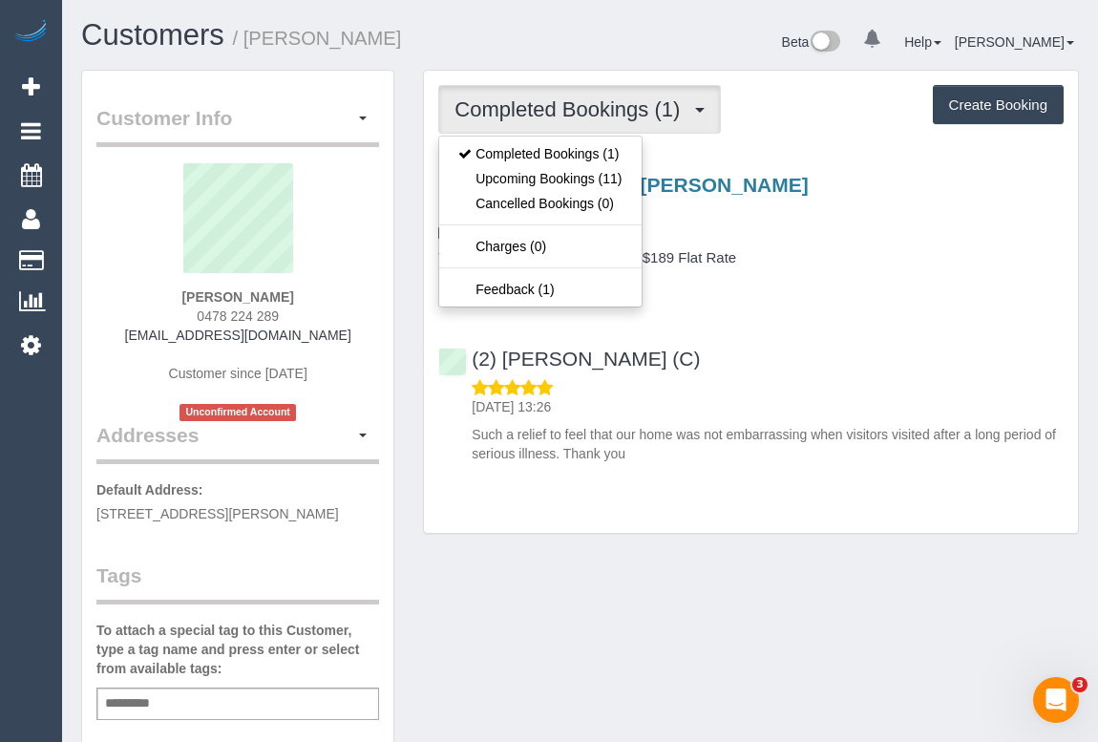
click at [814, 298] on div "[STREET_ADDRESS][PERSON_NAME] [DATE] 07:00 - 09:00 Weekly - 10% Off Two Bedroom…" at bounding box center [751, 314] width 654 height 314
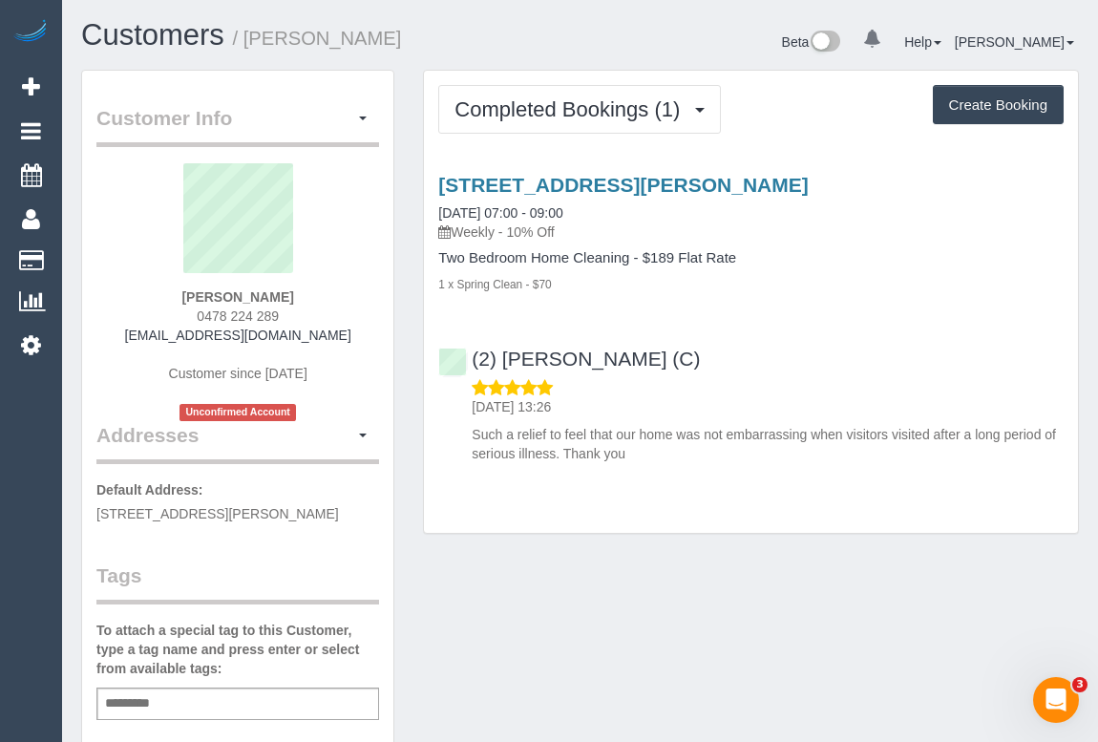
drag, startPoint x: 184, startPoint y: 315, endPoint x: 352, endPoint y: 316, distance: 168.0
click at [352, 316] on div "[PERSON_NAME] 0478 224 289 [EMAIL_ADDRESS][DOMAIN_NAME] Customer since [DATE] U…" at bounding box center [237, 292] width 283 height 258
copy span "0478 224 289"
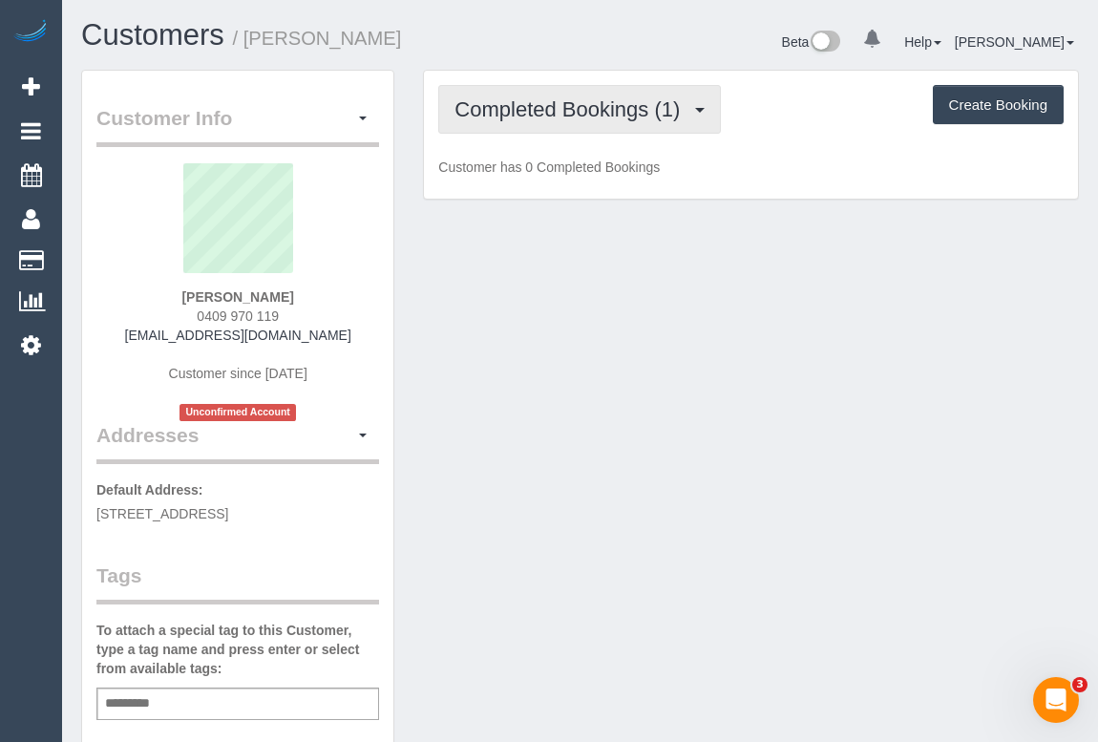
click at [585, 115] on span "Completed Bookings (1)" at bounding box center [571, 109] width 235 height 24
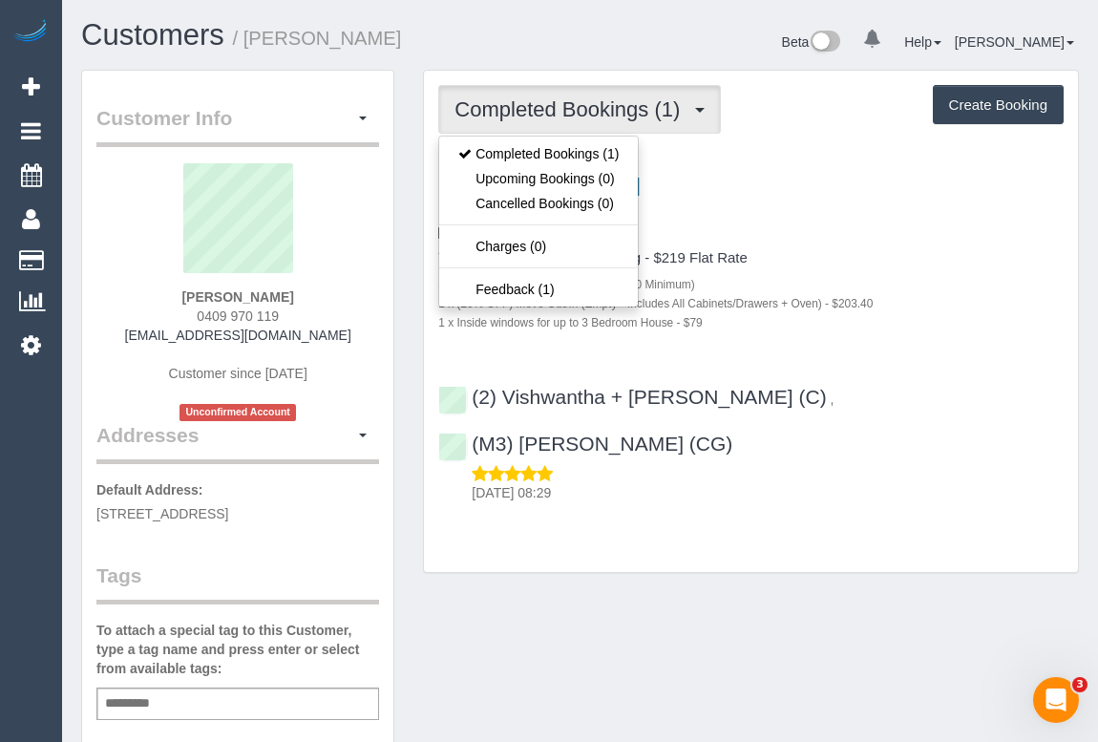
click at [827, 213] on div "[STREET_ADDRESS] [DATE] 07:30 - 08:00 One Time Cleaning" at bounding box center [750, 208] width 625 height 69
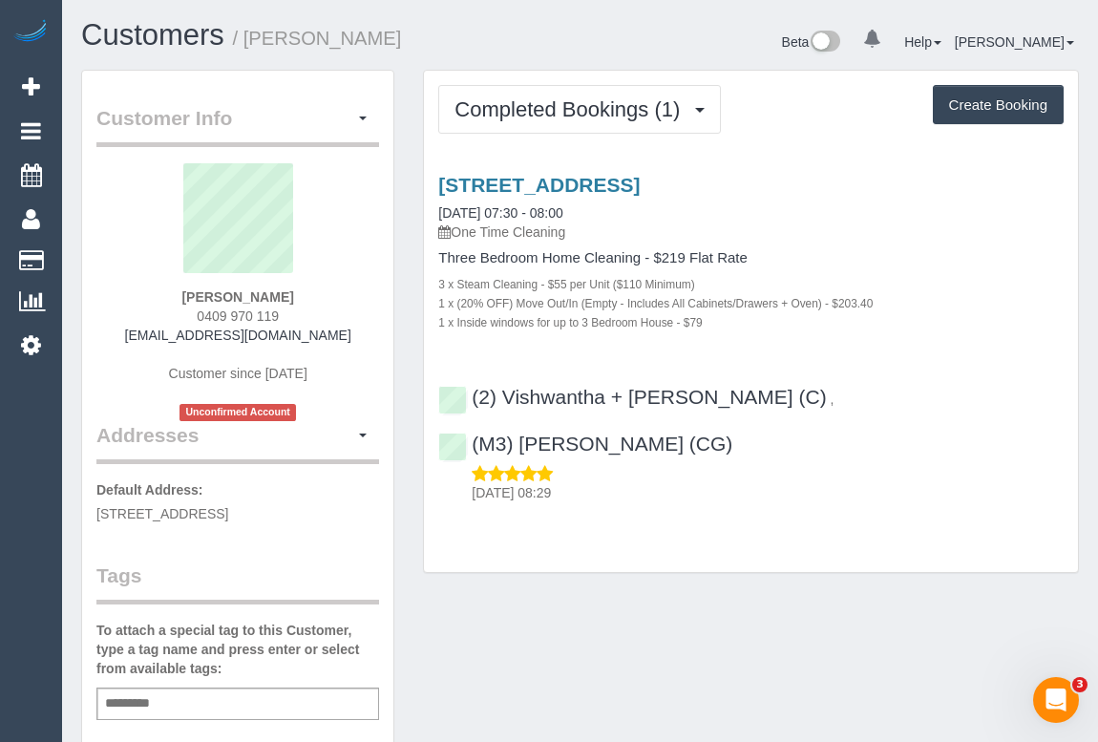
drag, startPoint x: 142, startPoint y: 337, endPoint x: 333, endPoint y: 332, distance: 190.9
click at [333, 332] on div "[PERSON_NAME] 0409 970 119 [EMAIL_ADDRESS][DOMAIN_NAME] Customer since [DATE] U…" at bounding box center [237, 292] width 283 height 258
copy link "[EMAIL_ADDRESS][DOMAIN_NAME]"
drag, startPoint x: 178, startPoint y: 296, endPoint x: 312, endPoint y: 299, distance: 133.7
click at [312, 299] on div "[PERSON_NAME] 0409 970 119 [EMAIL_ADDRESS][DOMAIN_NAME] Customer since [DATE] U…" at bounding box center [237, 292] width 283 height 258
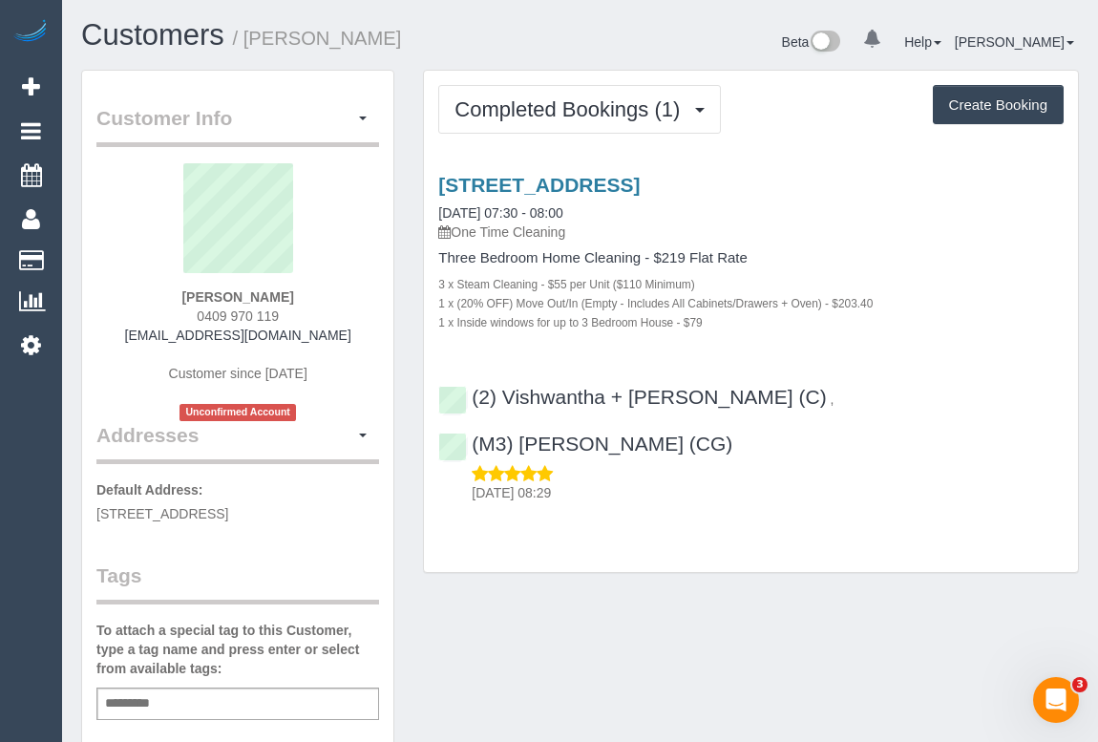
copy strong "[PERSON_NAME]"
drag, startPoint x: 192, startPoint y: 310, endPoint x: 354, endPoint y: 310, distance: 162.3
click at [354, 310] on div "[PERSON_NAME] 0409 970 119 [EMAIL_ADDRESS][DOMAIN_NAME] Customer since [DATE] U…" at bounding box center [237, 292] width 283 height 258
copy span "0409 970 119"
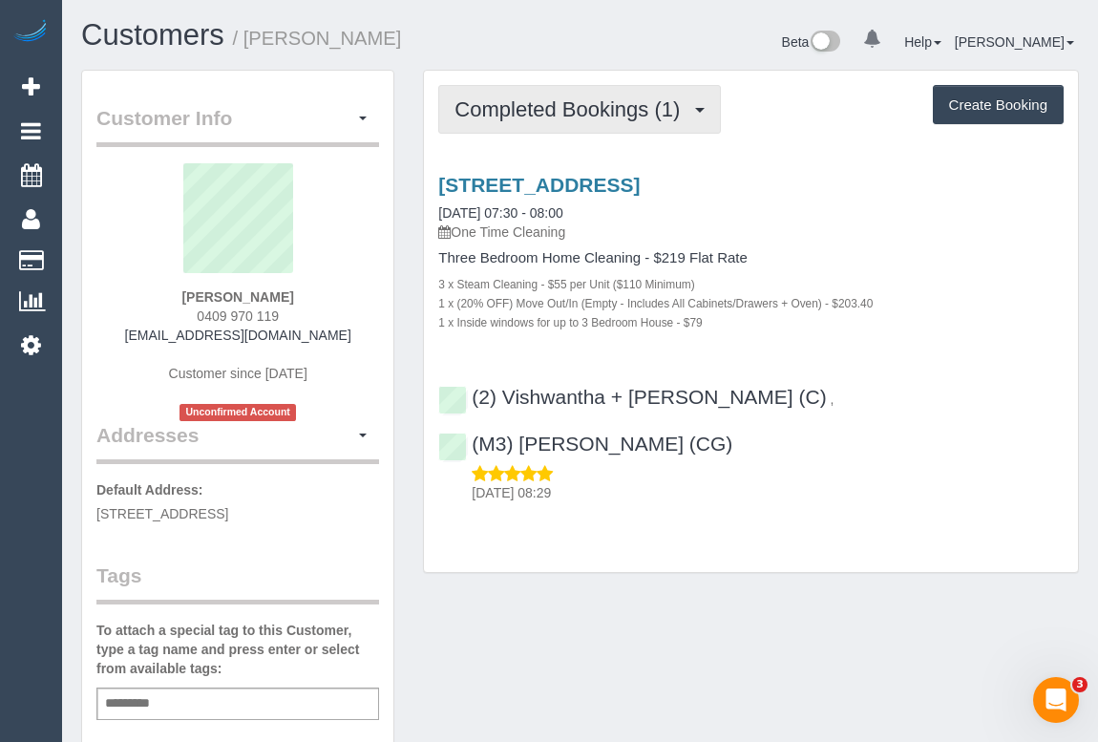
click at [539, 115] on span "Completed Bookings (1)" at bounding box center [571, 109] width 235 height 24
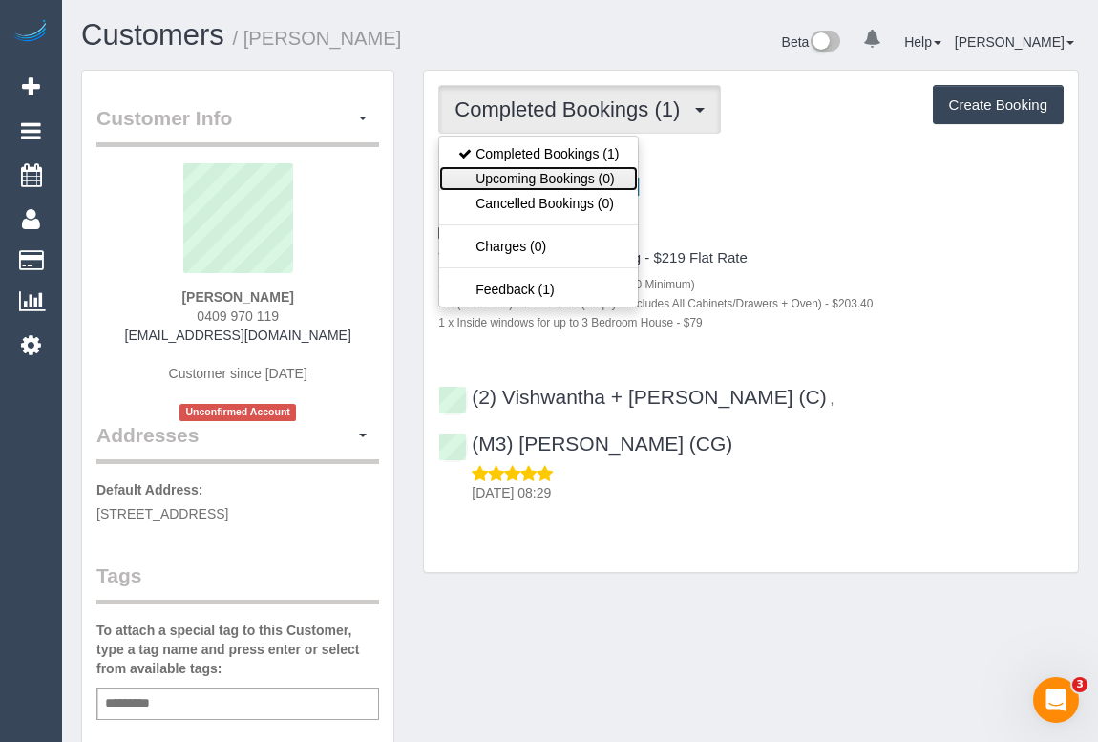
click at [531, 181] on link "Upcoming Bookings (0)" at bounding box center [538, 178] width 199 height 25
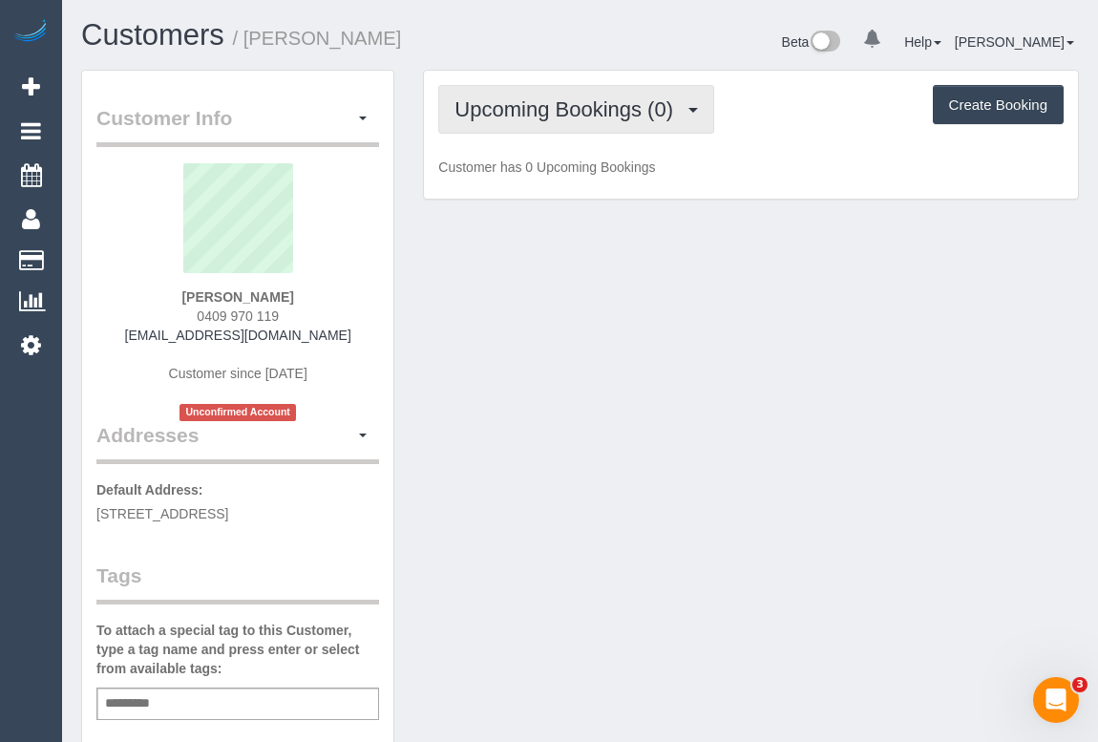
click at [563, 123] on button "Upcoming Bookings (0)" at bounding box center [576, 109] width 276 height 49
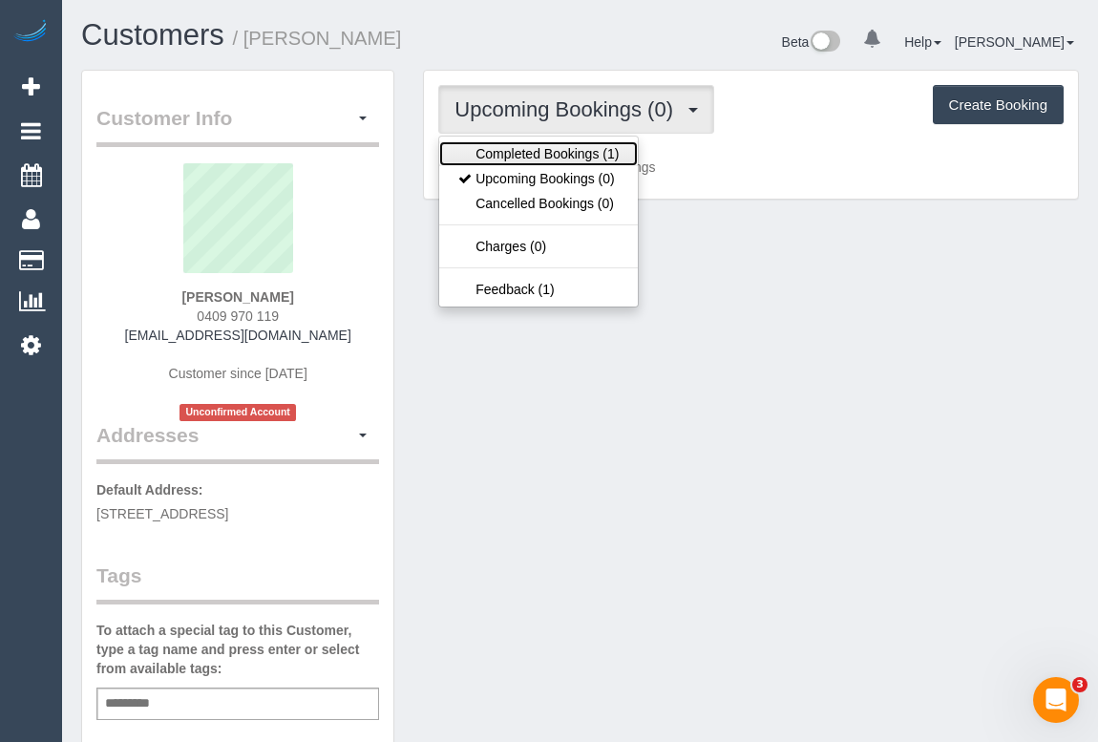
click at [563, 162] on link "Completed Bookings (1)" at bounding box center [538, 153] width 199 height 25
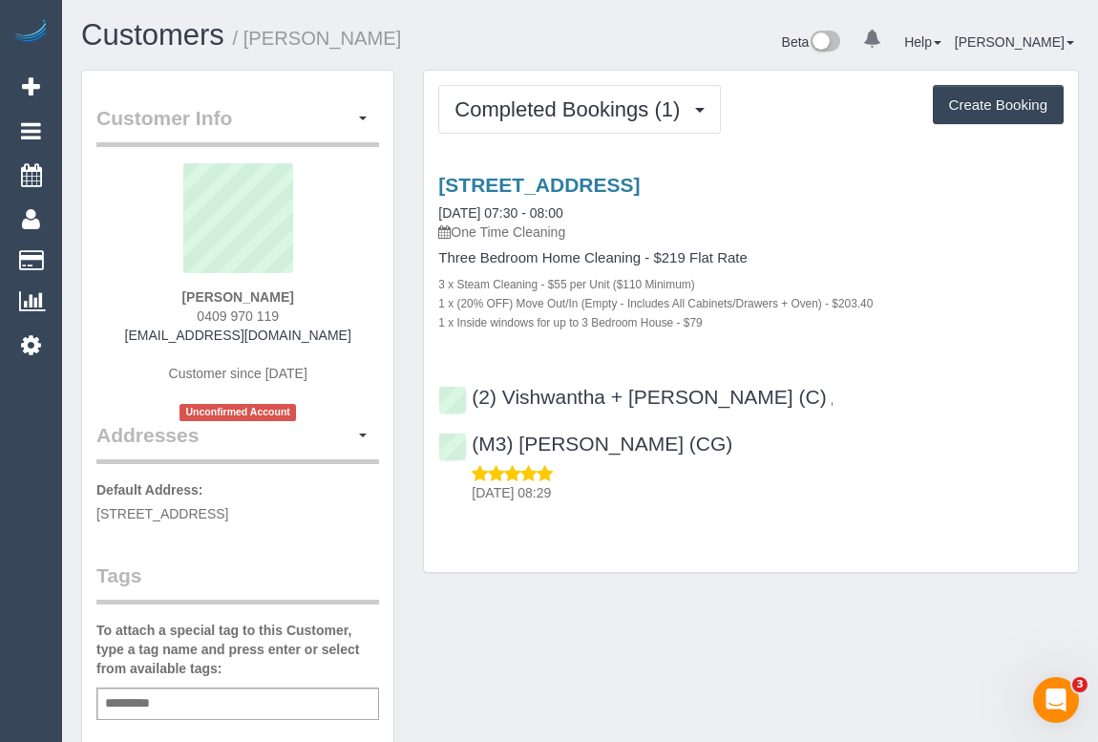
click at [859, 560] on div "Customer Info Edit Contact Info Send Message Email Preferences Special Sales Ta…" at bounding box center [580, 719] width 1026 height 1298
click at [850, 591] on div "Customer Info Edit Contact Info Send Message Email Preferences Special Sales Ta…" at bounding box center [580, 719] width 1026 height 1298
drag, startPoint x: 659, startPoint y: 616, endPoint x: 610, endPoint y: 643, distance: 56.0
click at [651, 613] on div "Customer Info Edit Contact Info Send Message Email Preferences Special Sales Ta…" at bounding box center [580, 719] width 1026 height 1298
